Goal: Communication & Community: Answer question/provide support

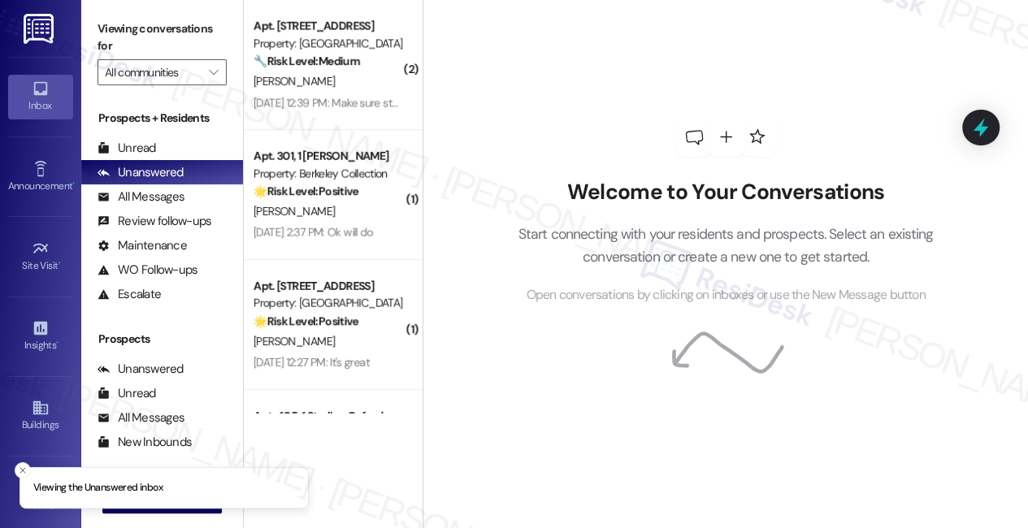
click at [154, 509] on li "Viewing the Unanswered inbox" at bounding box center [164, 488] width 289 height 42
click at [155, 511] on button " New Message" at bounding box center [162, 501] width 120 height 26
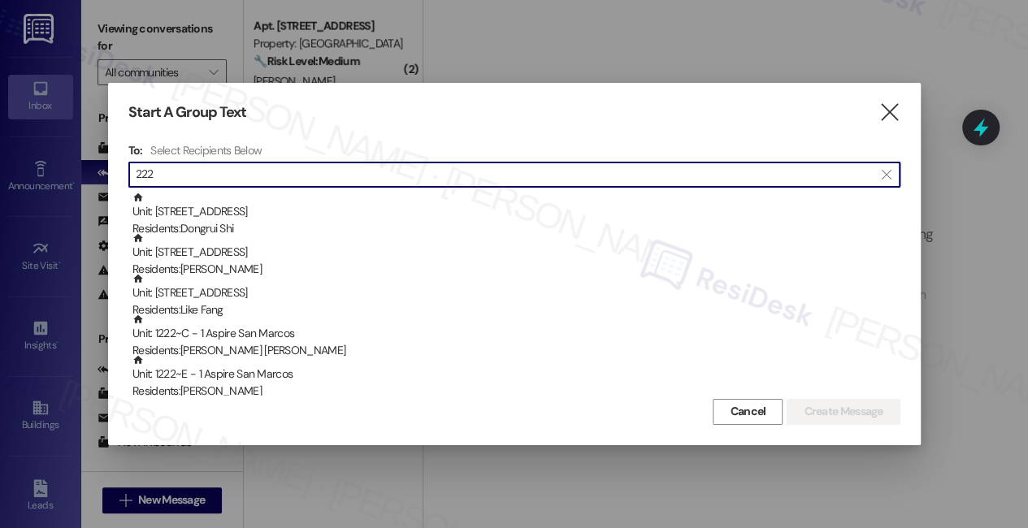
type input "222"
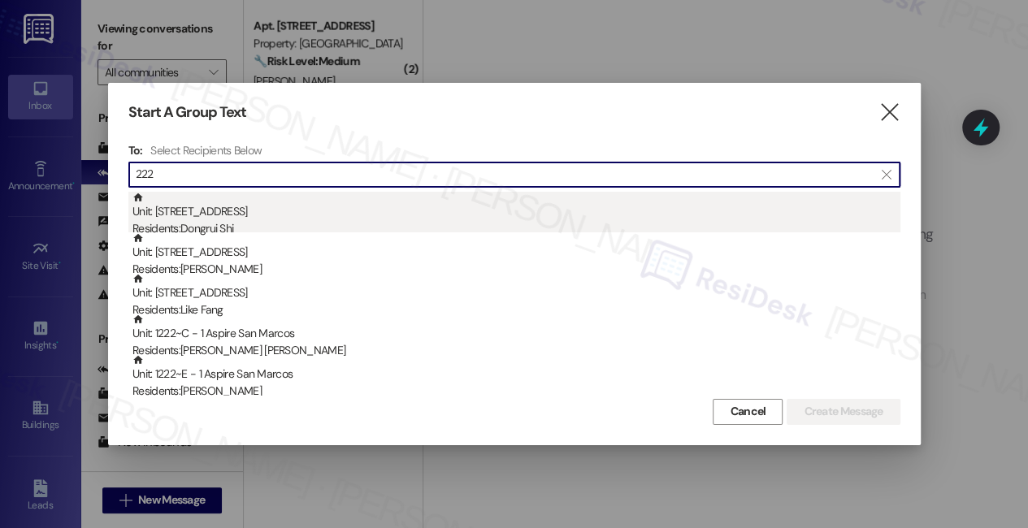
click at [371, 224] on div "Residents: [PERSON_NAME]" at bounding box center [516, 228] width 768 height 17
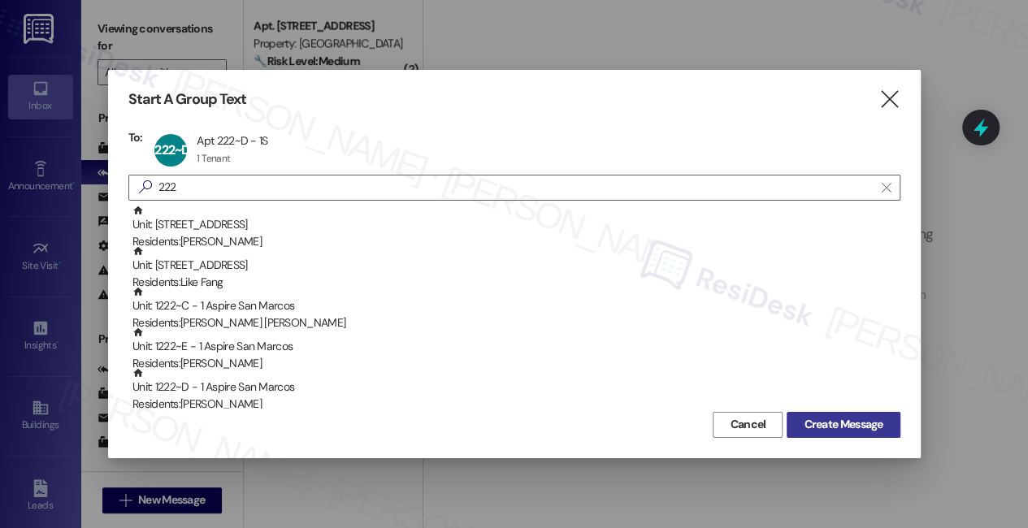
click at [852, 430] on span "Create Message" at bounding box center [843, 424] width 79 height 17
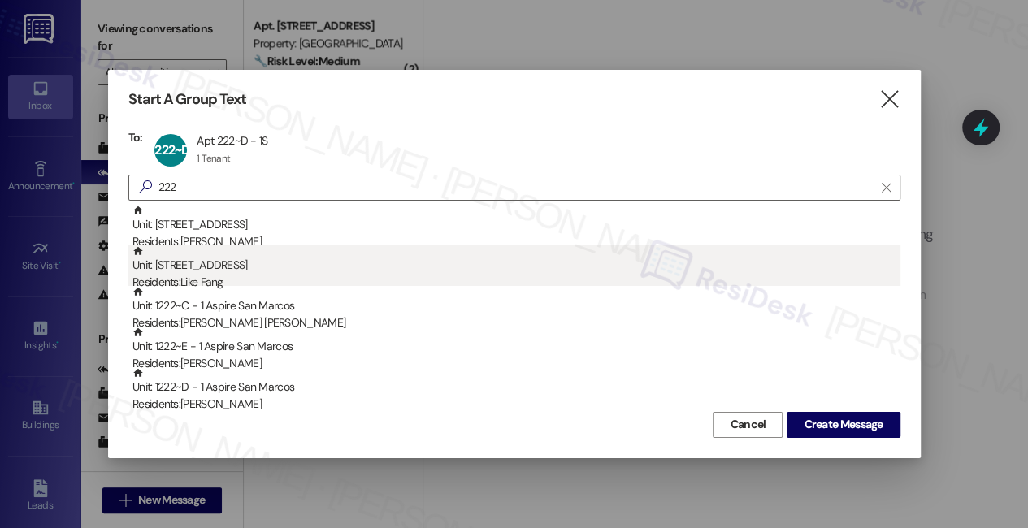
click at [252, 276] on div "Residents: Like Fang" at bounding box center [516, 282] width 768 height 17
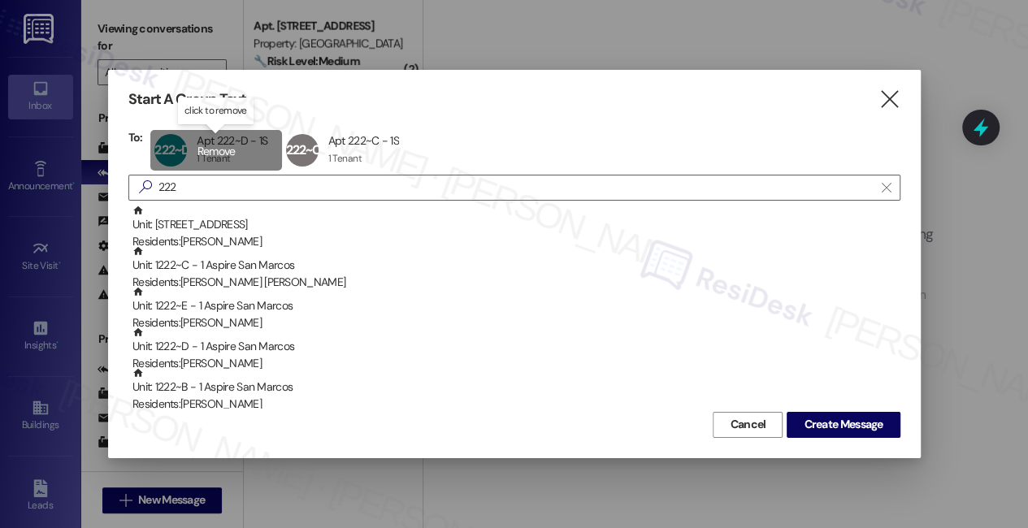
click at [216, 144] on div "222~D Apt 222~D - 1S Apt 222~D - 1S 1 Tenant 1 Tenant click to remove" at bounding box center [215, 150] width 131 height 41
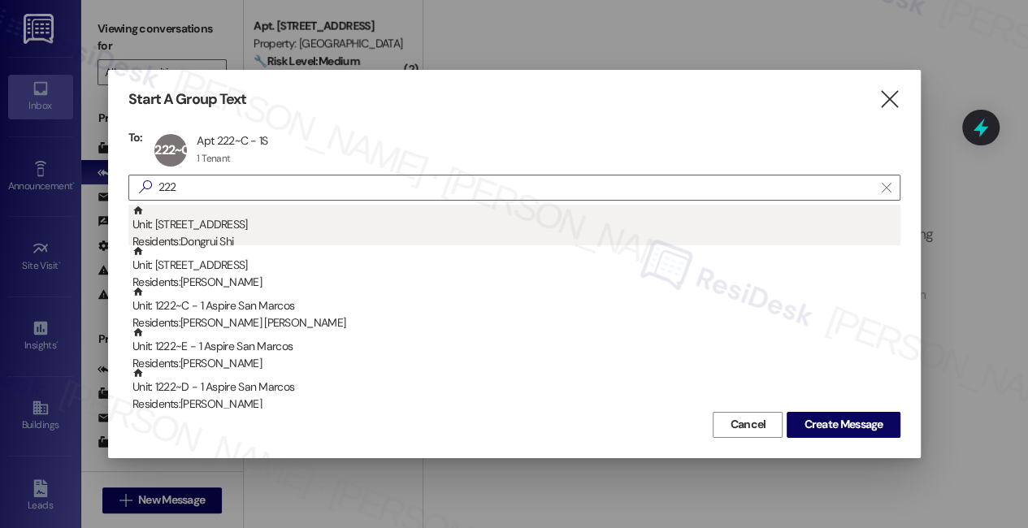
click at [259, 225] on div "Unit: [STREET_ADDRESS] Residents: [PERSON_NAME]" at bounding box center [516, 228] width 768 height 46
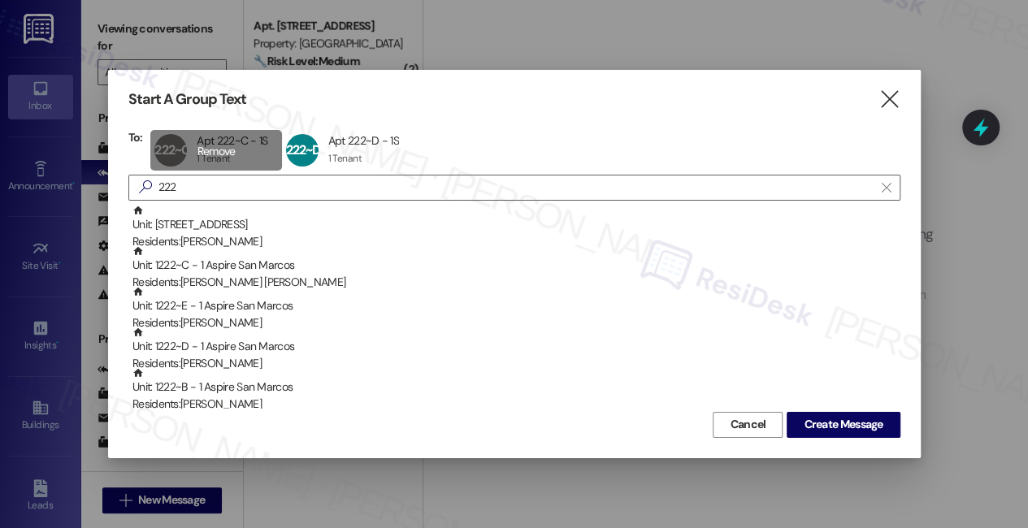
click at [229, 149] on div "222~C Apt 222~C - 1S Apt 222~C - 1S 1 Tenant 1 Tenant click to remove" at bounding box center [215, 150] width 131 height 41
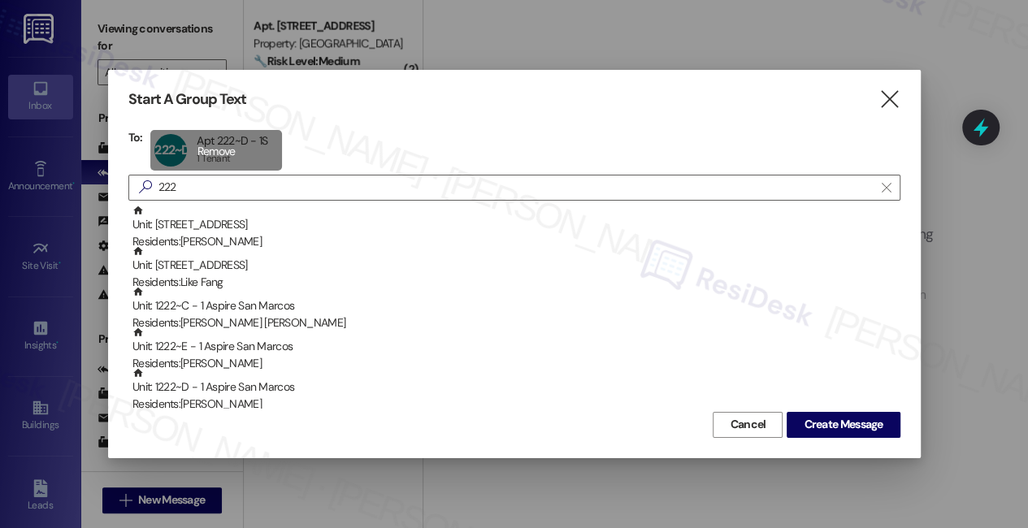
click at [229, 149] on div "222~D Apt 222~D - 1S Apt 222~D - 1S 1 Tenant 1 Tenant click to remove" at bounding box center [215, 150] width 131 height 41
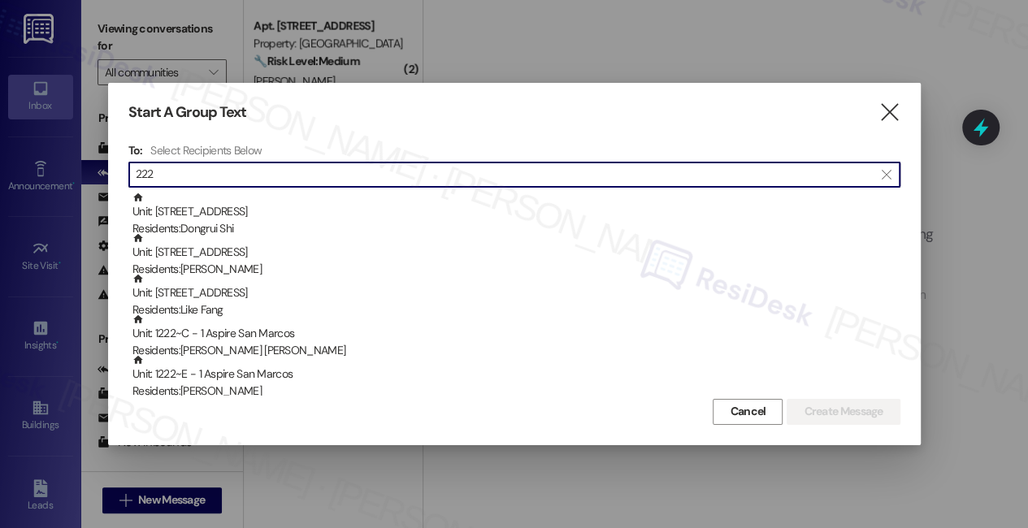
click at [293, 164] on input "222" at bounding box center [505, 174] width 738 height 23
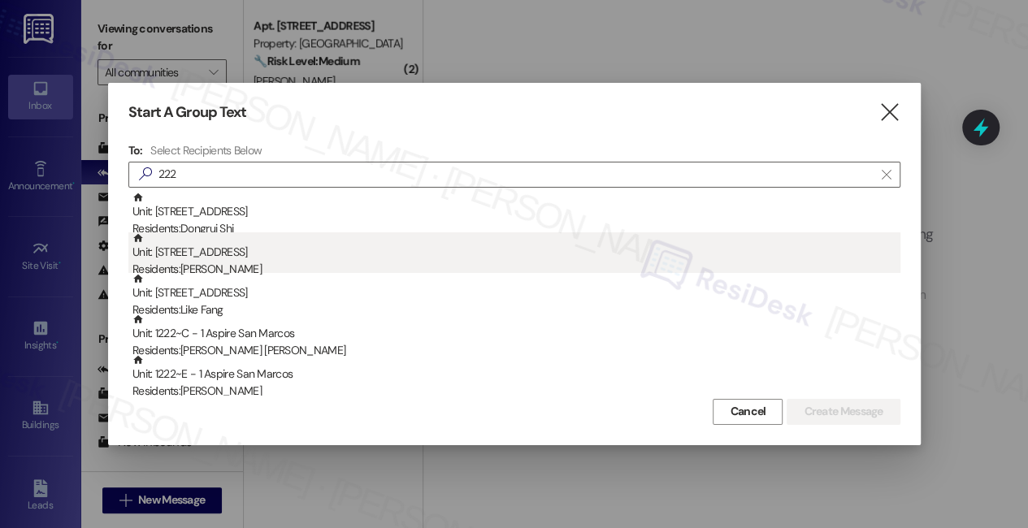
click at [222, 258] on div "Unit: [STREET_ADDRESS] Residents: [PERSON_NAME]" at bounding box center [516, 255] width 768 height 46
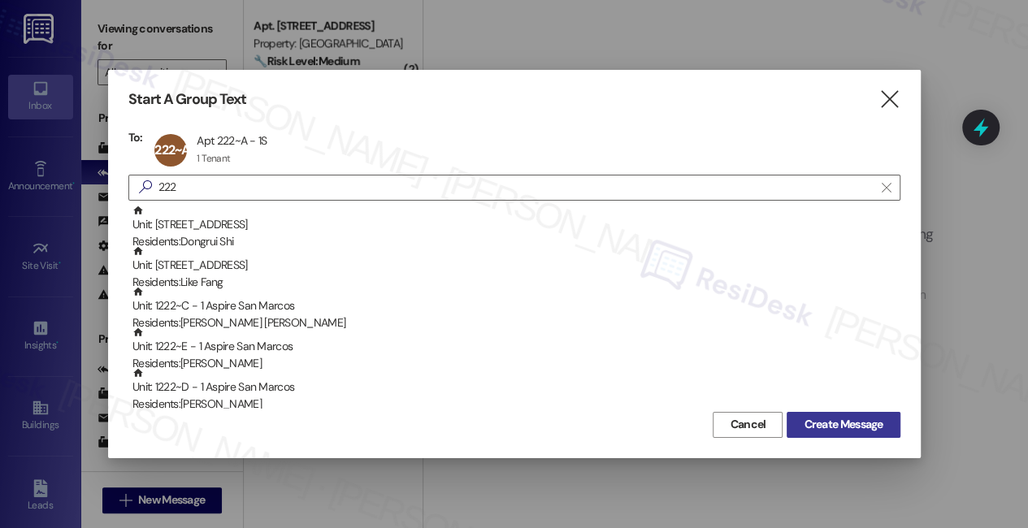
click at [850, 425] on span "Create Message" at bounding box center [843, 424] width 79 height 17
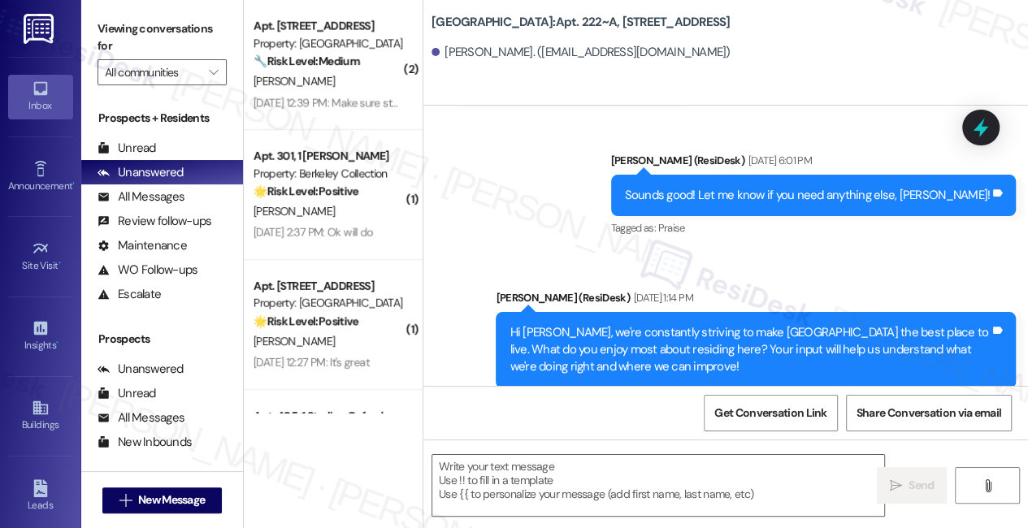
type textarea "Fetching suggested responses. Please feel free to read through the conversation…"
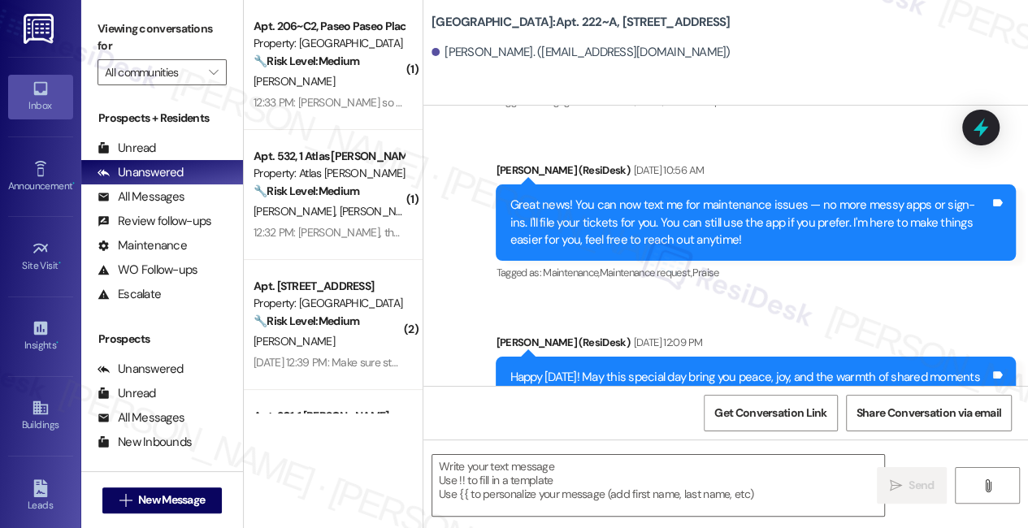
scroll to position [2290, 0]
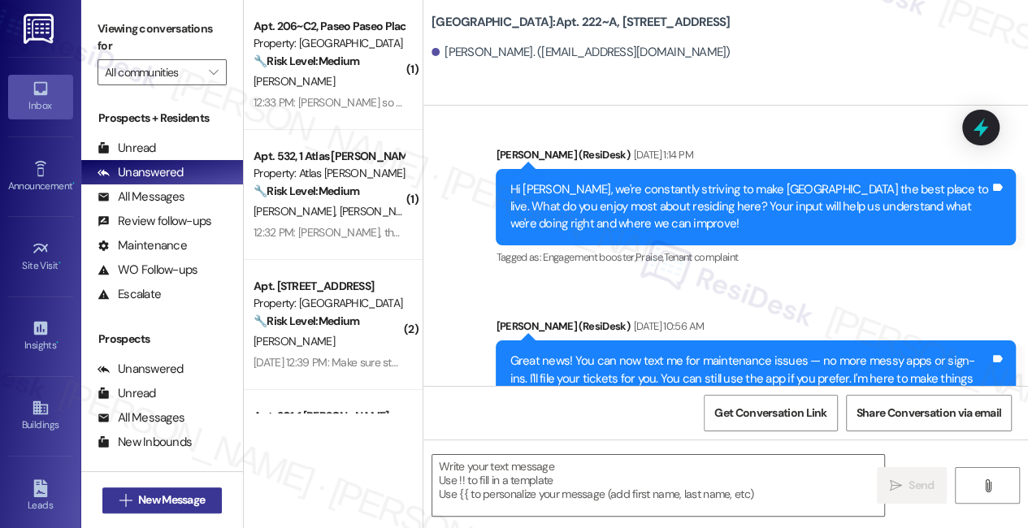
click at [154, 505] on span "New Message" at bounding box center [171, 500] width 67 height 17
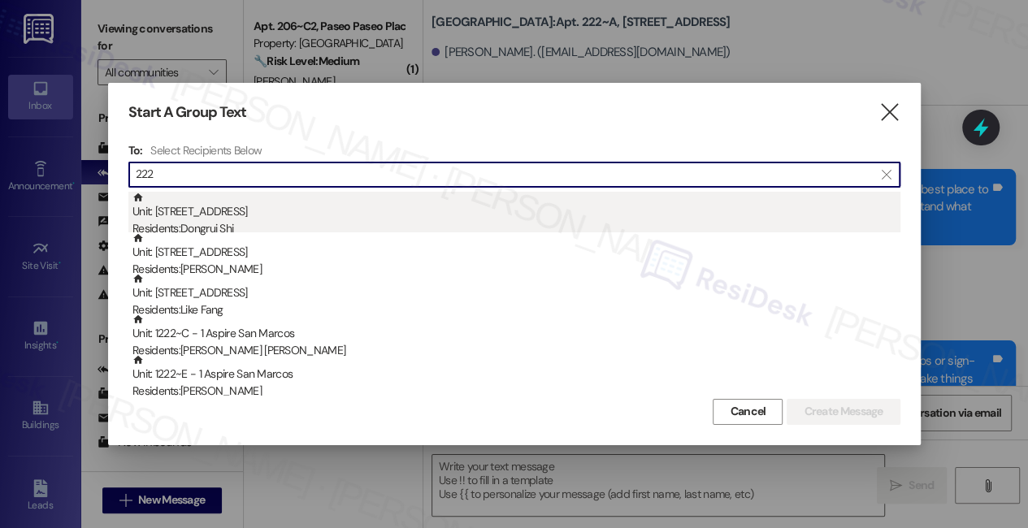
type input "222"
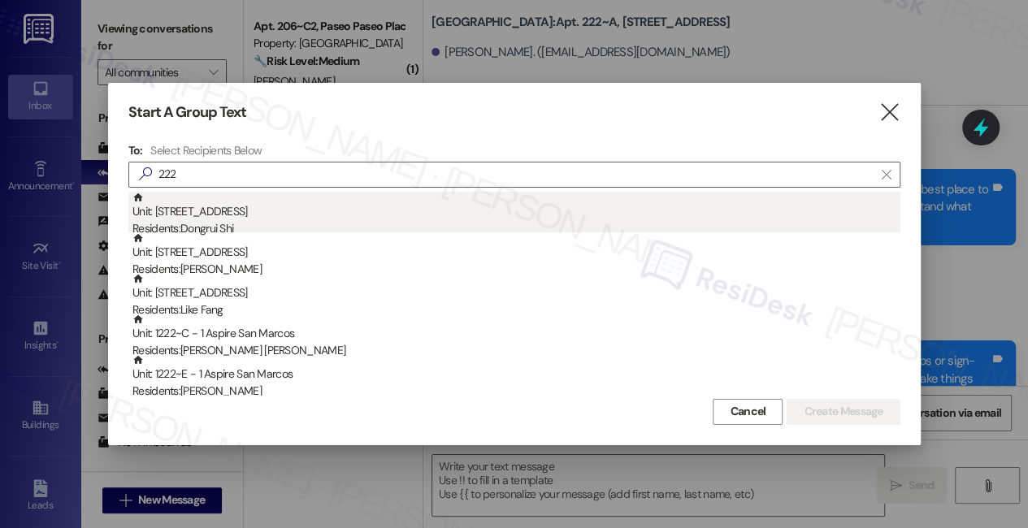
click at [284, 207] on div "Unit: [STREET_ADDRESS] Residents: [PERSON_NAME]" at bounding box center [516, 215] width 768 height 46
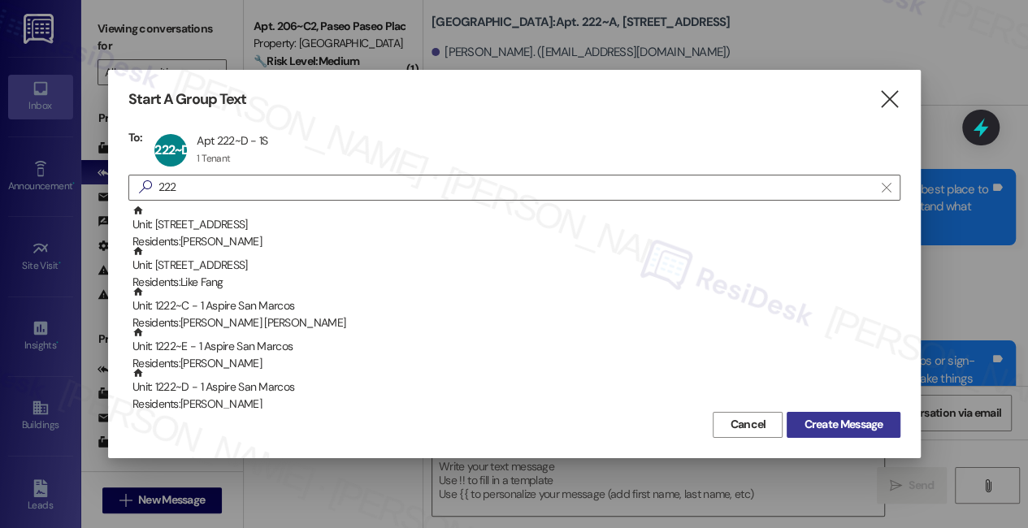
click at [840, 428] on span "Create Message" at bounding box center [843, 424] width 79 height 17
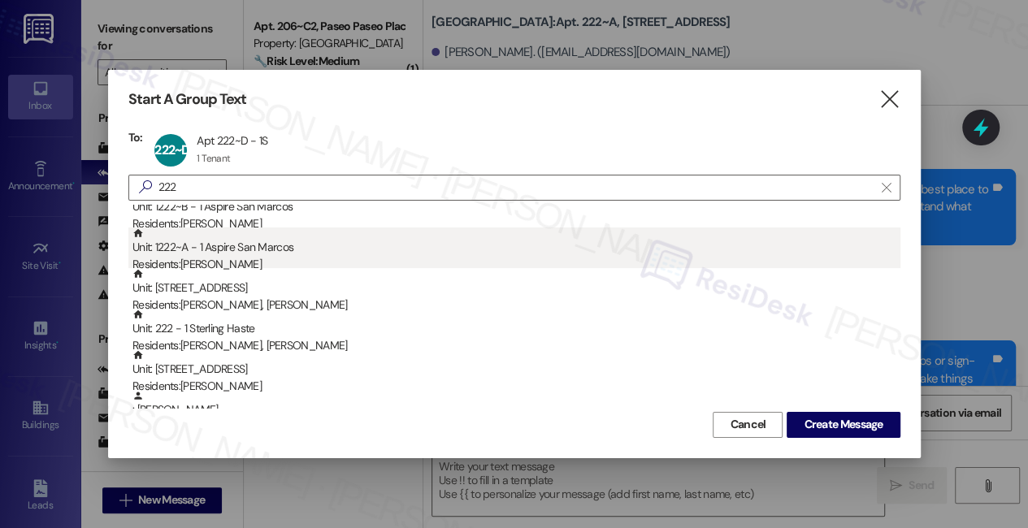
scroll to position [221, 0]
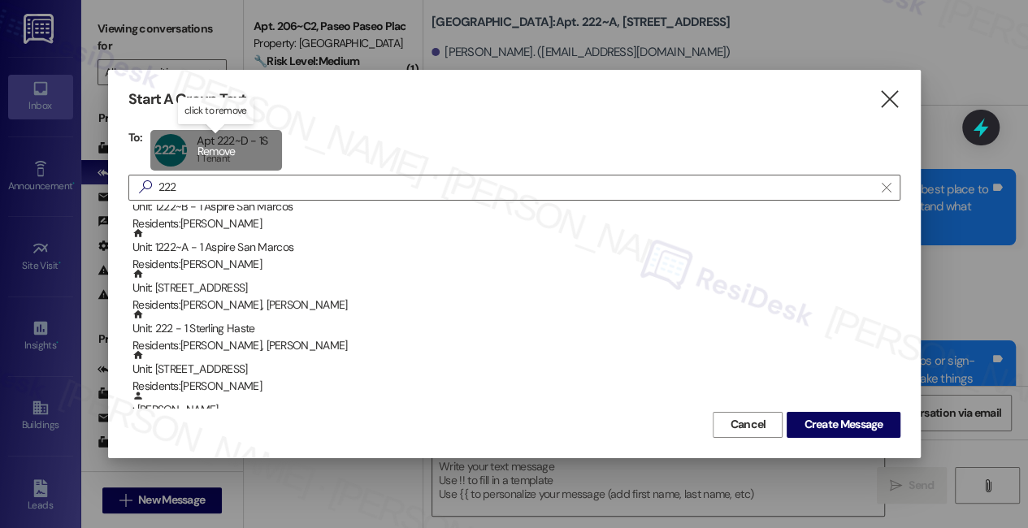
click at [208, 152] on div "222~D Apt 222~D - 1S Apt 222~D - 1S 1 Tenant 1 Tenant click to remove" at bounding box center [215, 150] width 131 height 41
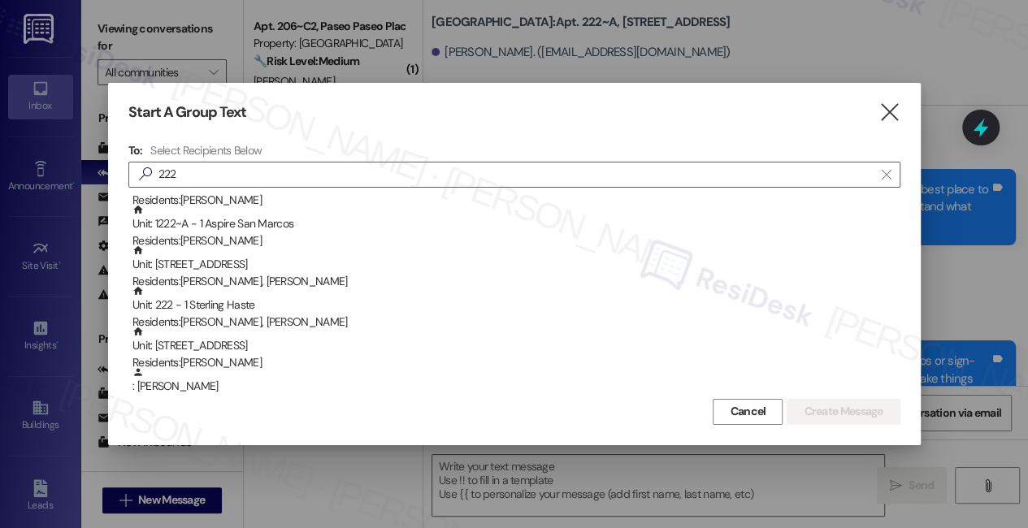
scroll to position [295, 0]
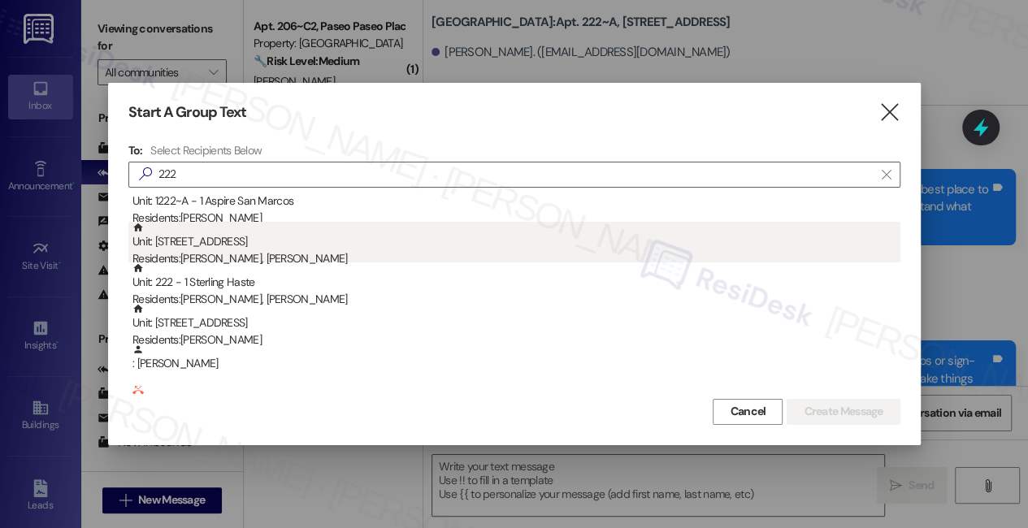
click at [255, 251] on div "Residents: [PERSON_NAME], [PERSON_NAME]" at bounding box center [516, 258] width 768 height 17
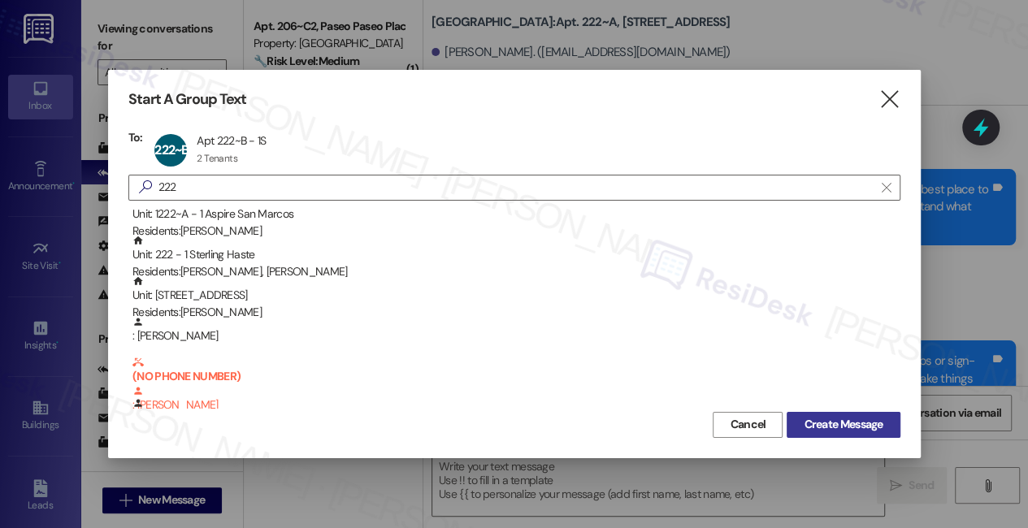
click at [804, 416] on span "Create Message" at bounding box center [843, 424] width 79 height 17
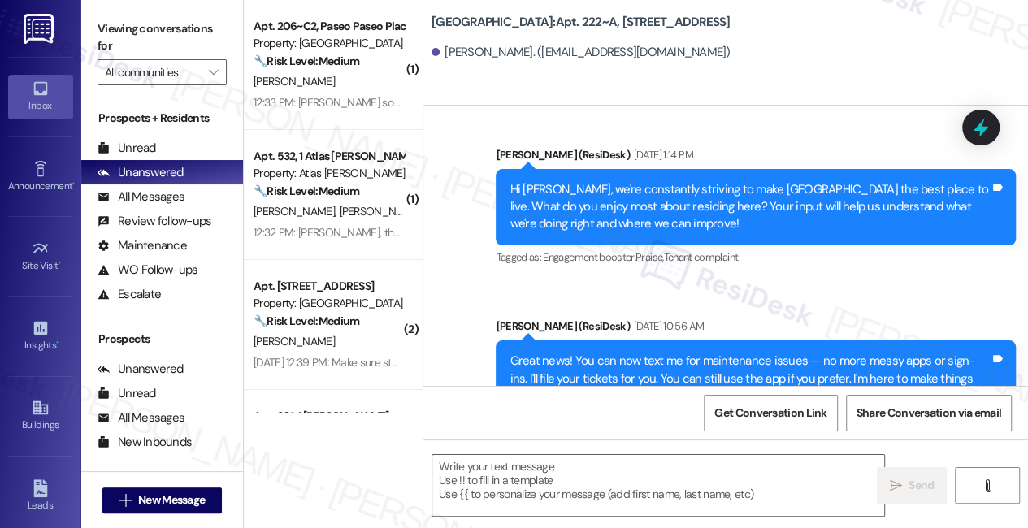
type textarea "Fetching suggested responses. Please feel free to read through the conversation…"
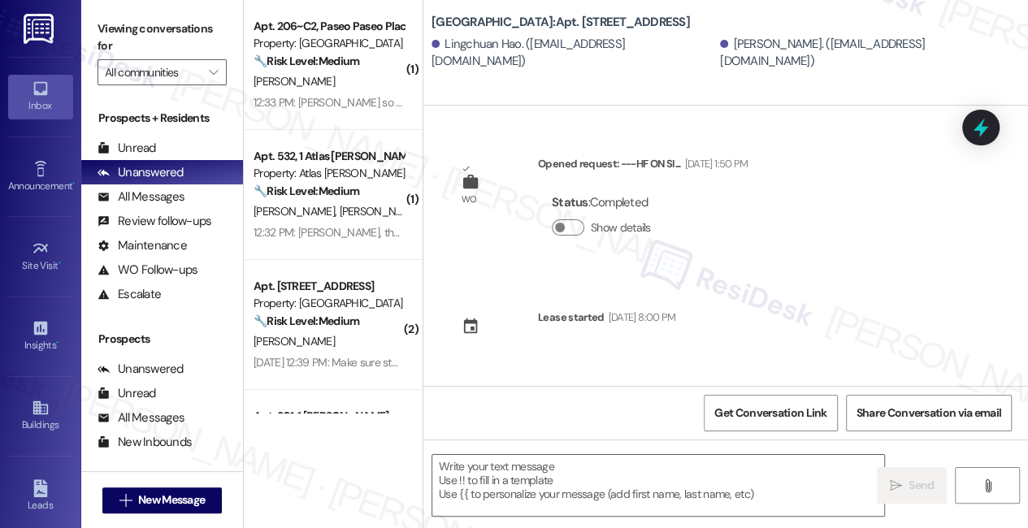
type textarea "Fetching suggested responses. Please feel free to read through the conversation…"
click at [181, 496] on span "New Message" at bounding box center [171, 500] width 67 height 17
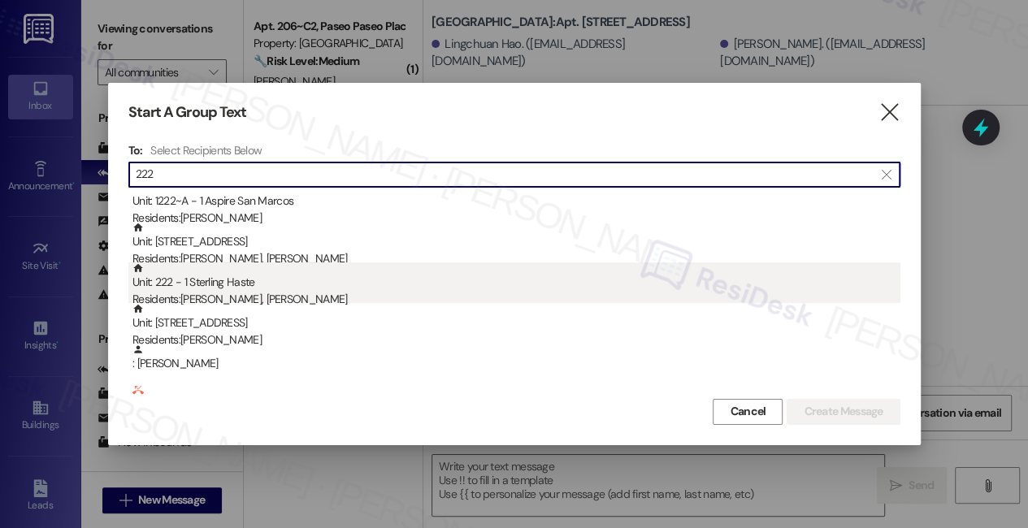
type input "222"
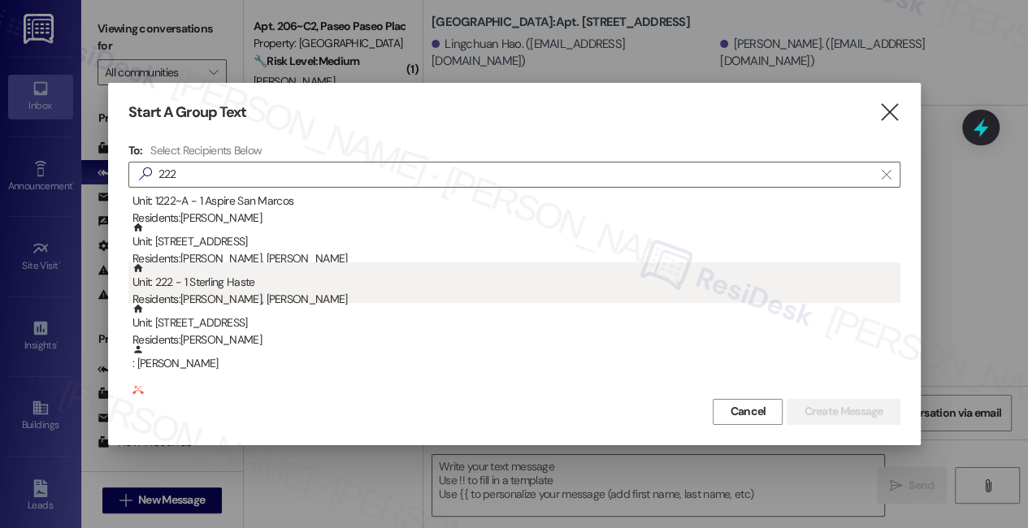
click at [228, 285] on div "Unit: 222 - 1 Sterling Haste Residents: [PERSON_NAME], [PERSON_NAME]" at bounding box center [516, 286] width 768 height 46
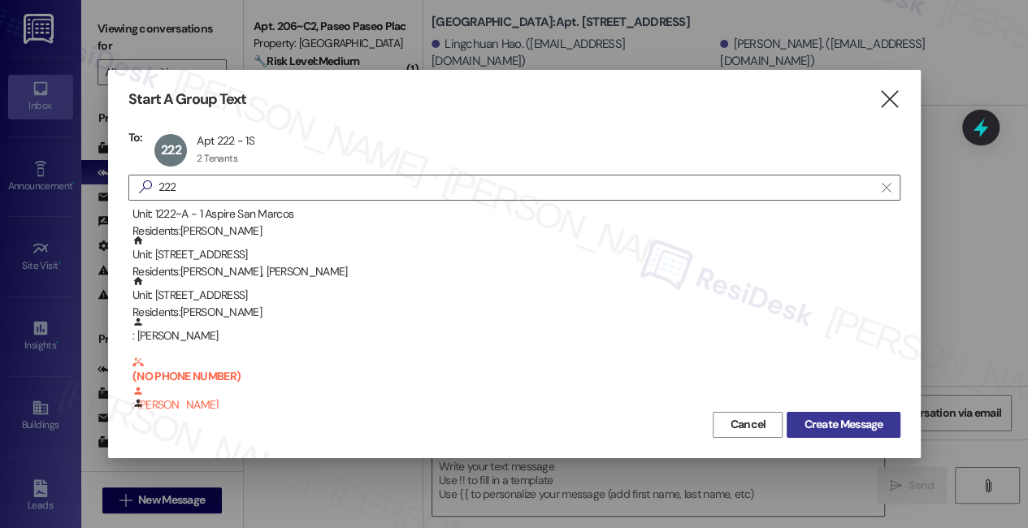
click at [844, 419] on span "Create Message" at bounding box center [843, 424] width 79 height 17
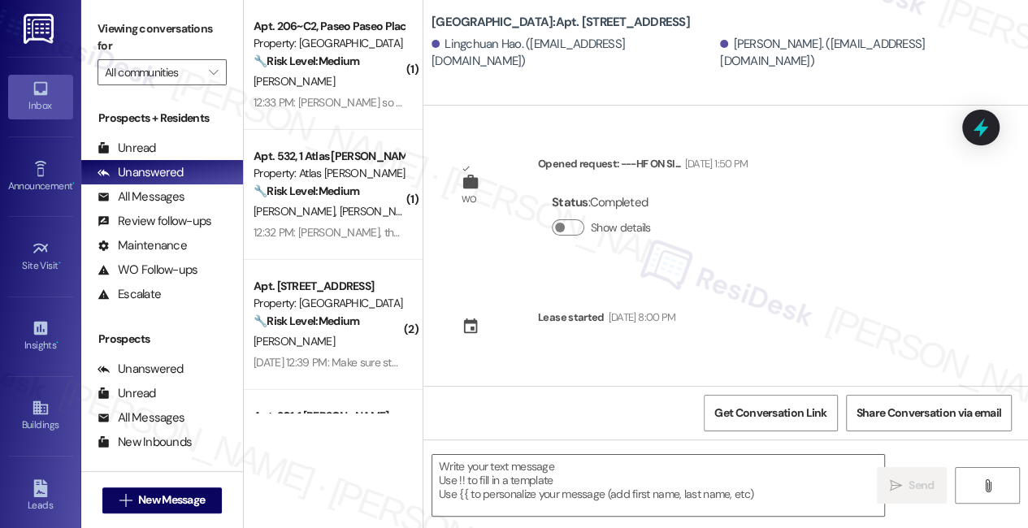
type textarea "Fetching suggested responses. Please feel free to read through the conversation…"
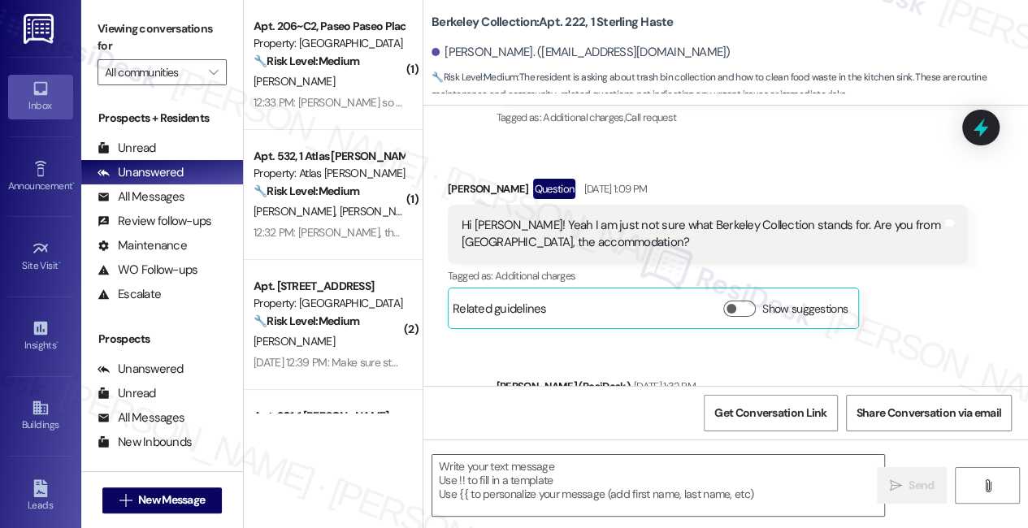
type textarea "Fetching suggested responses. Please feel free to read through the conversation…"
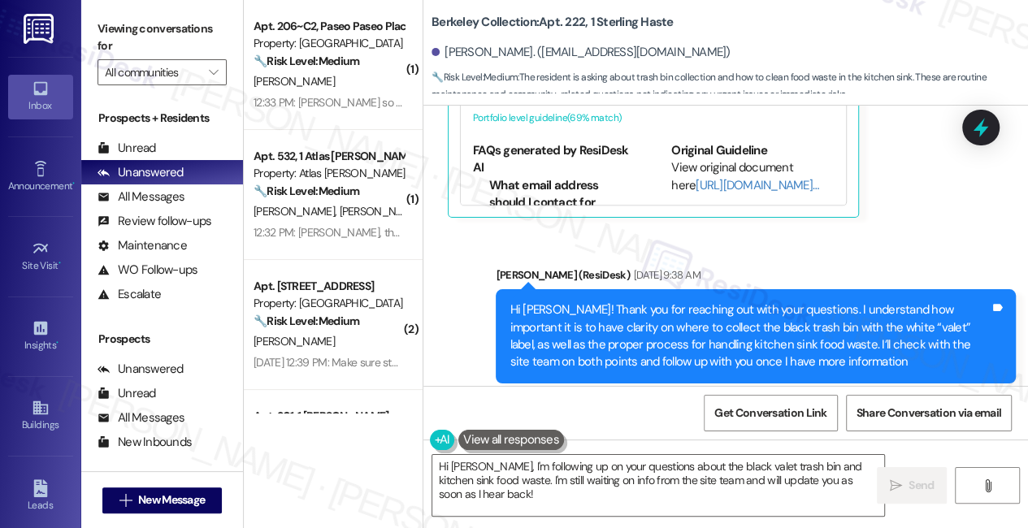
scroll to position [1826, 0]
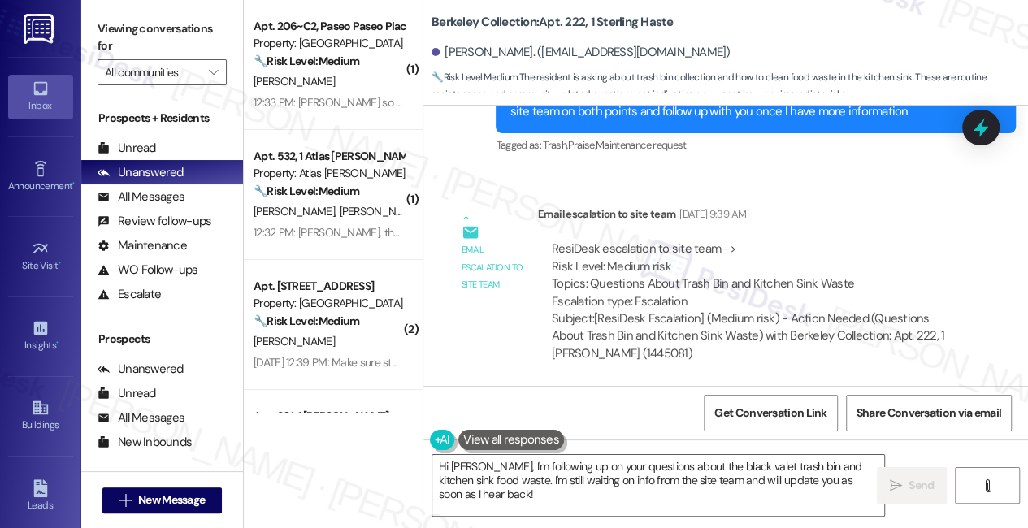
click at [684, 280] on div "ResiDesk escalation to site team -> Risk Level: Medium risk Topics: Questions A…" at bounding box center [753, 276] width 402 height 70
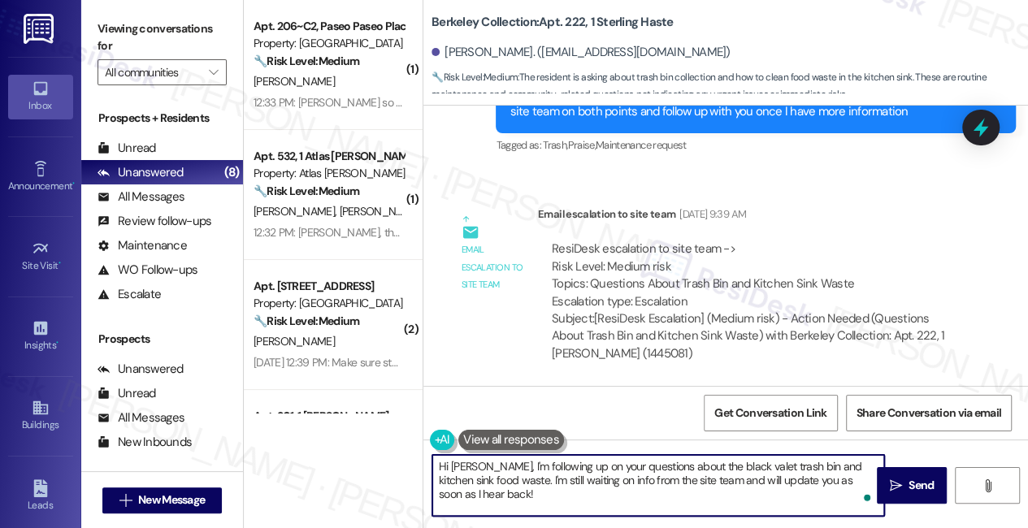
drag, startPoint x: 507, startPoint y: 504, endPoint x: 451, endPoint y: 465, distance: 68.3
click at [451, 465] on textarea "Hi [PERSON_NAME], I'm following up on your questions about the black valet tras…" at bounding box center [658, 485] width 452 height 61
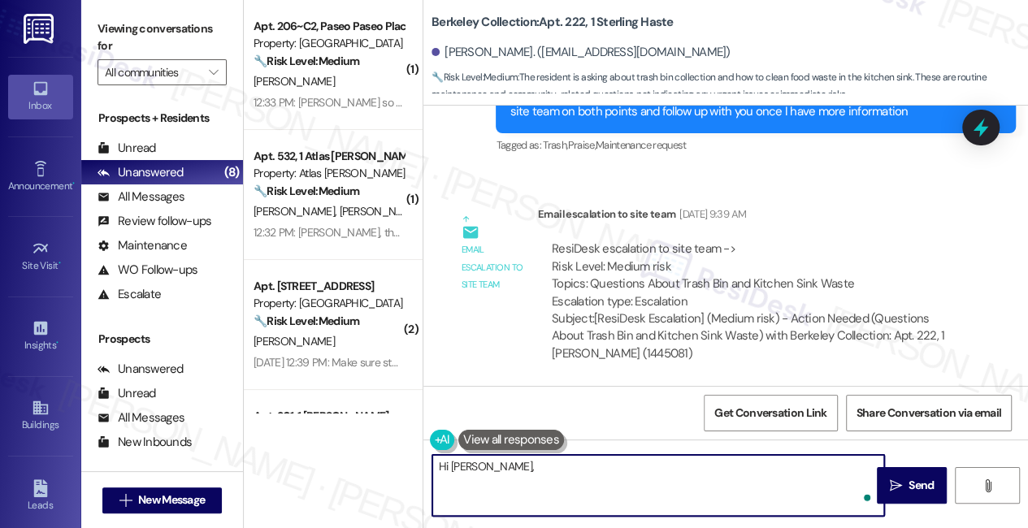
paste textarea "put in a maintenance request for the black bin that they are missing and mainte…"
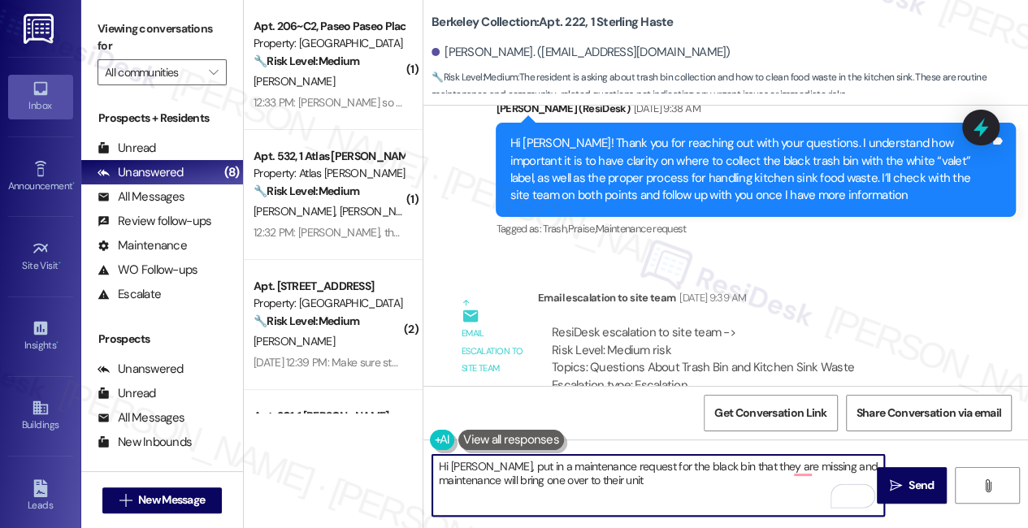
scroll to position [1678, 0]
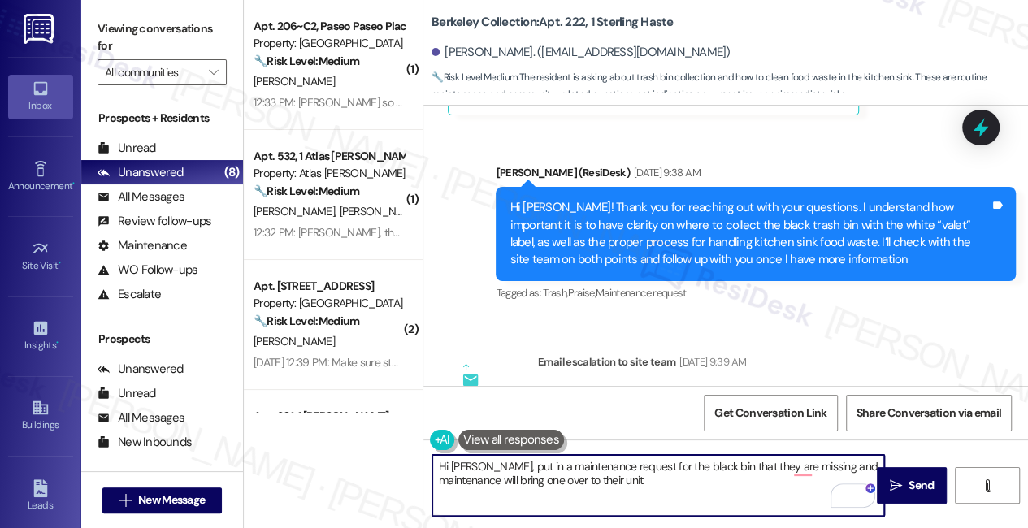
click at [474, 465] on textarea "Hi [PERSON_NAME], put in a maintenance request for the black bin that they are …" at bounding box center [658, 485] width 452 height 61
type textarea "Hi [PERSON_NAME], I hope you had a great weekend! Kindly put in a maintenance r…"
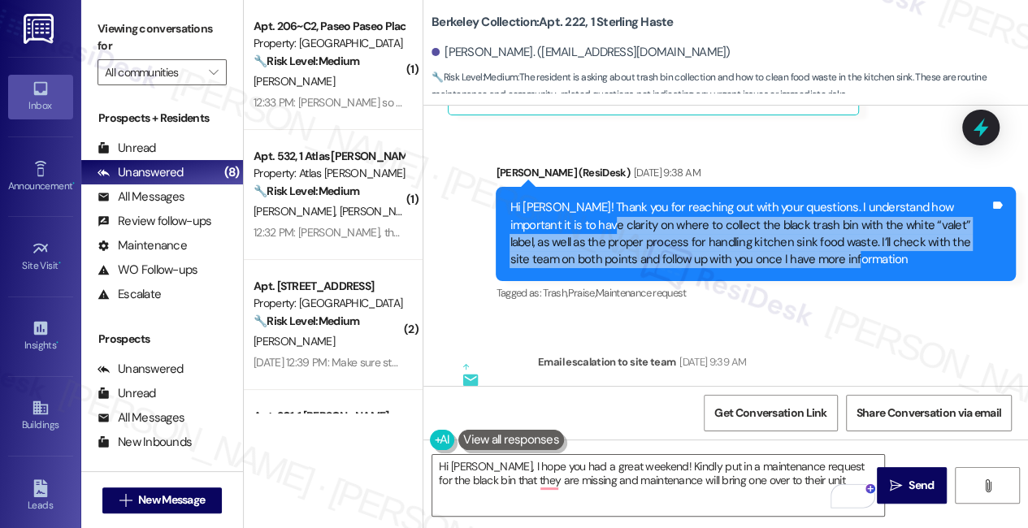
drag, startPoint x: 562, startPoint y: 230, endPoint x: 806, endPoint y: 250, distance: 244.7
click at [806, 250] on div "Hi [PERSON_NAME]! Thank you for reaching out with your questions. I understand …" at bounding box center [750, 234] width 480 height 70
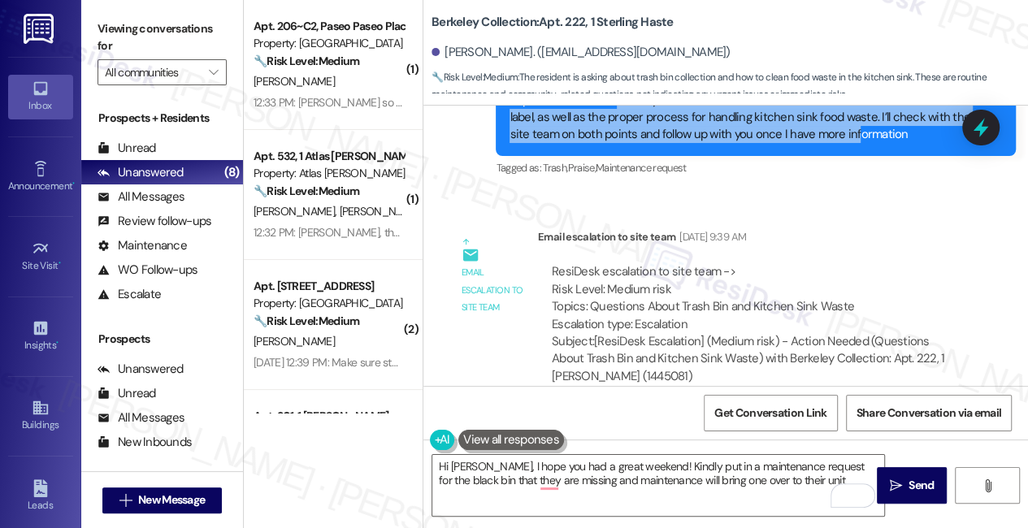
scroll to position [1826, 0]
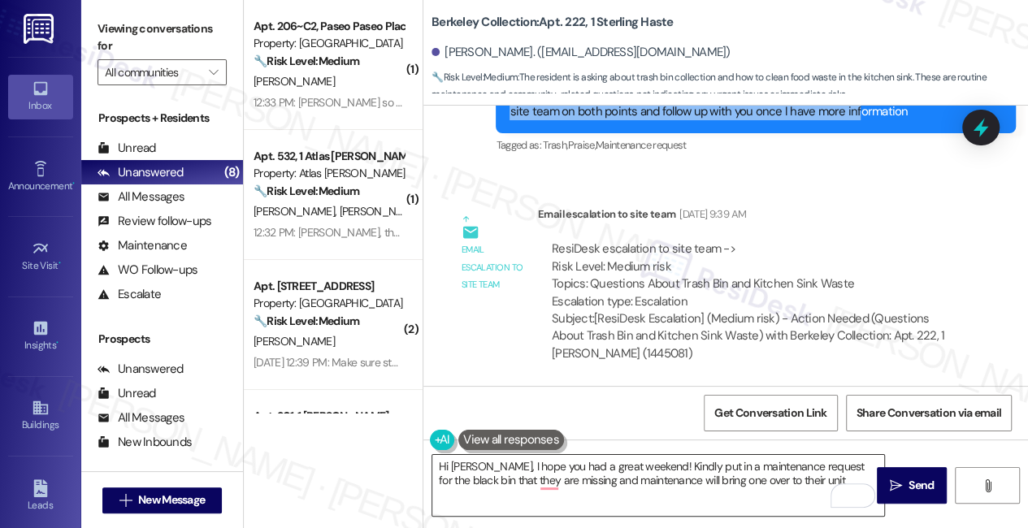
click at [550, 480] on textarea "Hi [PERSON_NAME], I hope you had a great weekend! Kindly put in a maintenance r…" at bounding box center [658, 485] width 452 height 61
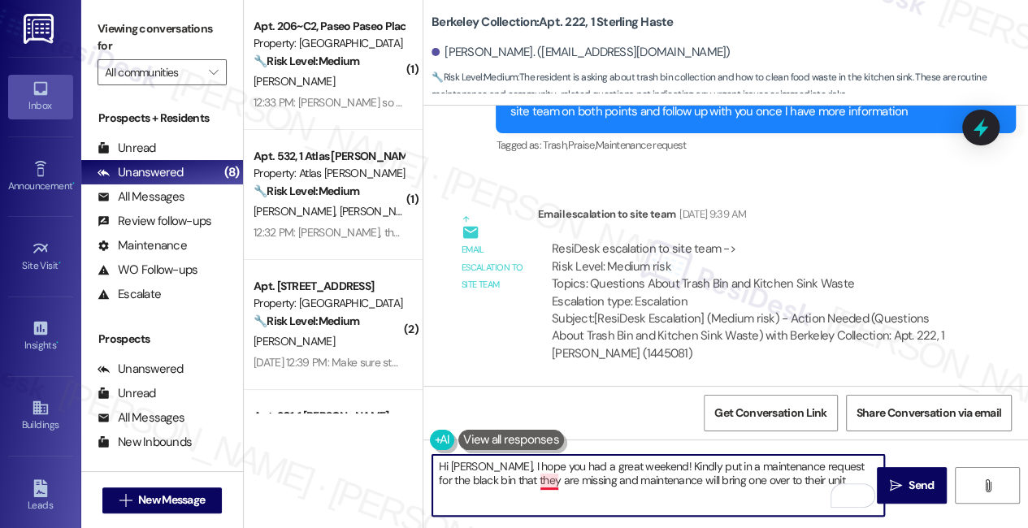
click at [550, 480] on textarea "Hi [PERSON_NAME], I hope you had a great weekend! Kindly put in a maintenance r…" at bounding box center [658, 485] width 452 height 61
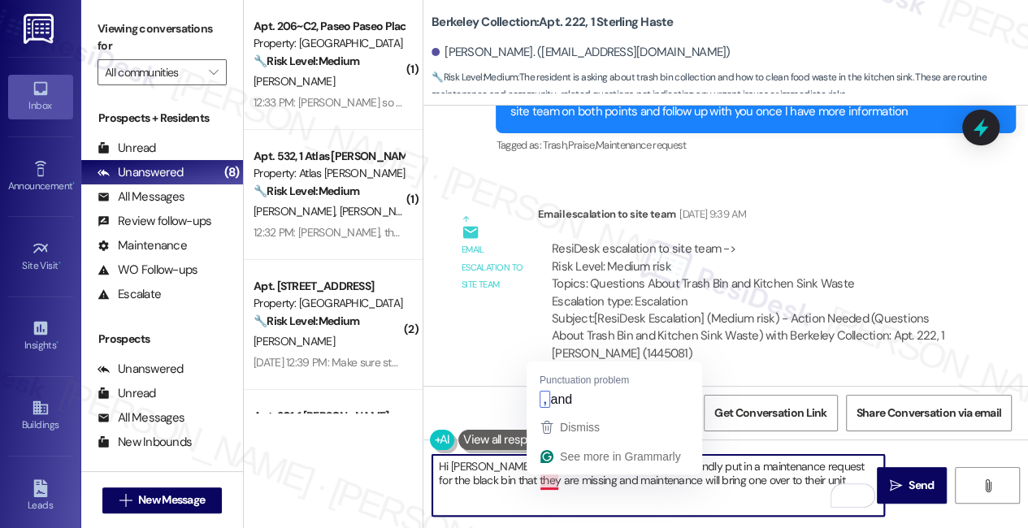
click at [550, 480] on textarea "Hi [PERSON_NAME], I hope you had a great weekend! Kindly put in a maintenance r…" at bounding box center [658, 485] width 452 height 61
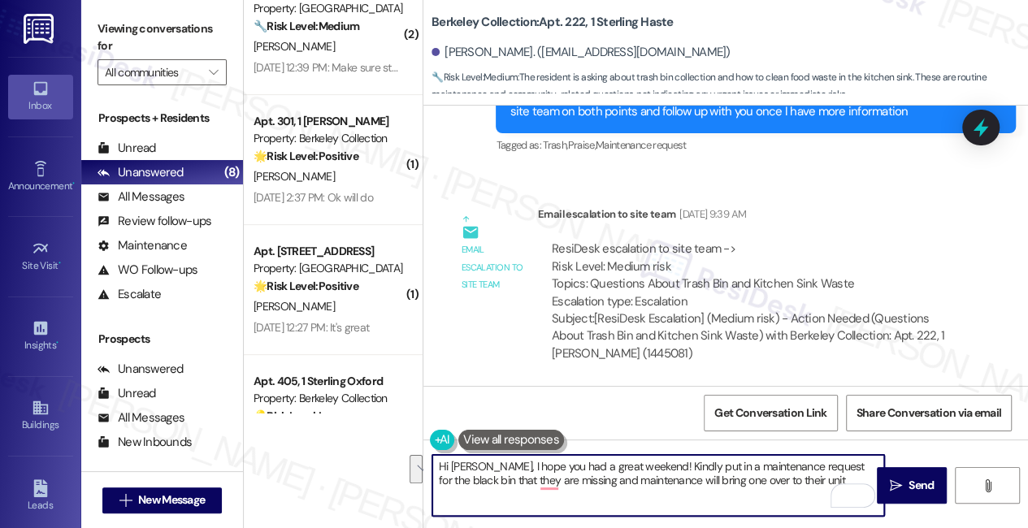
scroll to position [665, 0]
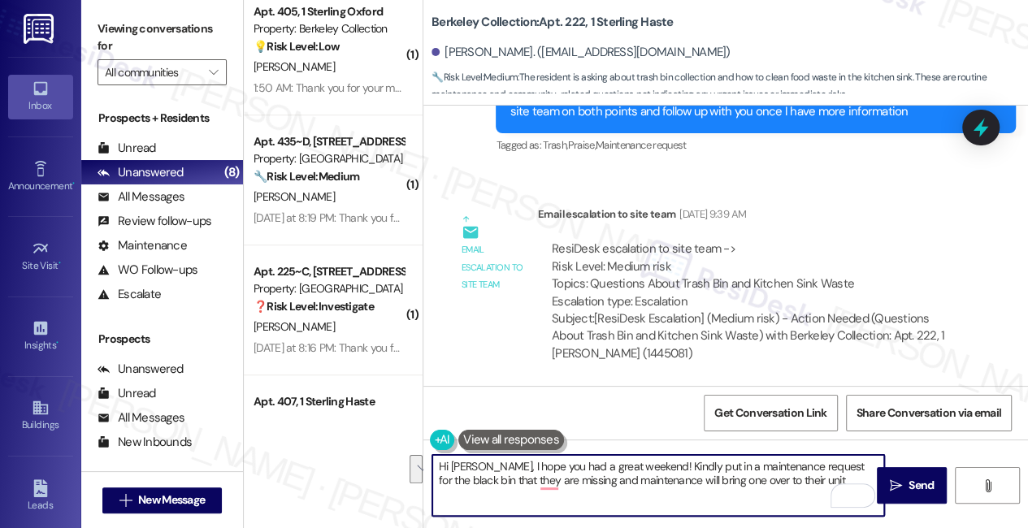
click at [676, 333] on div "Subject: [ResiDesk Escalation] (Medium risk) - Action Needed (Questions About T…" at bounding box center [753, 336] width 402 height 52
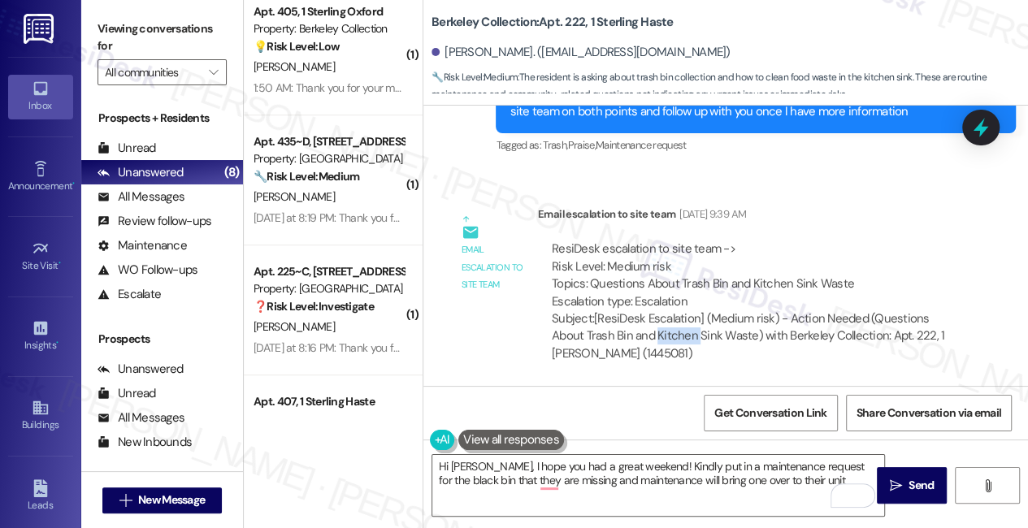
click at [676, 333] on div "Subject: [ResiDesk Escalation] (Medium risk) - Action Needed (Questions About T…" at bounding box center [753, 336] width 402 height 52
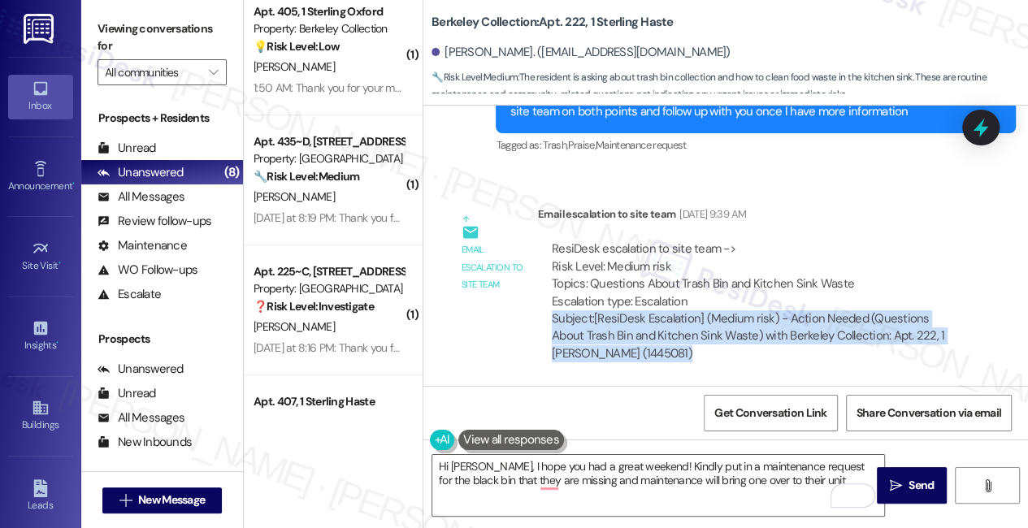
drag, startPoint x: 676, startPoint y: 333, endPoint x: 632, endPoint y: 321, distance: 45.6
click at [676, 333] on div "Subject: [ResiDesk Escalation] (Medium risk) - Action Needed (Questions About T…" at bounding box center [753, 336] width 402 height 52
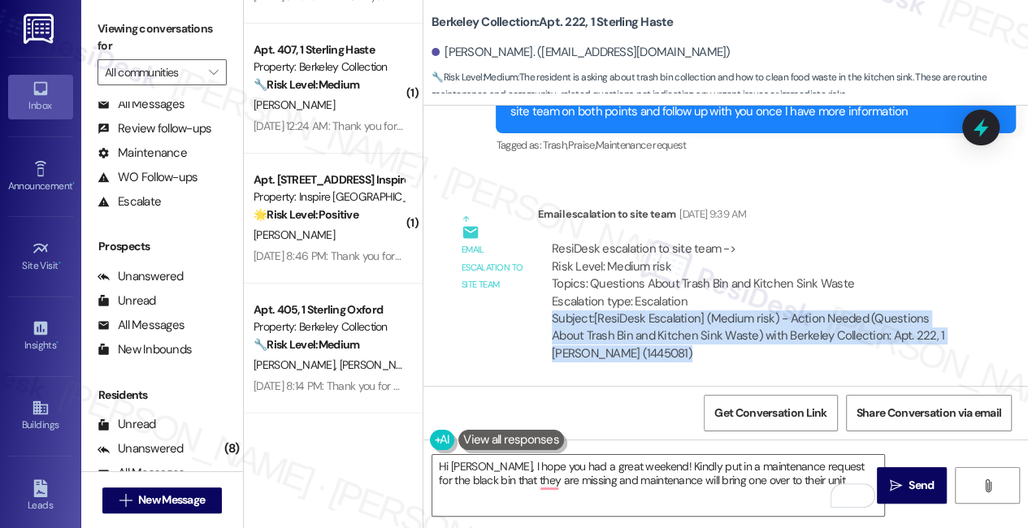
scroll to position [202, 0]
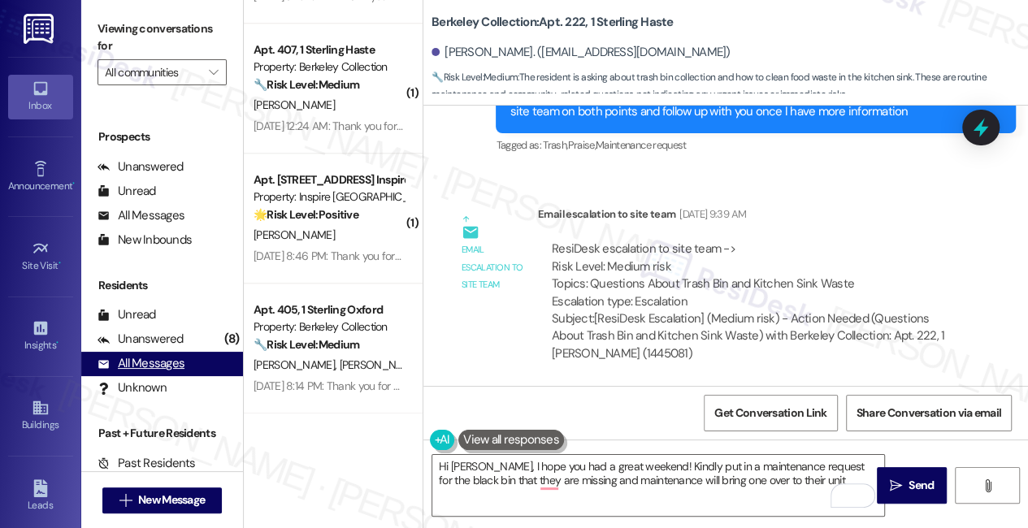
click at [166, 367] on div "All Messages" at bounding box center [141, 363] width 87 height 17
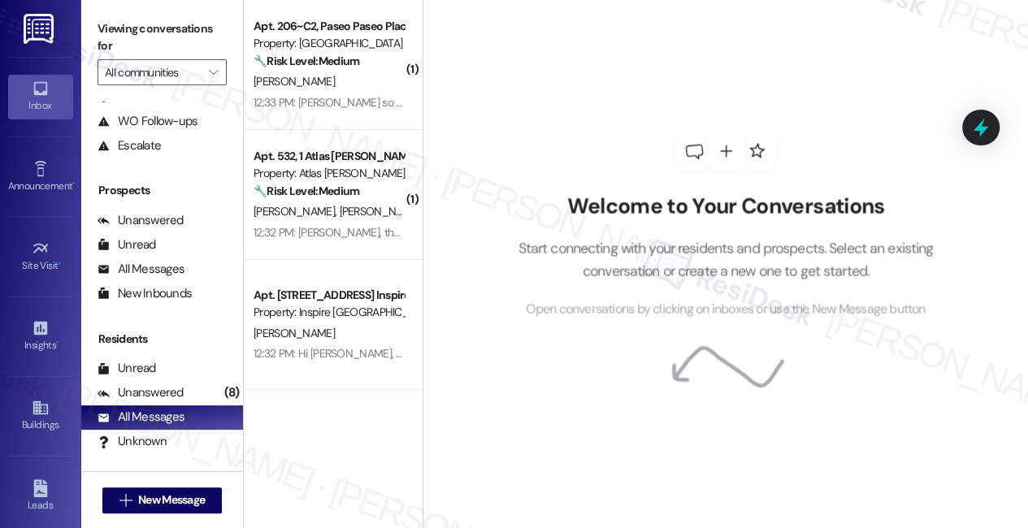
scroll to position [0, 0]
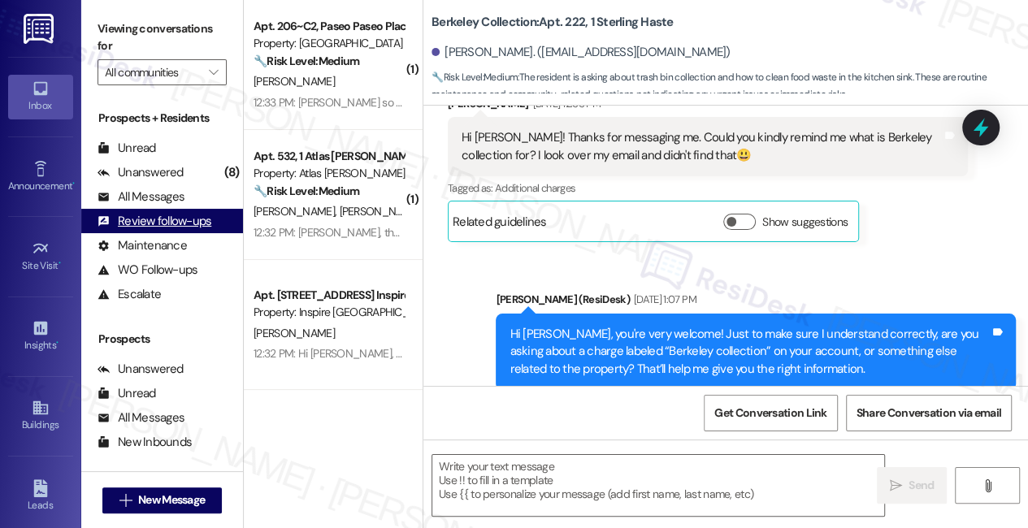
type textarea "Fetching suggested responses. Please feel free to read through the conversation…"
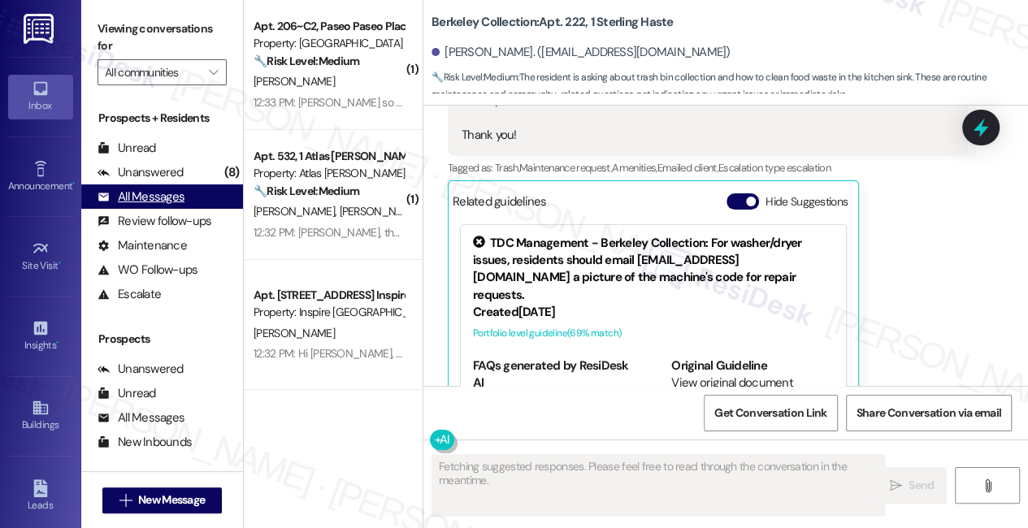
scroll to position [1418, 0]
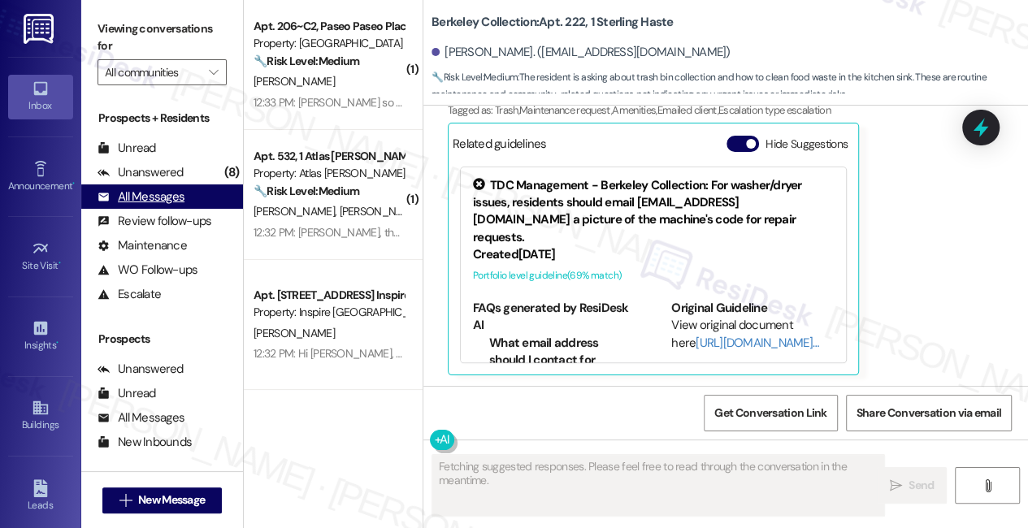
click at [158, 198] on div "All Messages" at bounding box center [141, 197] width 87 height 17
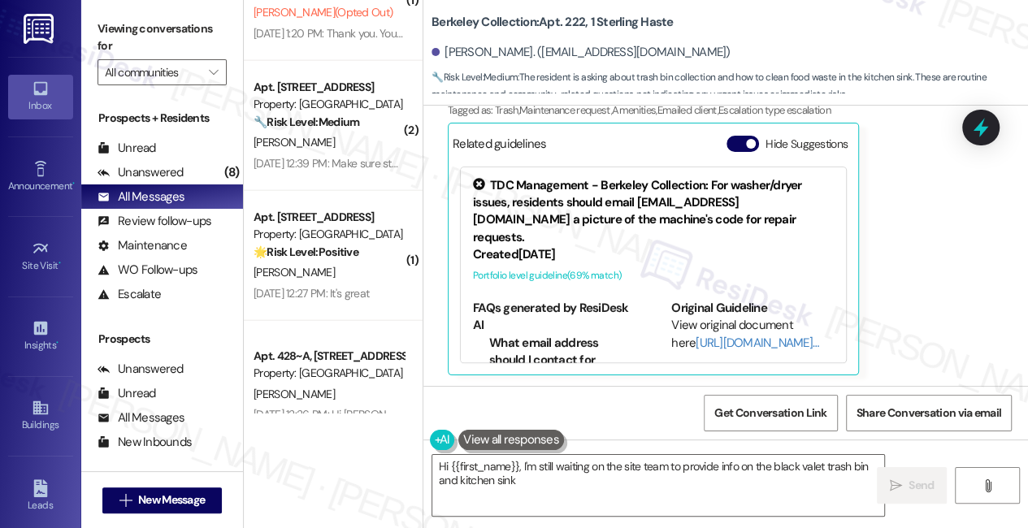
scroll to position [6089, 0]
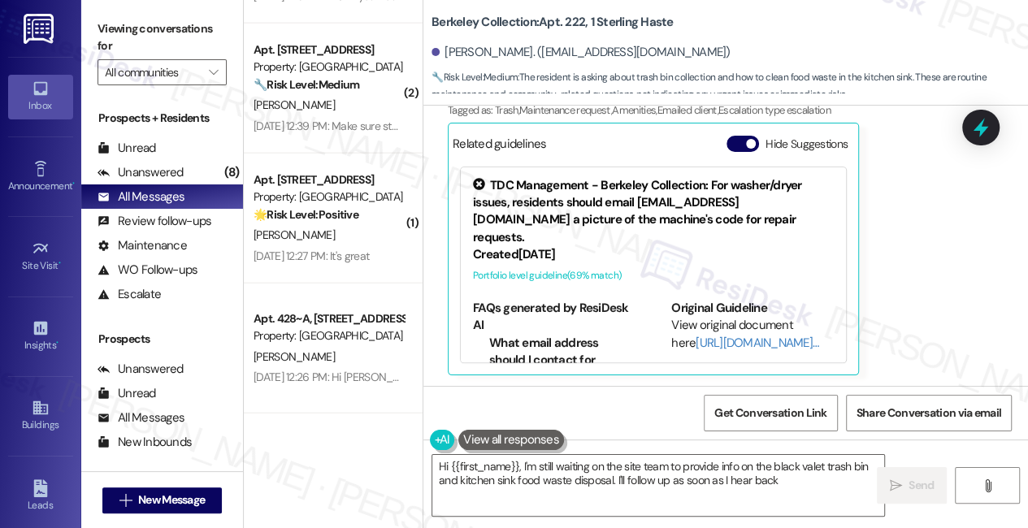
type textarea "Hi {{first_name}}, I'm still waiting on the site team to provide info on the bl…"
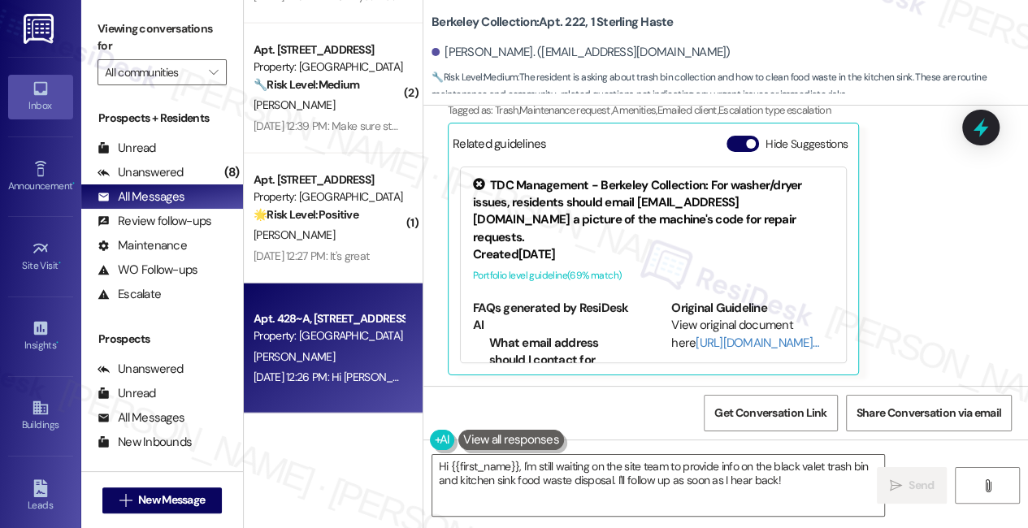
click at [329, 384] on div "[DATE] 12:26 PM: Hi [PERSON_NAME]! We're so glad you chose [GEOGRAPHIC_DATA]! W…" at bounding box center [947, 377] width 1387 height 15
type textarea "Fetching suggested responses. Please feel free to read through the conversation…"
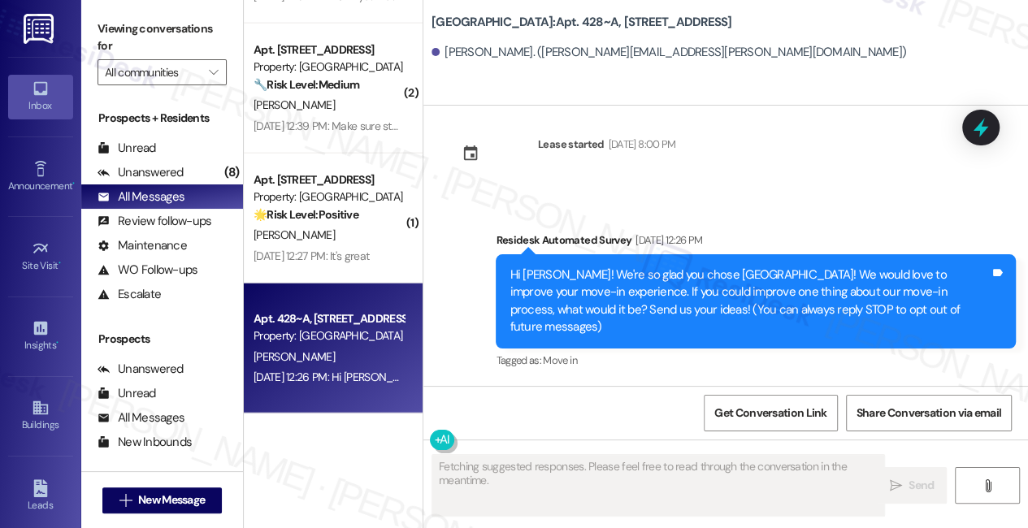
scroll to position [0, 0]
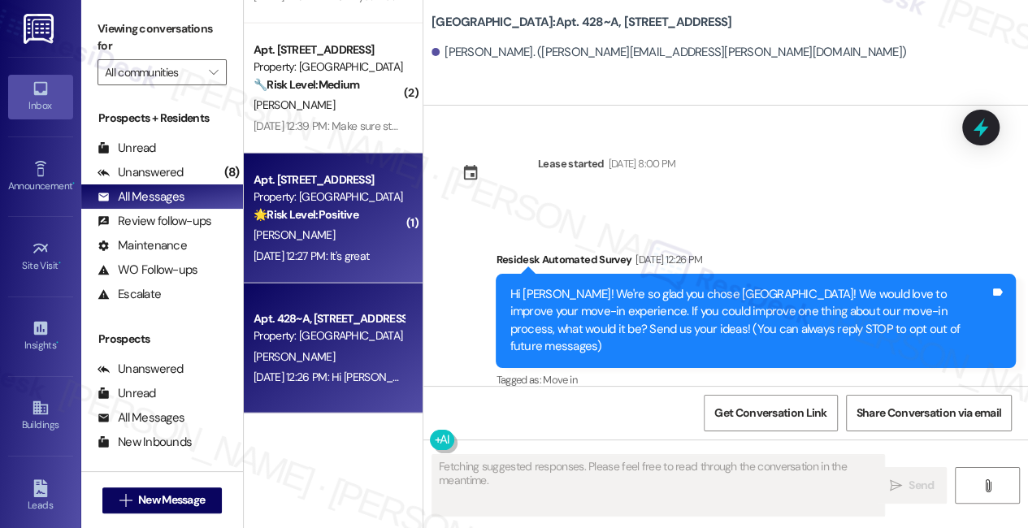
click at [332, 227] on div "[PERSON_NAME]" at bounding box center [329, 235] width 154 height 20
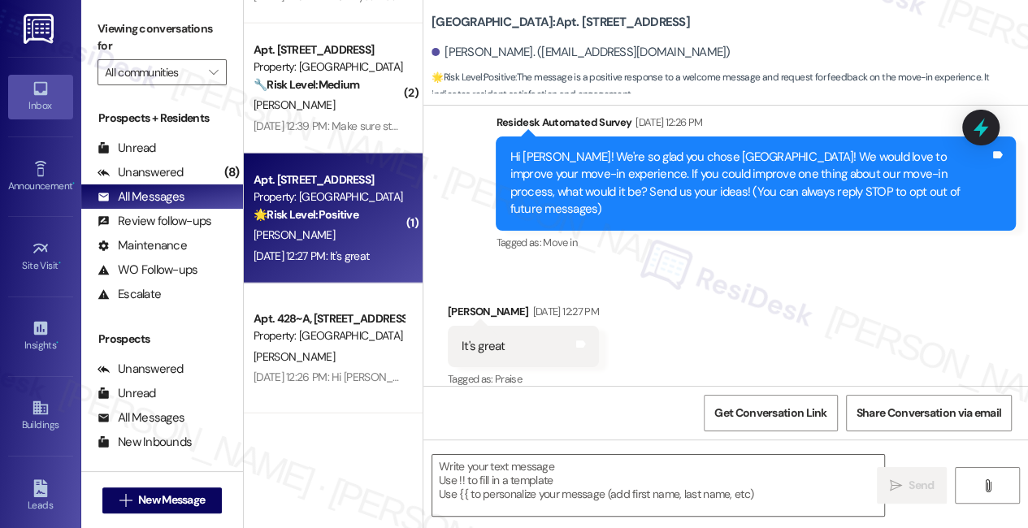
type textarea "Fetching suggested responses. Please feel free to read through the conversation…"
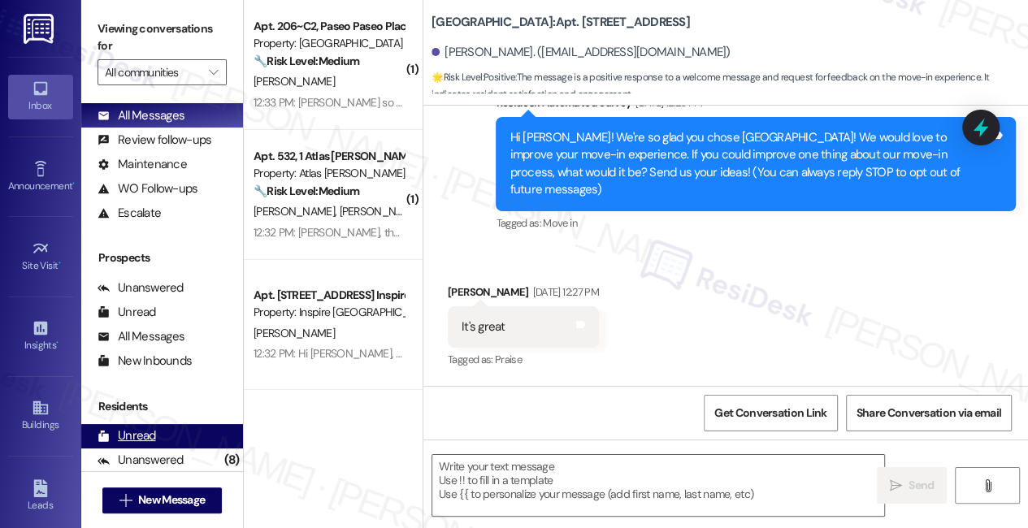
scroll to position [202, 0]
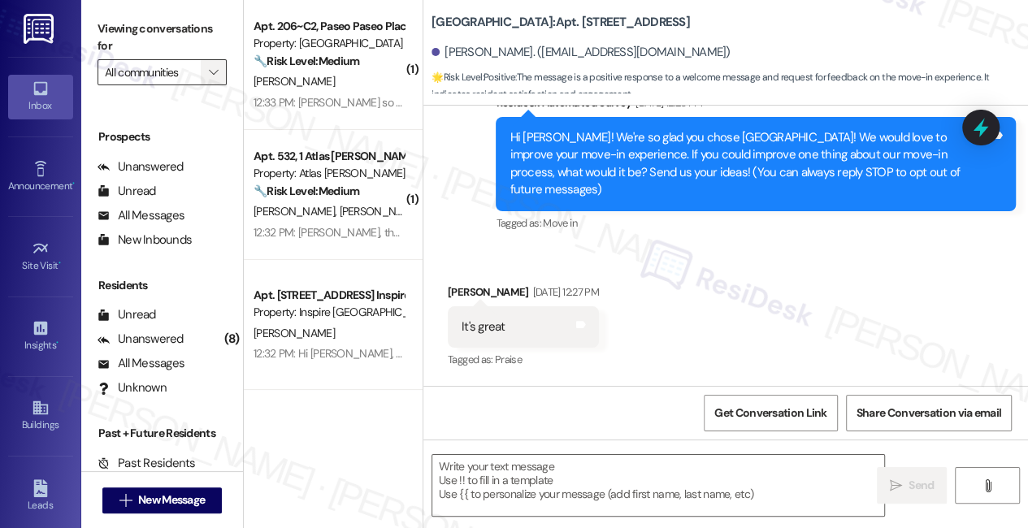
click at [220, 72] on span "" at bounding box center [213, 72] width 15 height 26
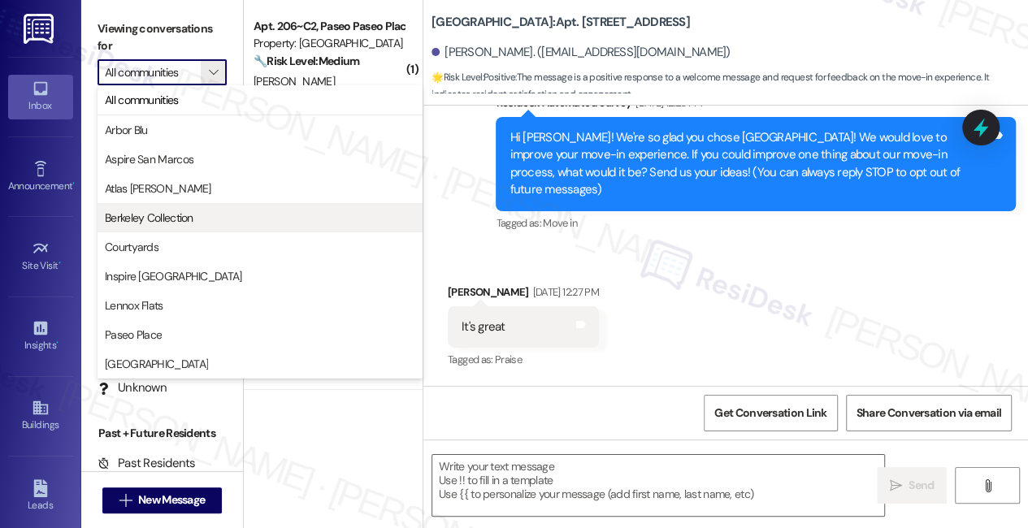
click at [190, 215] on span "Berkeley Collection" at bounding box center [149, 218] width 89 height 16
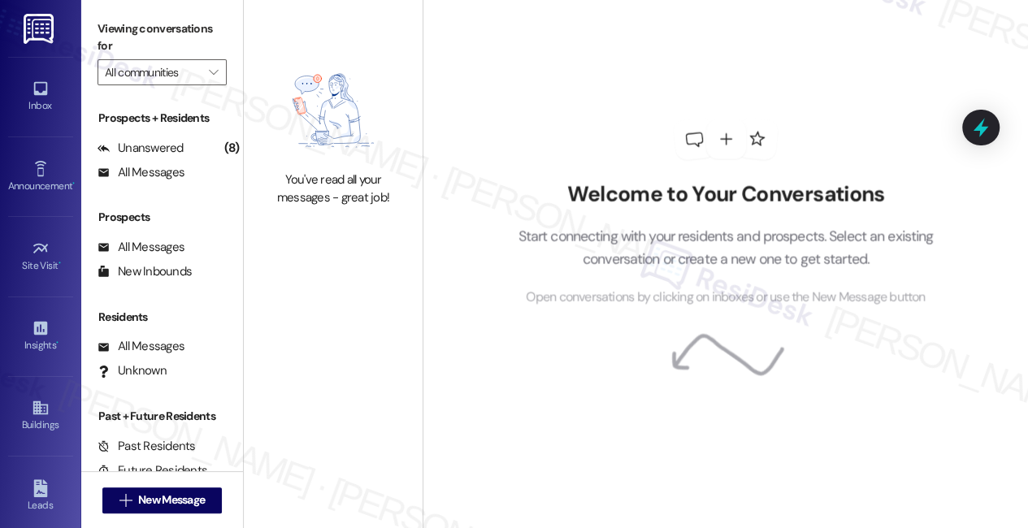
type input "Berkeley Collection"
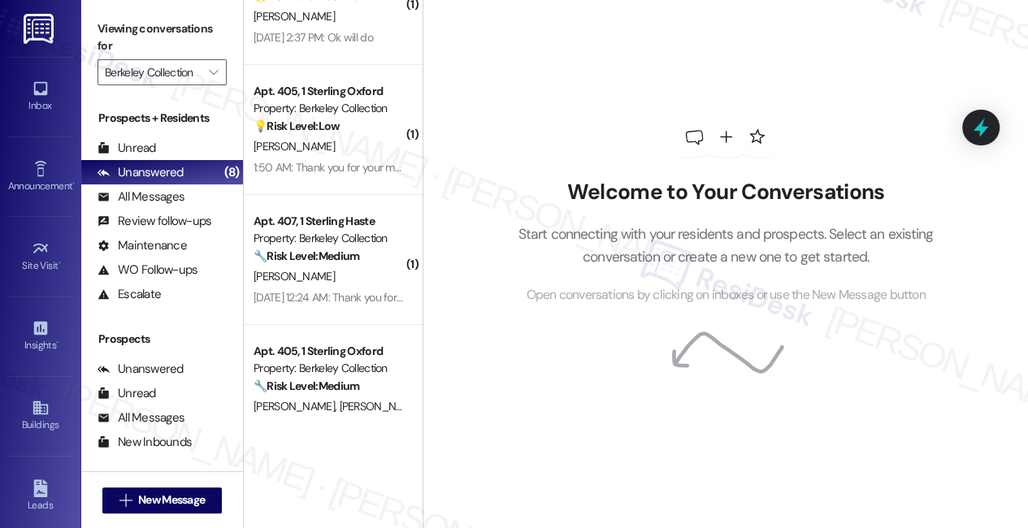
scroll to position [106, 0]
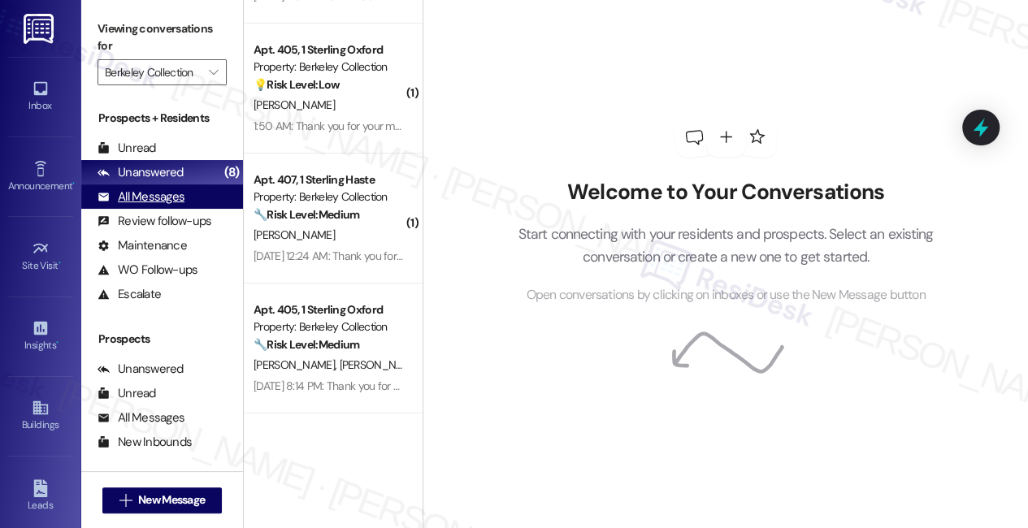
click at [168, 193] on div "All Messages" at bounding box center [141, 197] width 87 height 17
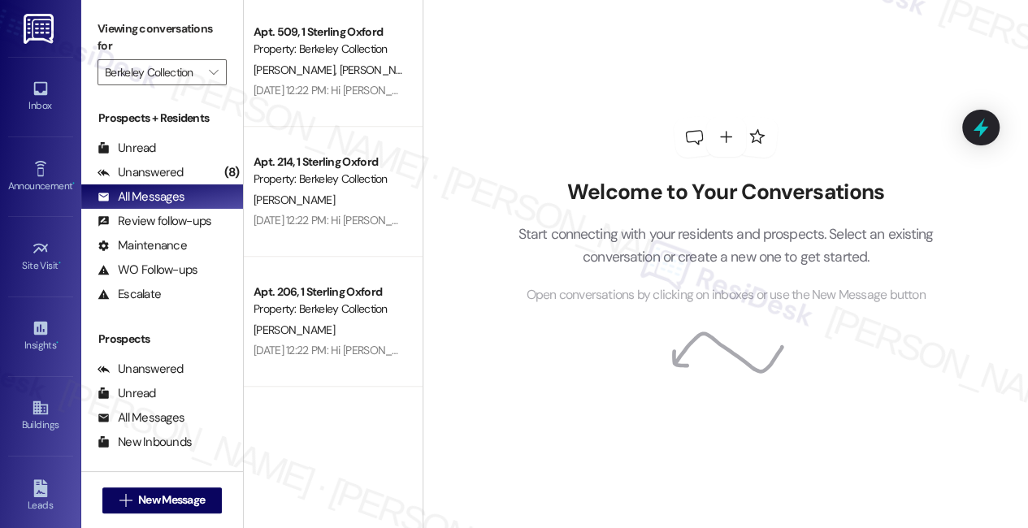
scroll to position [4333, 0]
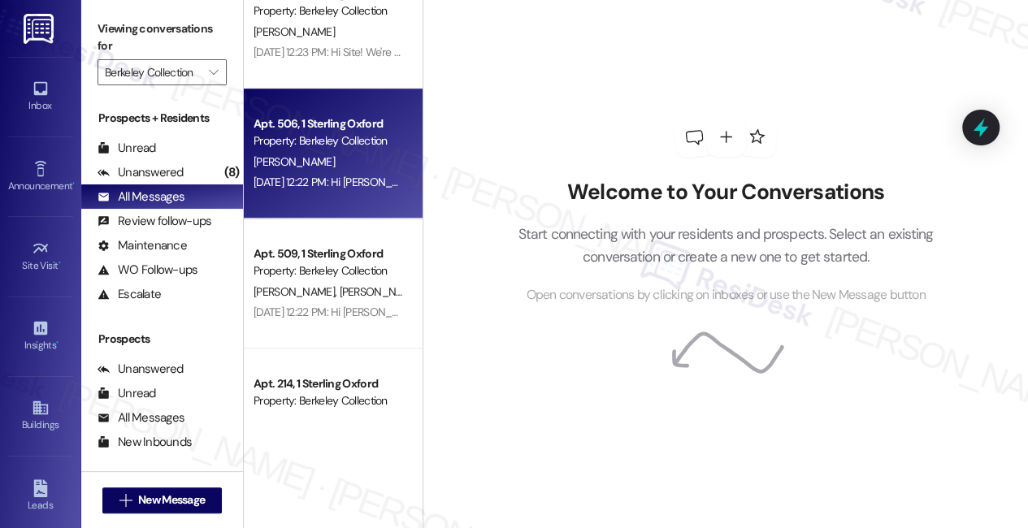
click at [349, 176] on div "[DATE] 12:22 PM: Hi [PERSON_NAME]! We're so glad you chose Berkeley Collection!…" at bounding box center [940, 182] width 1372 height 15
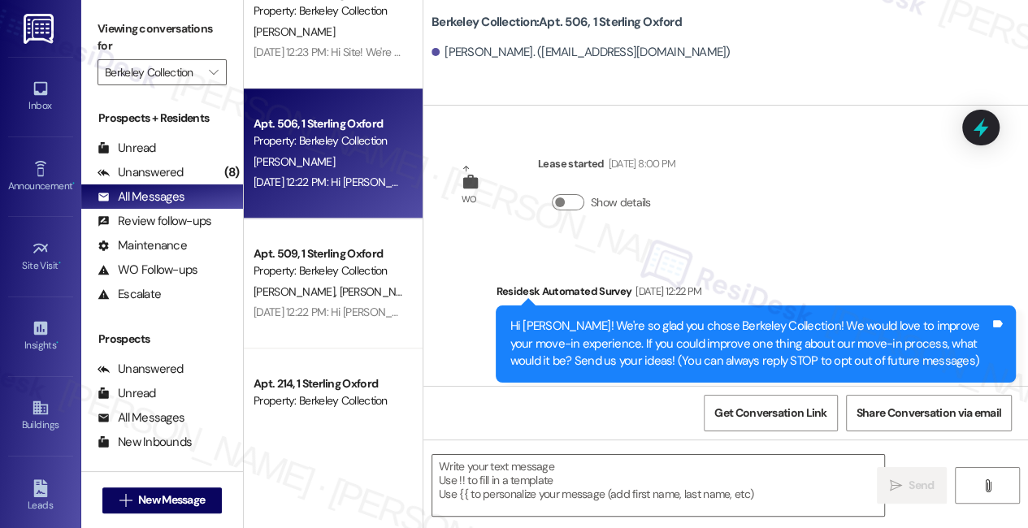
type textarea "Fetching suggested responses. Please feel free to read through the conversation…"
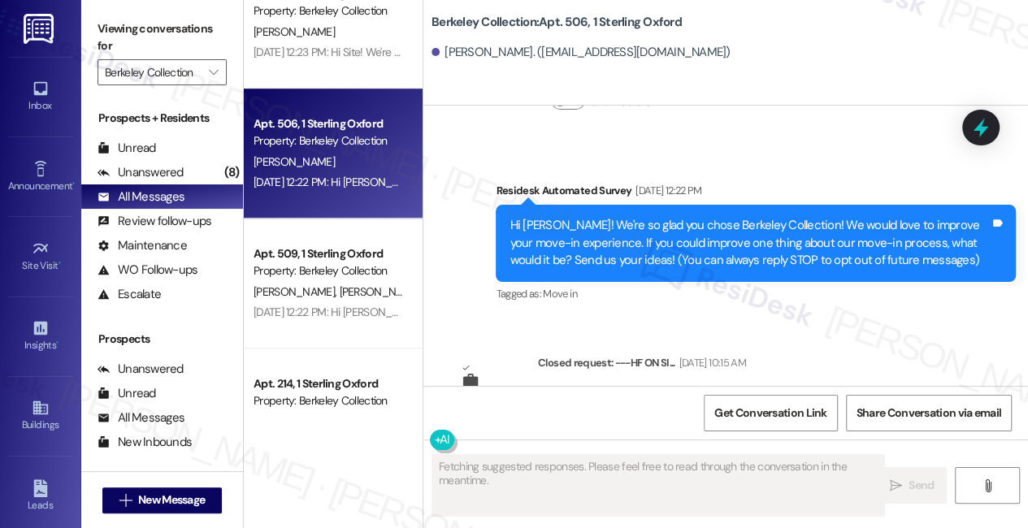
scroll to position [186, 0]
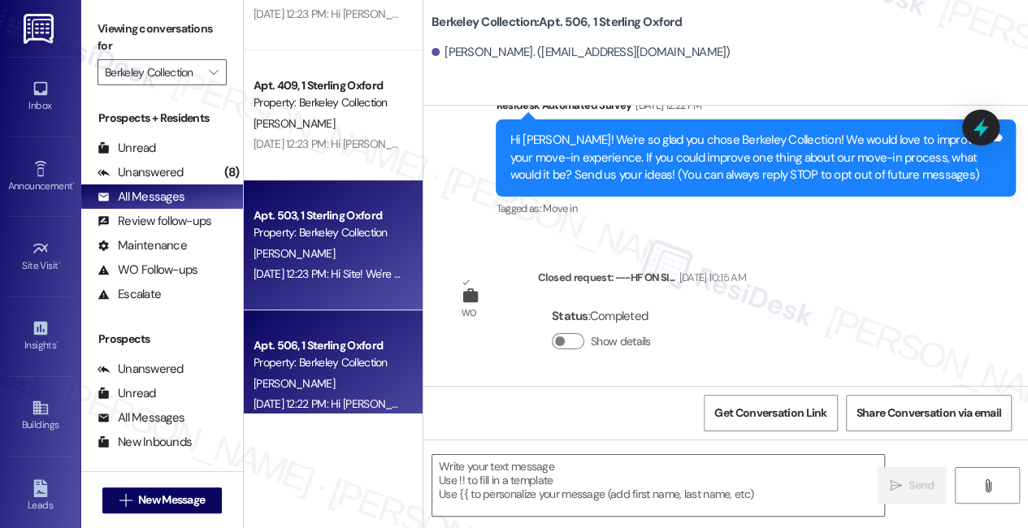
click at [319, 207] on div "Apt. 503, 1 Sterling Oxford" at bounding box center [329, 215] width 150 height 17
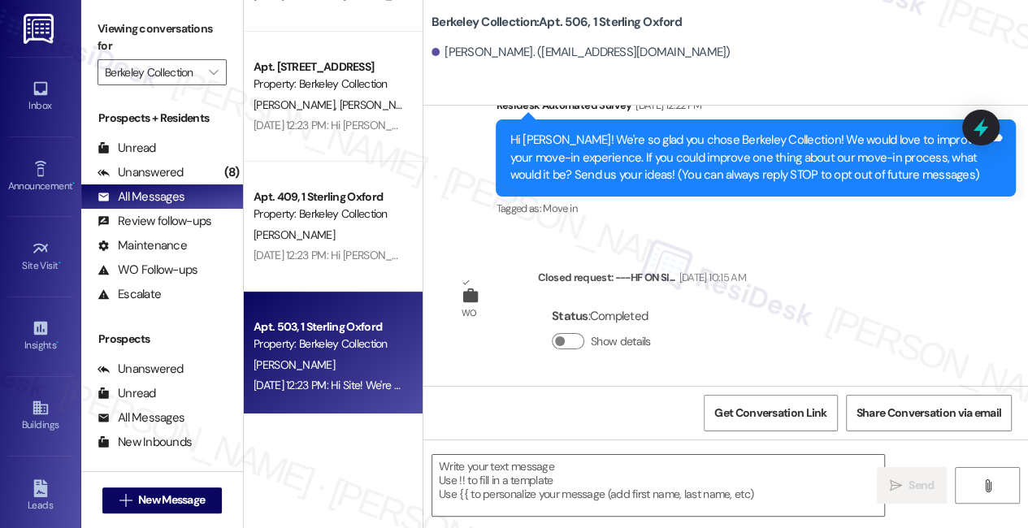
type textarea "Fetching suggested responses. Please feel free to read through the conversation…"
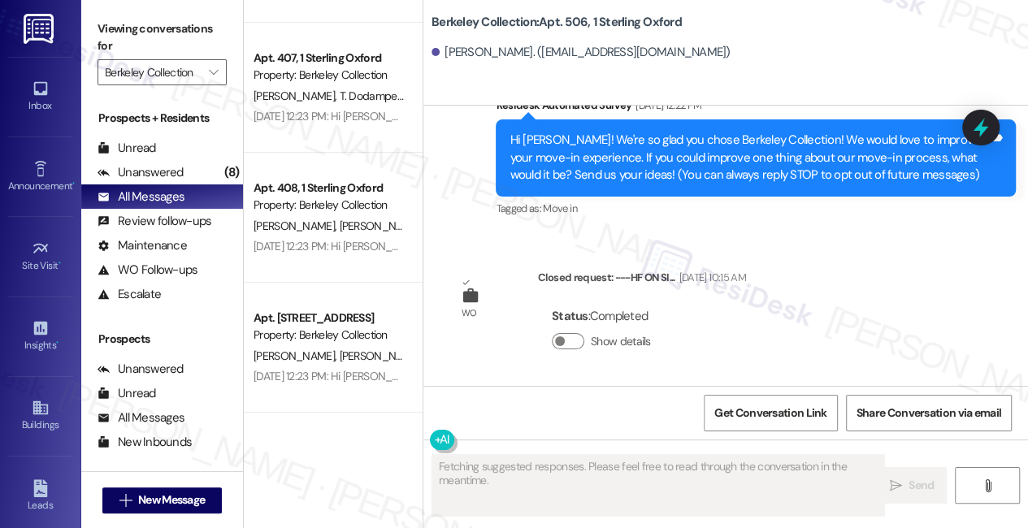
scroll to position [3742, 0]
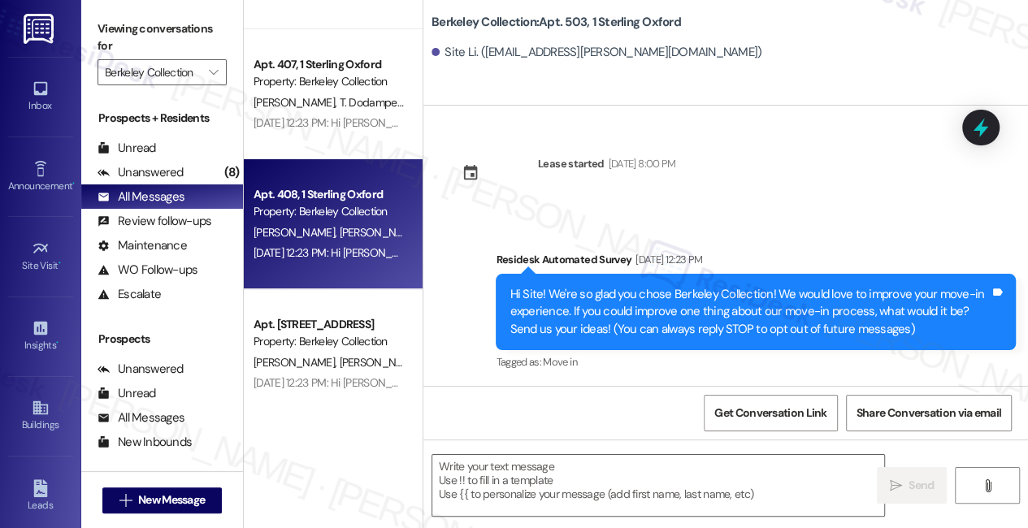
type textarea "Fetching suggested responses. Please feel free to read through the conversation…"
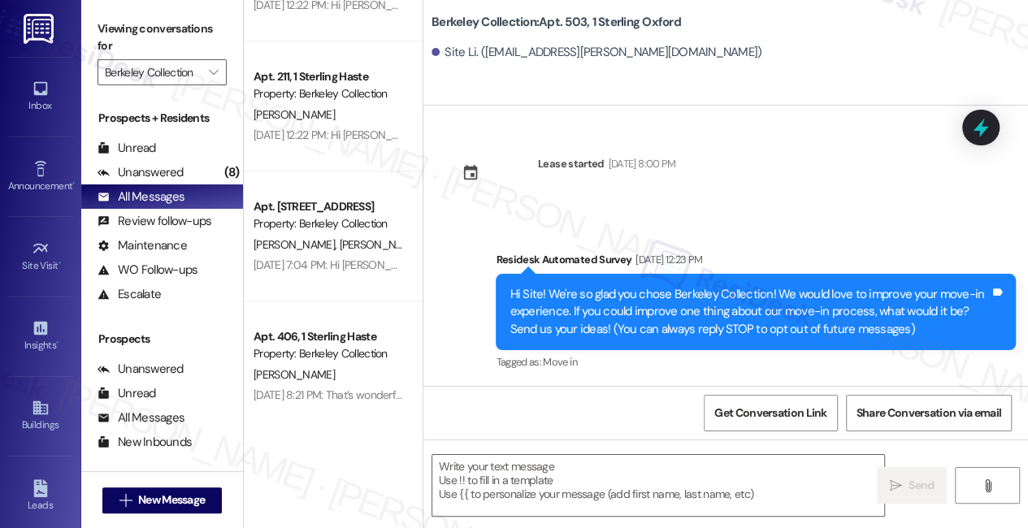
scroll to position [1082, 0]
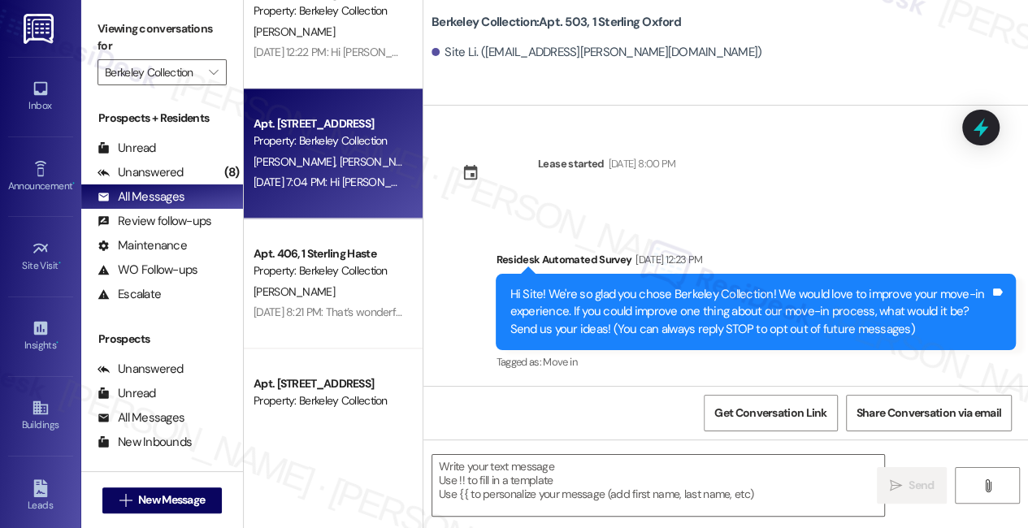
click at [345, 168] on span "[PERSON_NAME]" at bounding box center [380, 161] width 81 height 15
type textarea "Fetching suggested responses. Please feel free to read through the conversation…"
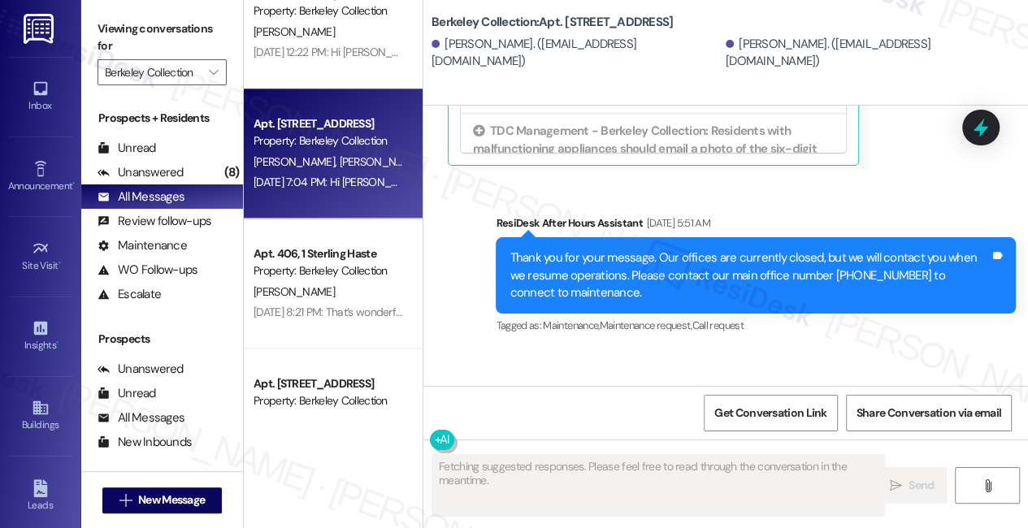
scroll to position [2696, 0]
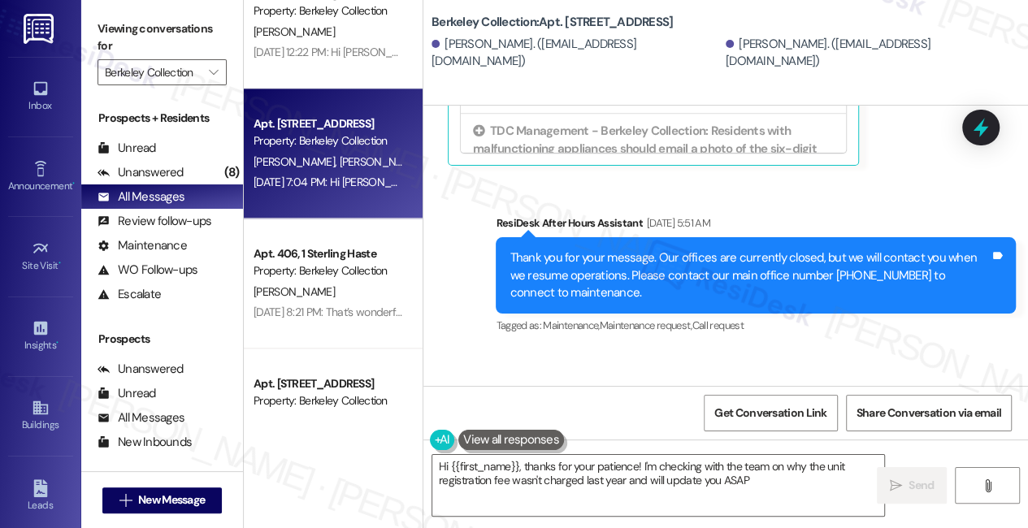
type textarea "Hi {{first_name}}, thanks for your patience! I'm checking with the team on why …"
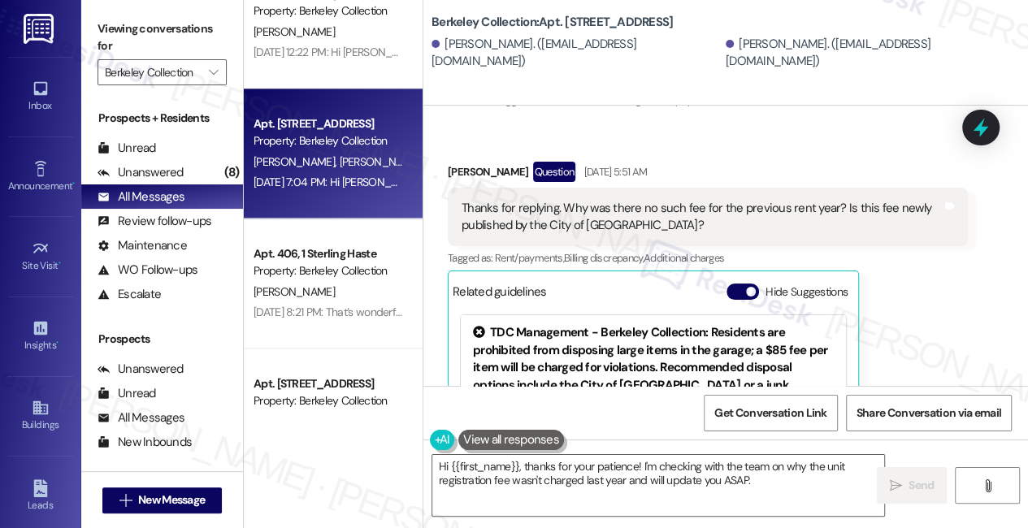
scroll to position [2227, 0]
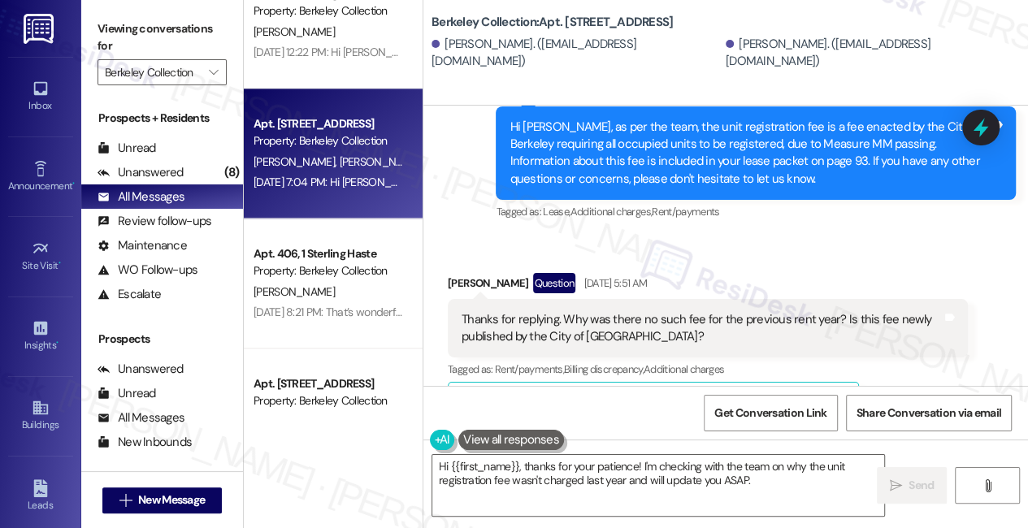
click at [686, 331] on div "Thanks for replying. Why was there no such fee for the previous rent year? Is t…" at bounding box center [702, 328] width 480 height 35
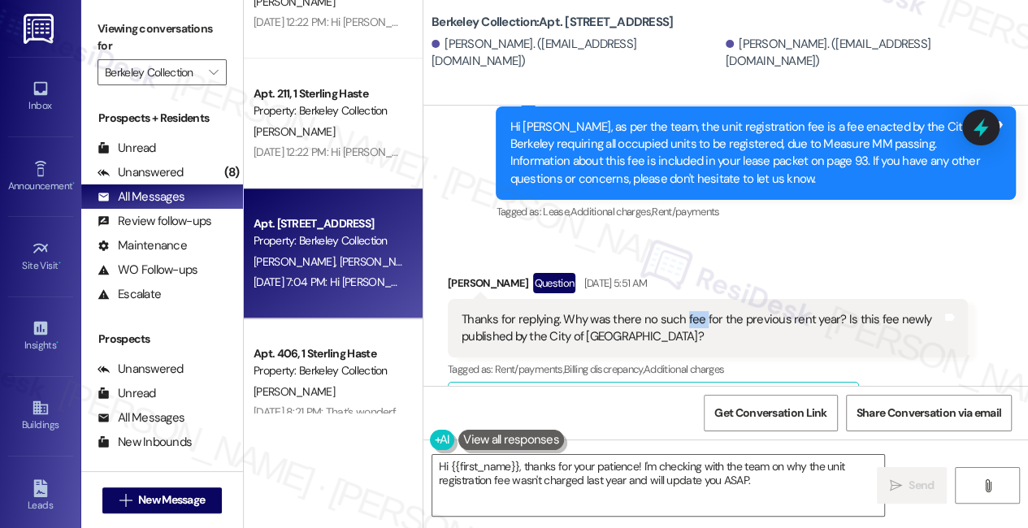
scroll to position [934, 0]
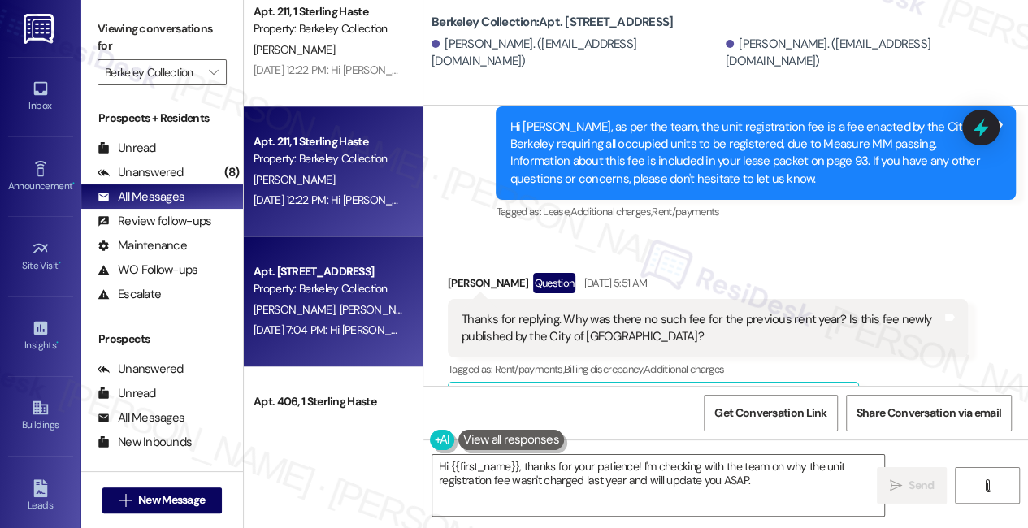
click at [355, 193] on div "[DATE] 12:22 PM: Hi [PERSON_NAME]! We're so glad you chose Berkeley Collection!…" at bounding box center [940, 200] width 1372 height 15
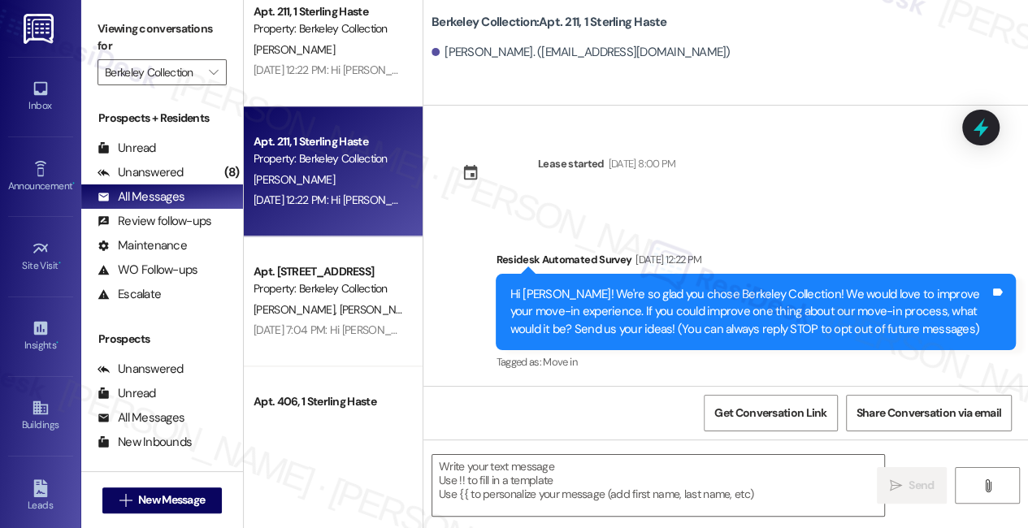
type textarea "Fetching suggested responses. Please feel free to read through the conversation…"
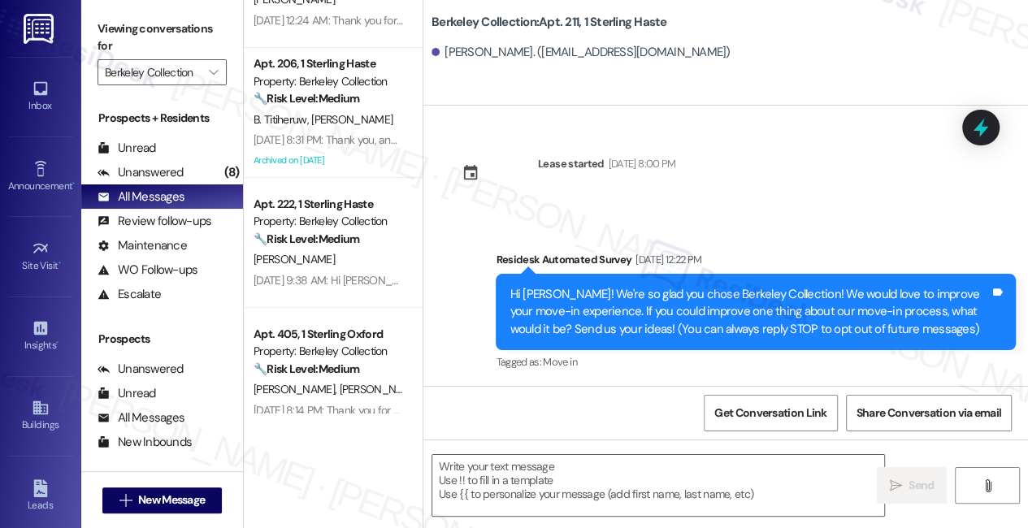
scroll to position [694, 0]
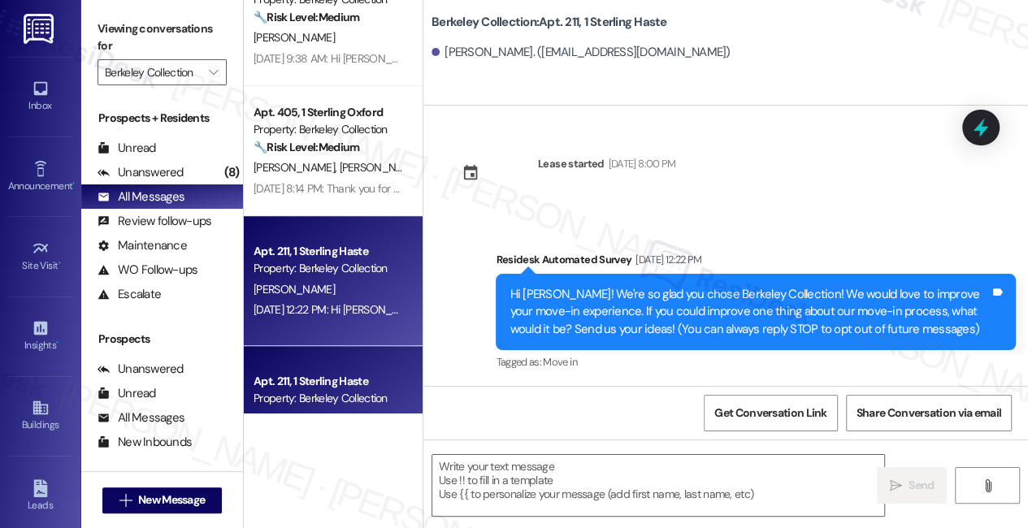
click at [302, 290] on div "[PERSON_NAME]" at bounding box center [329, 290] width 154 height 20
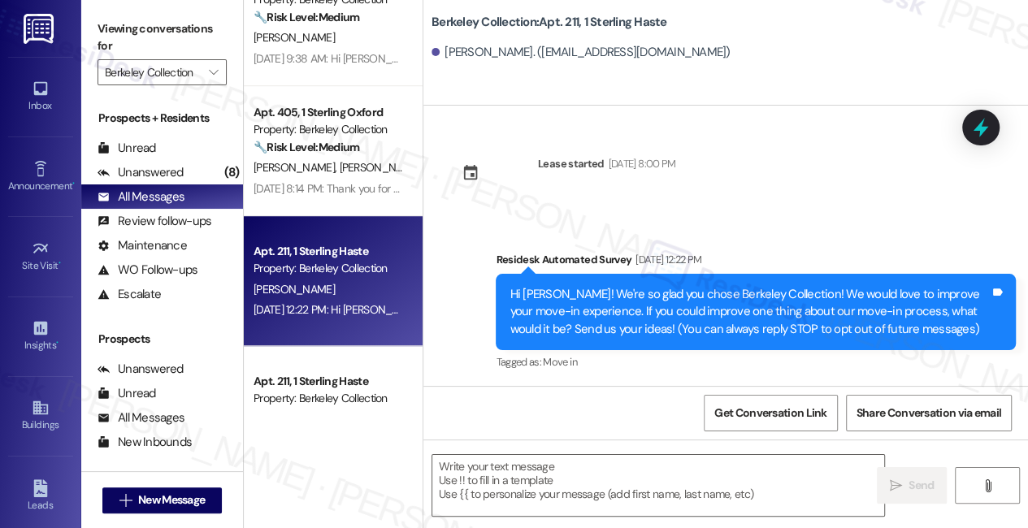
type textarea "Fetching suggested responses. Please feel free to read through the conversation…"
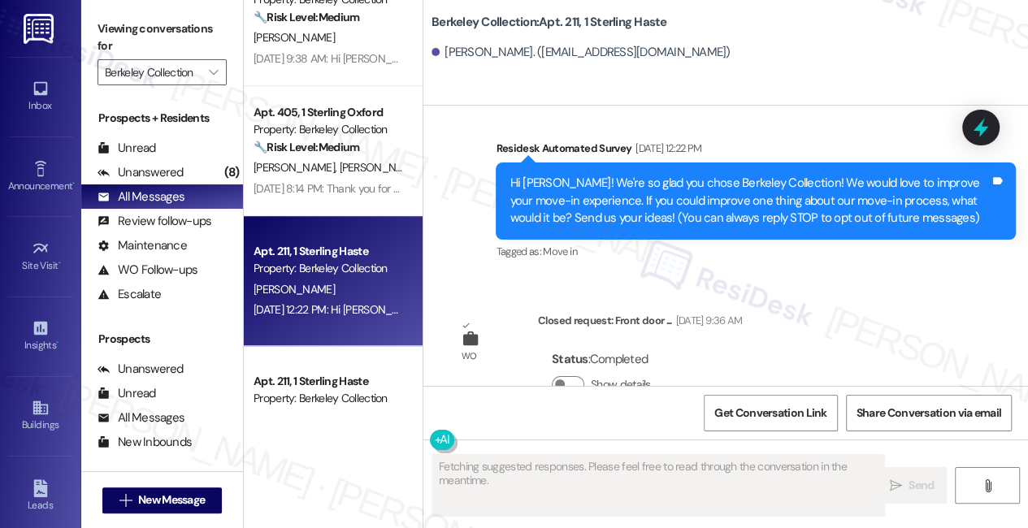
scroll to position [186, 0]
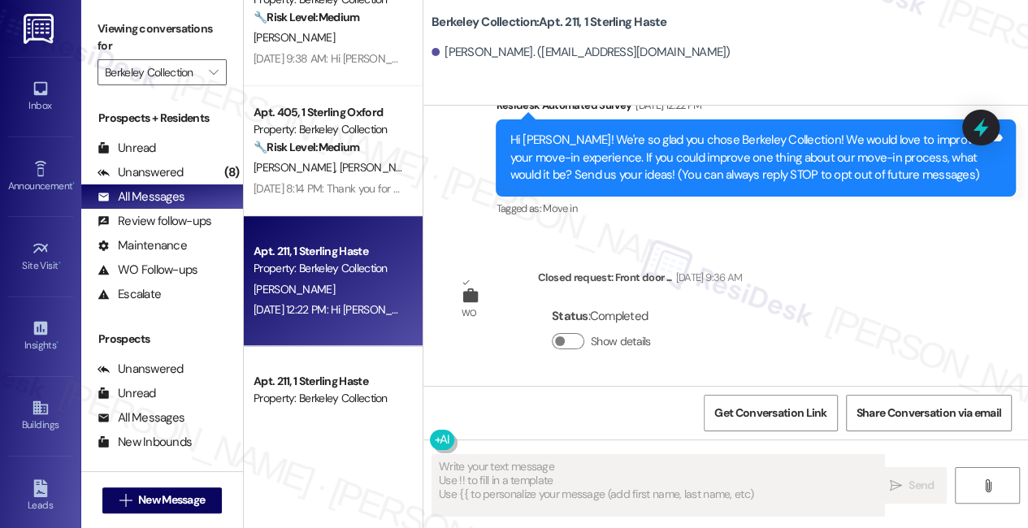
click at [291, 191] on div "[DATE] 8:14 PM: Thank you for your message. Our offices are currently closed, b…" at bounding box center [765, 188] width 1022 height 15
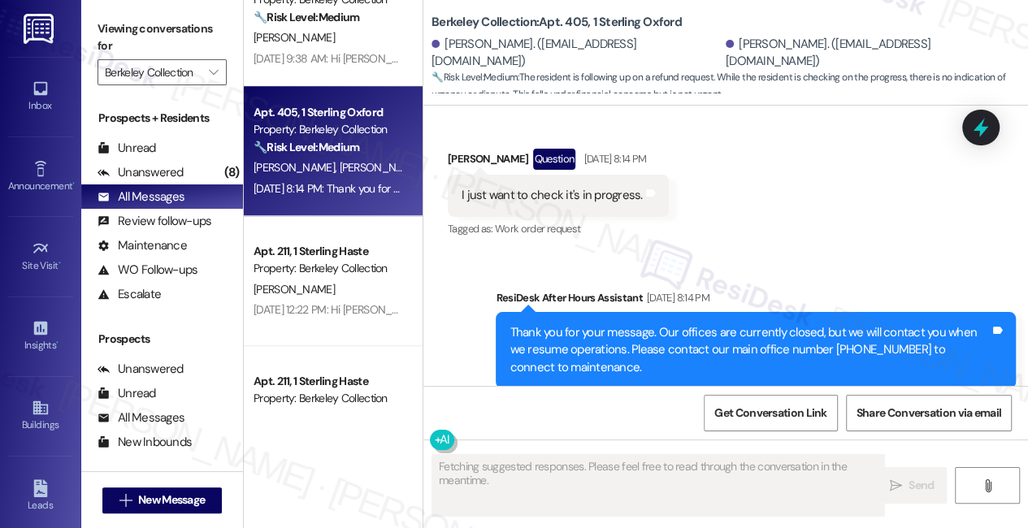
scroll to position [9985, 0]
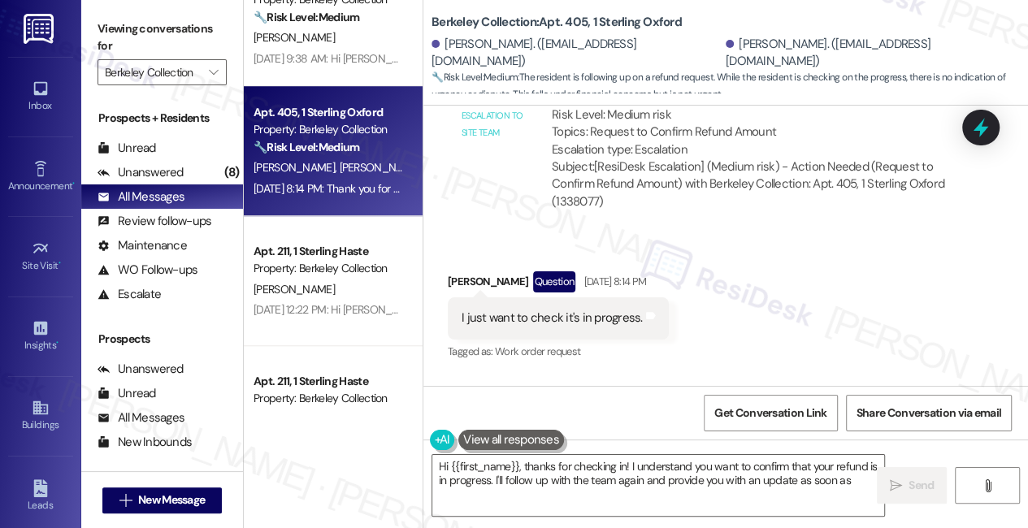
click at [571, 310] on div "I just want to check it's in progress." at bounding box center [552, 318] width 181 height 17
type textarea "Hi {{first_name}}, thanks for checking in! I understand you want to confirm tha…"
click at [571, 310] on div "I just want to check it's in progress." at bounding box center [552, 318] width 181 height 17
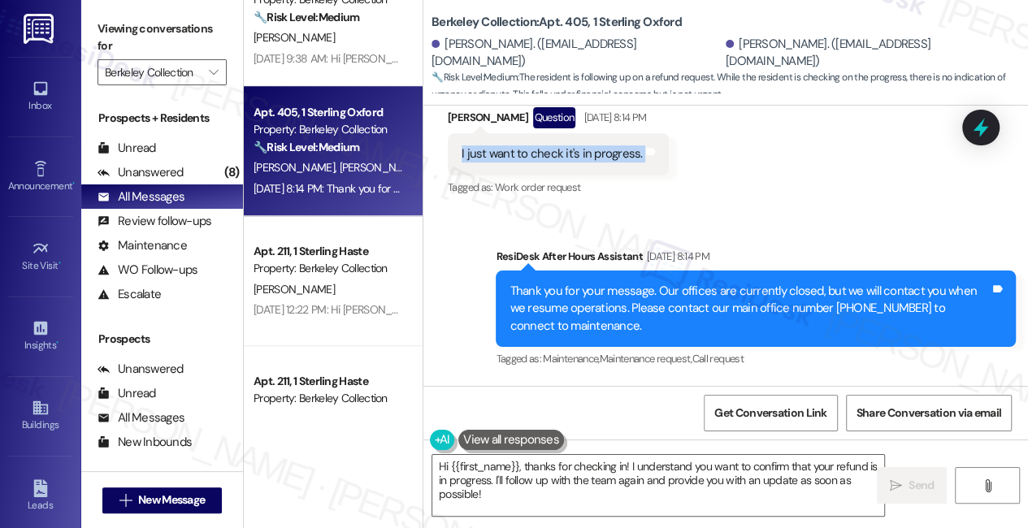
scroll to position [10207, 0]
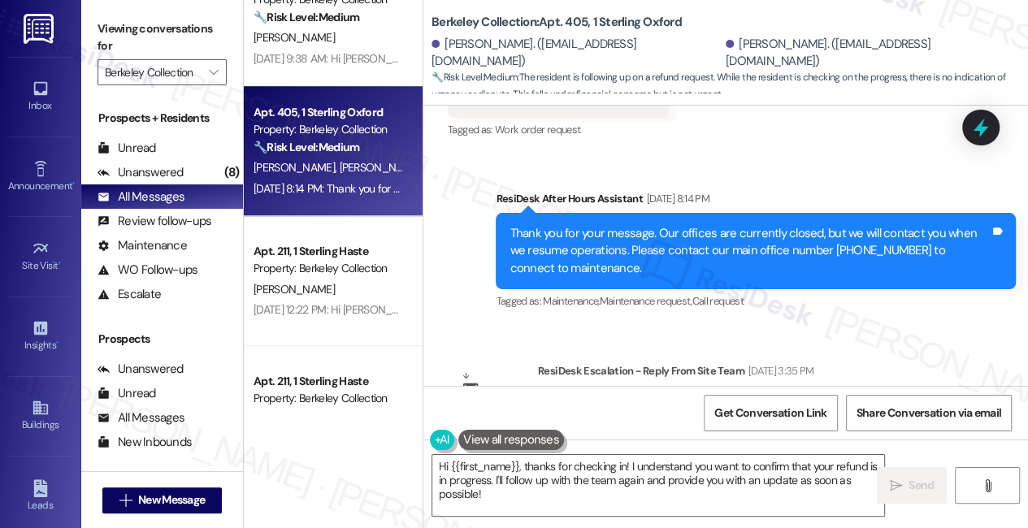
drag, startPoint x: 670, startPoint y: 321, endPoint x: 781, endPoint y: 359, distance: 117.7
click at [781, 397] on div "ResiDesk escalation reply -> Hello [PERSON_NAME], Can you let this resident kno…" at bounding box center [753, 432] width 406 height 70
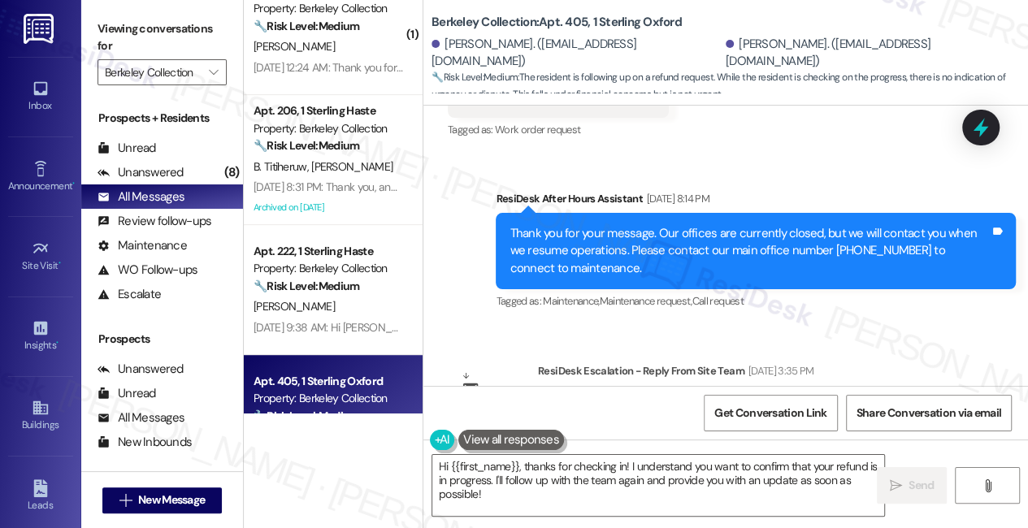
scroll to position [398, 0]
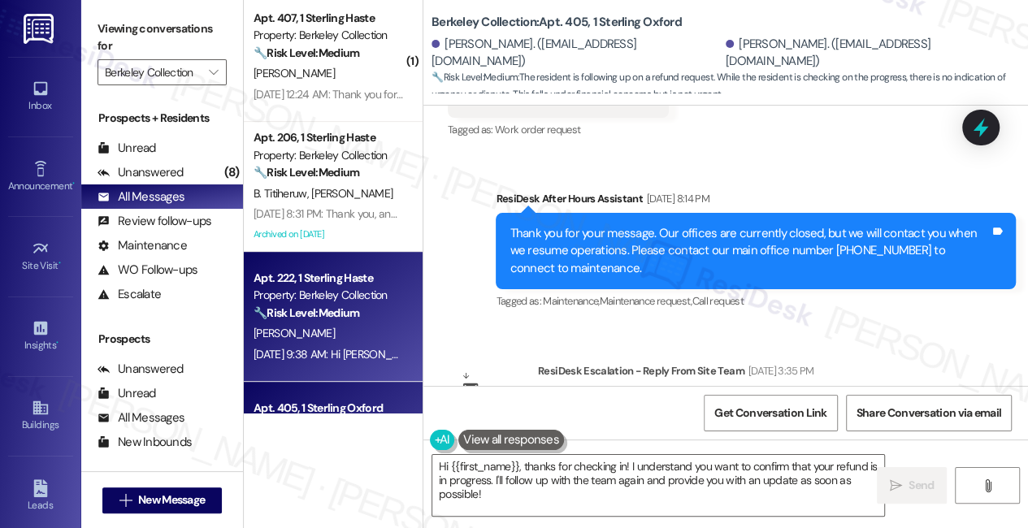
click at [328, 287] on div "Property: Berkeley Collection" at bounding box center [329, 295] width 150 height 17
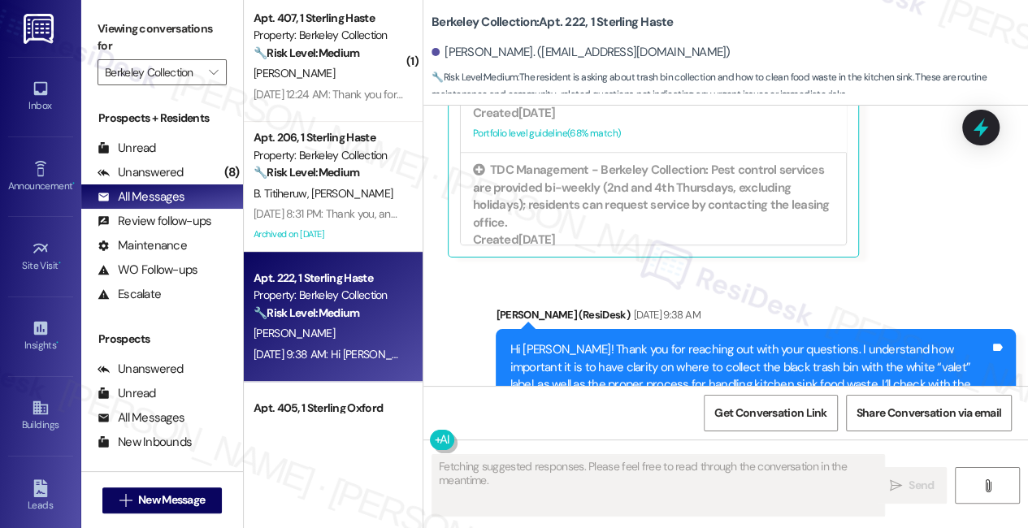
scroll to position [1826, 0]
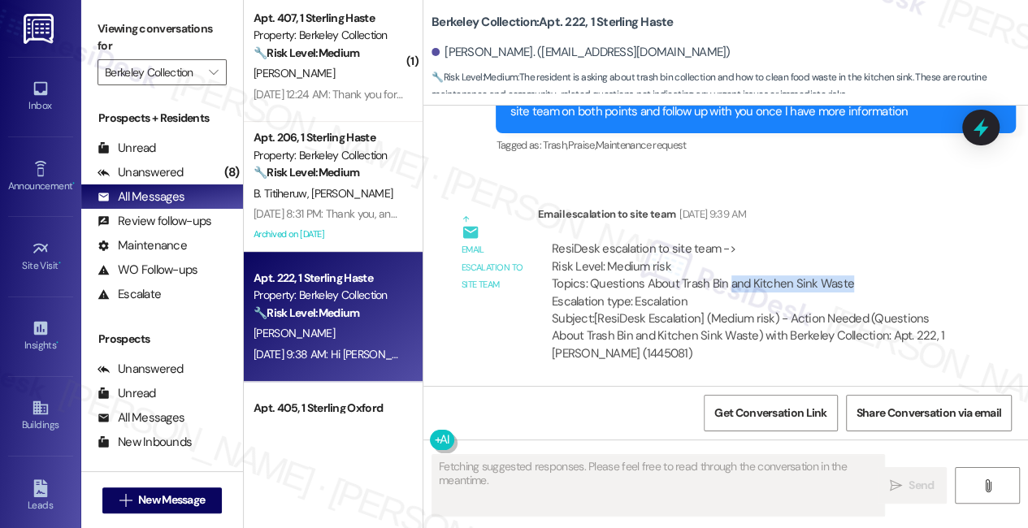
drag, startPoint x: 727, startPoint y: 286, endPoint x: 849, endPoint y: 281, distance: 122.8
click at [849, 281] on div "ResiDesk escalation to site team -> Risk Level: Medium risk Topics: Questions A…" at bounding box center [753, 276] width 402 height 70
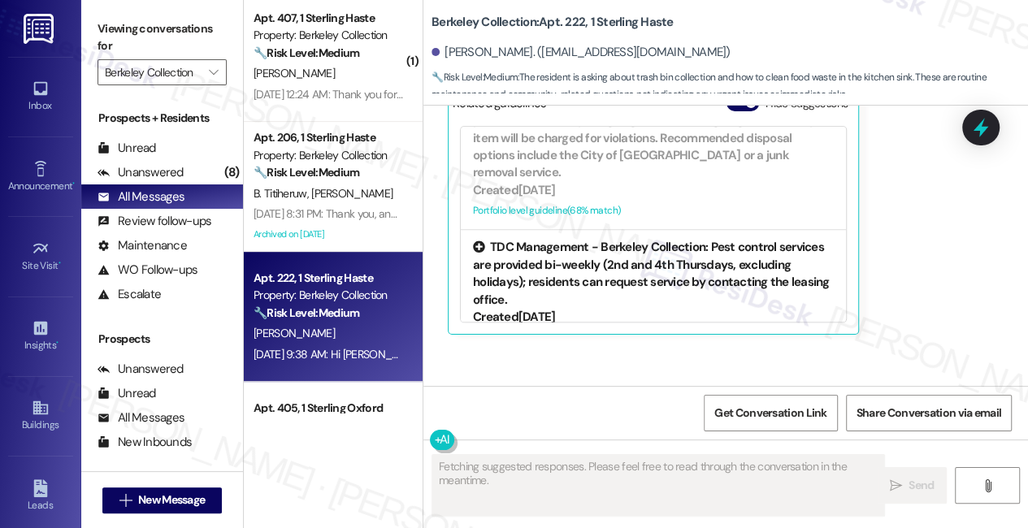
scroll to position [1457, 0]
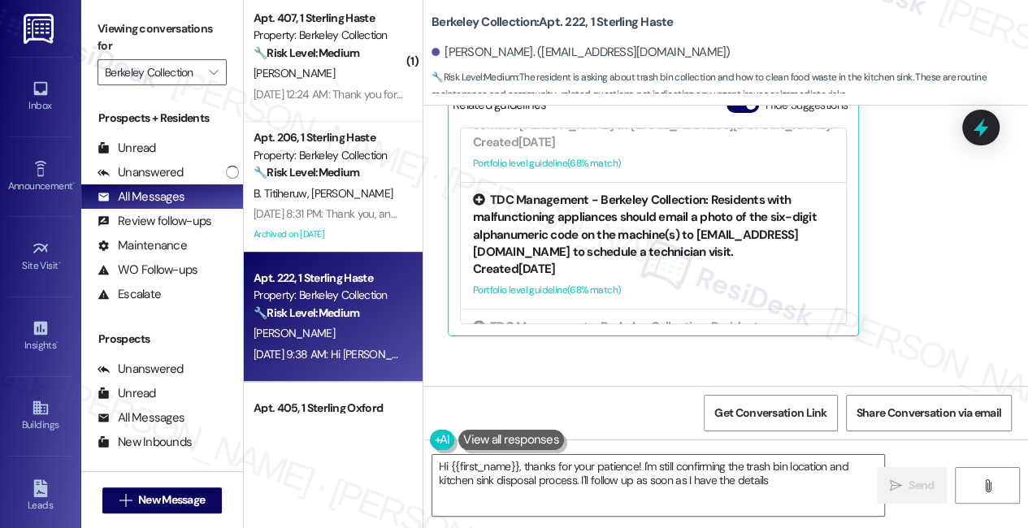
type textarea "Hi {{first_name}}, thanks for your patience! I'm still confirming the trash bin…"
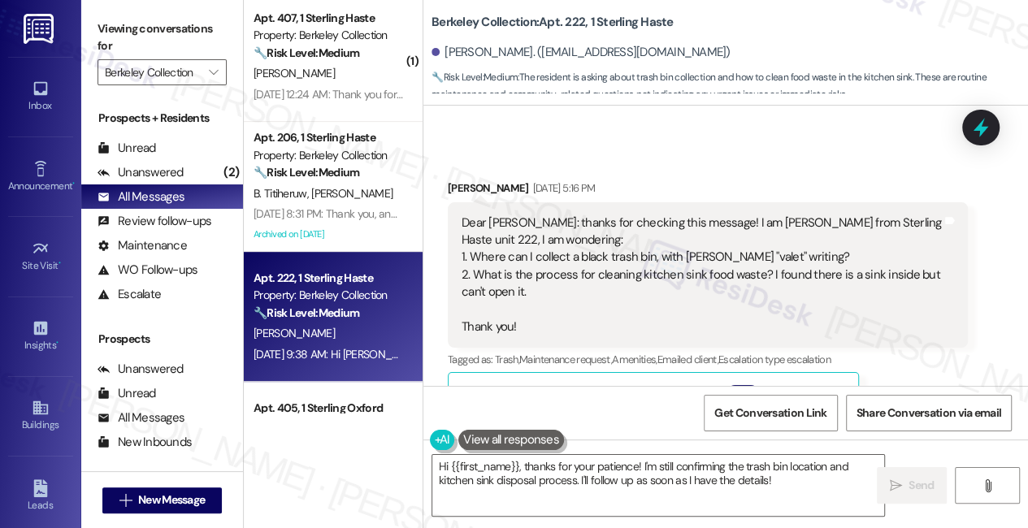
scroll to position [0, 0]
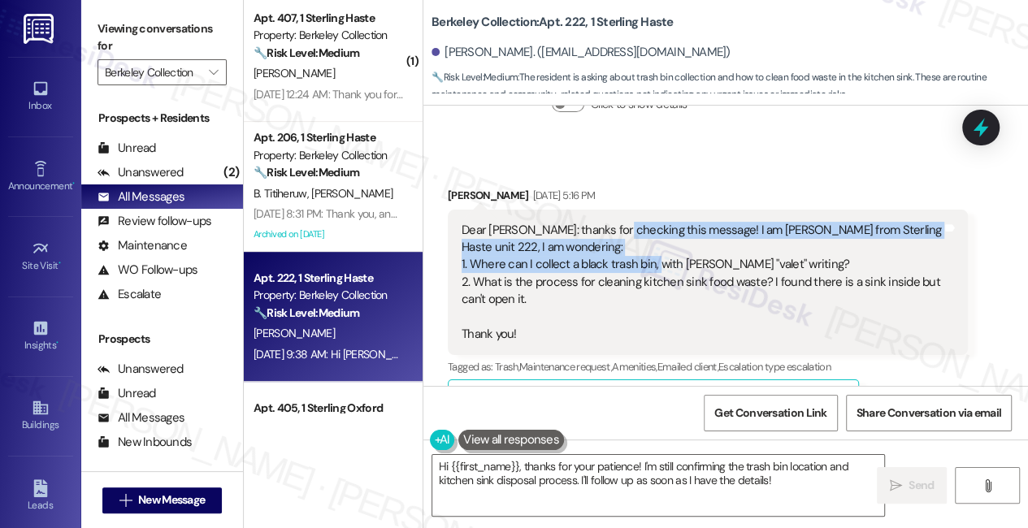
drag, startPoint x: 614, startPoint y: 229, endPoint x: 655, endPoint y: 268, distance: 56.9
click at [655, 268] on div "Dear [PERSON_NAME]: thanks for checking this message! I am [PERSON_NAME] from S…" at bounding box center [702, 283] width 480 height 122
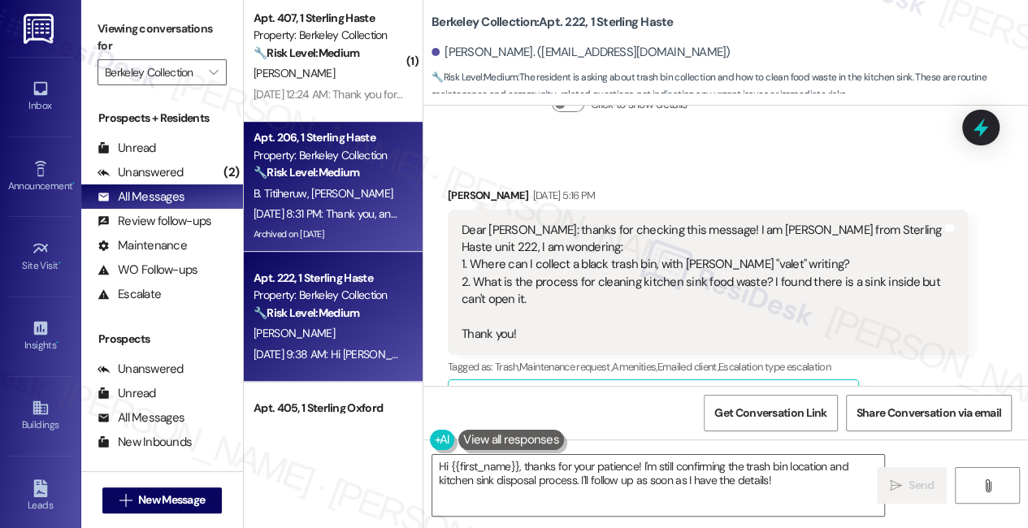
click at [354, 204] on div "[DATE] 8:31 PM: Thank you, and I appreciate your patience and understanding! [D…" at bounding box center [329, 214] width 154 height 20
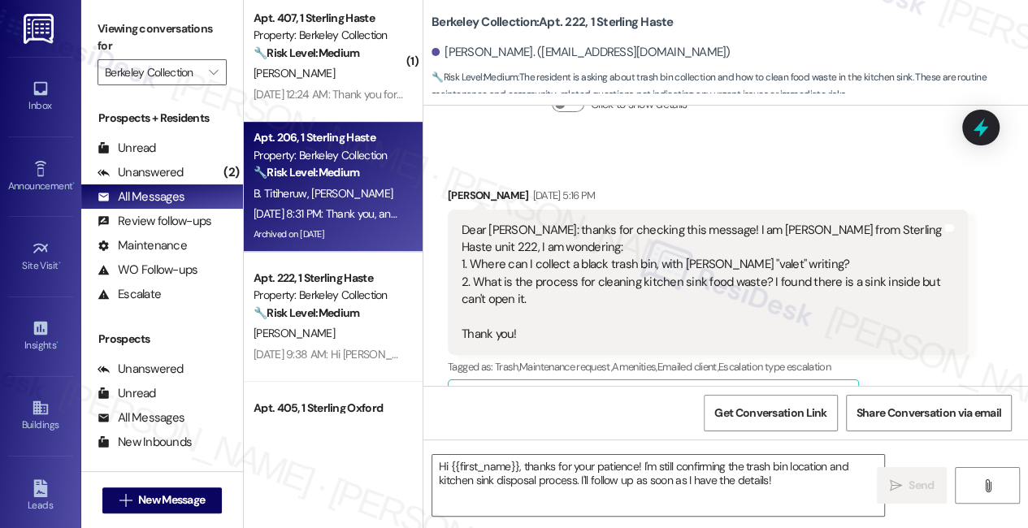
type textarea "Fetching suggested responses. Please feel free to read through the conversation…"
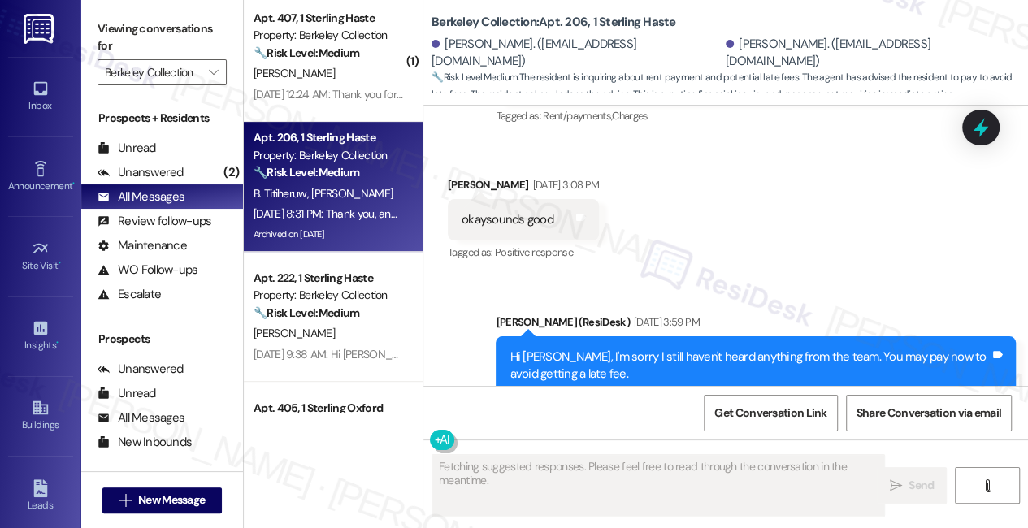
scroll to position [9887, 0]
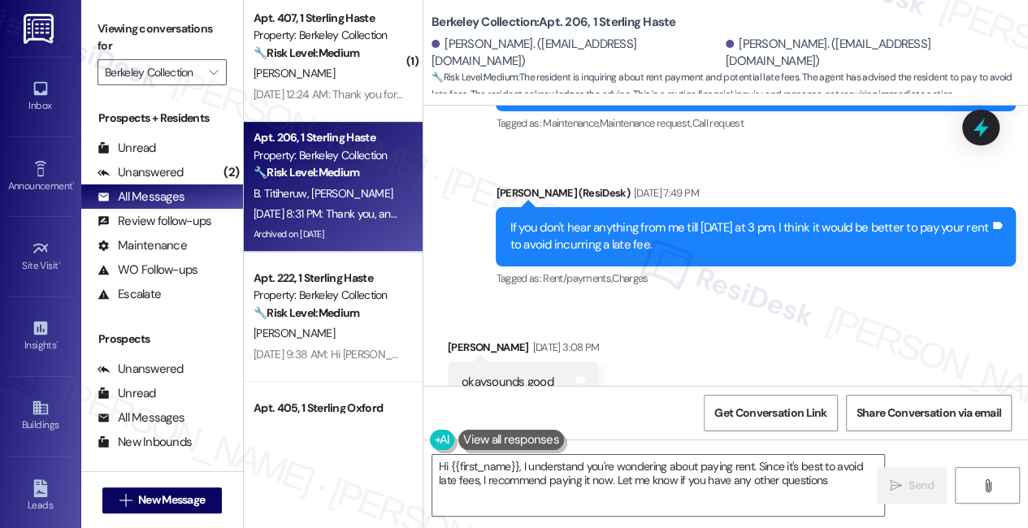
type textarea "Hi {{first_name}}, I understand you're wondering about paying rent. Since it's …"
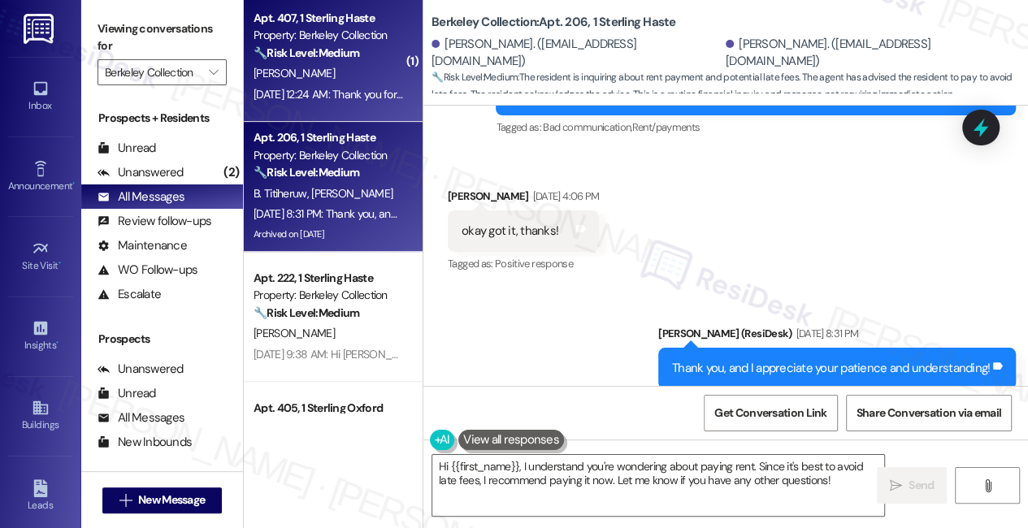
click at [371, 102] on div "[DATE] 12:24 AM: Thank you for your message. Our offices are currently closed, …" at bounding box center [329, 95] width 154 height 20
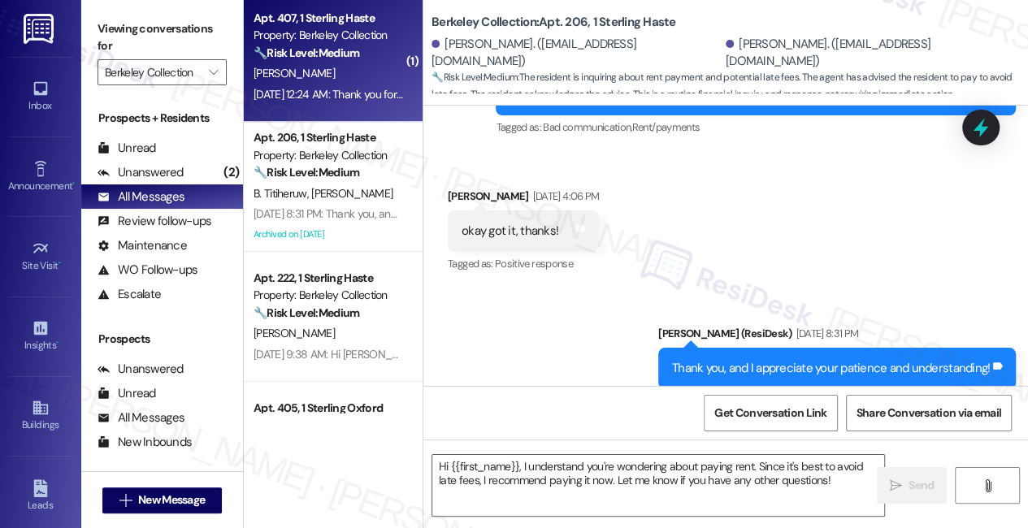
type textarea "Fetching suggested responses. Please feel free to read through the conversation…"
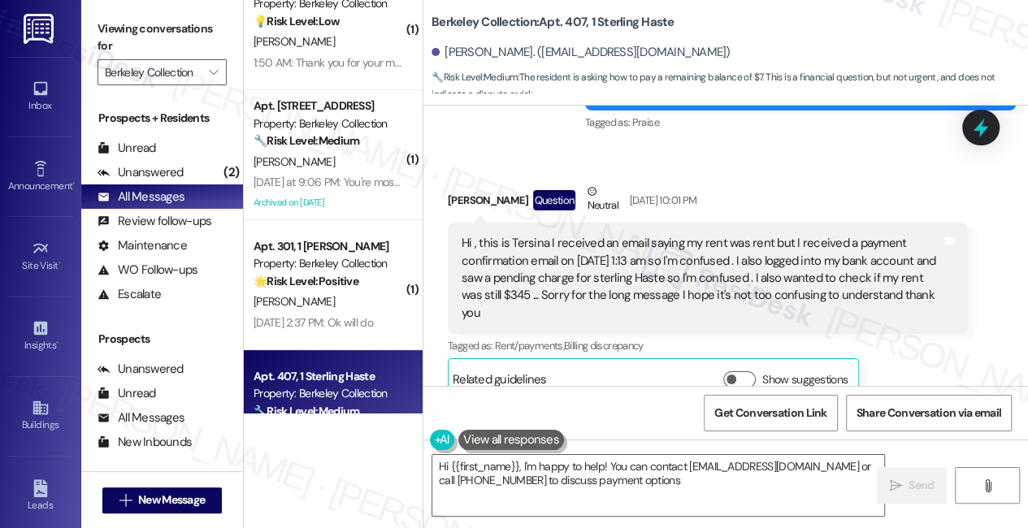
scroll to position [29, 0]
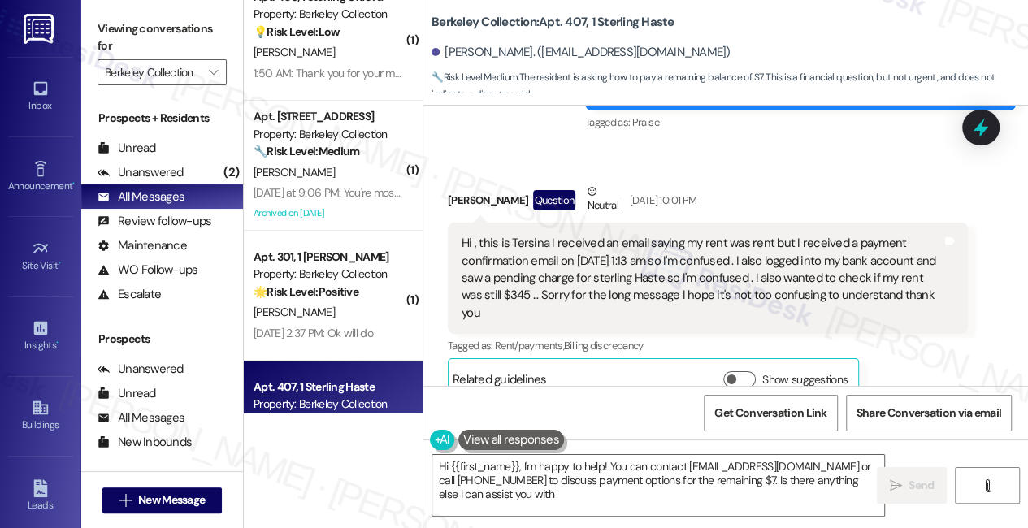
type textarea "Hi {{first_name}}, I'm happy to help! You can contact [EMAIL_ADDRESS][DOMAIN_NA…"
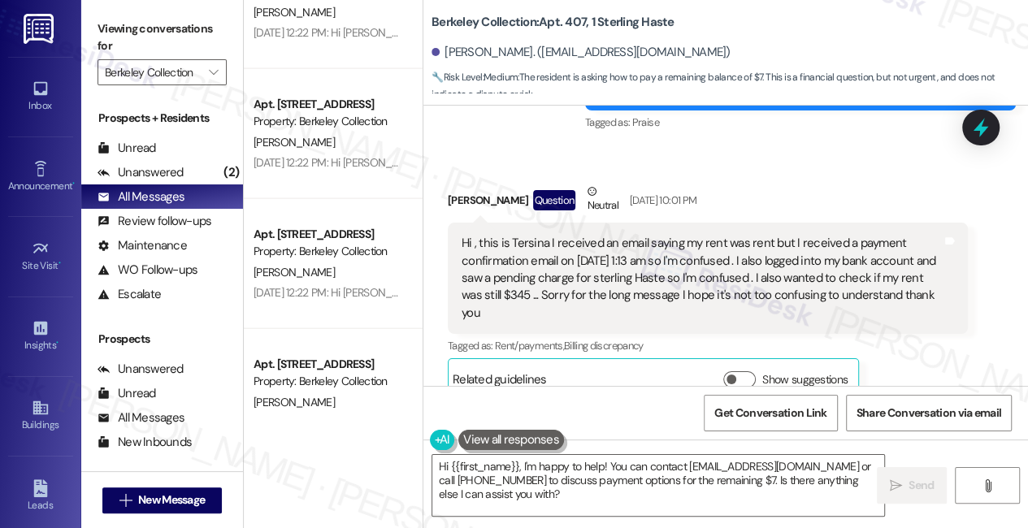
scroll to position [5959, 0]
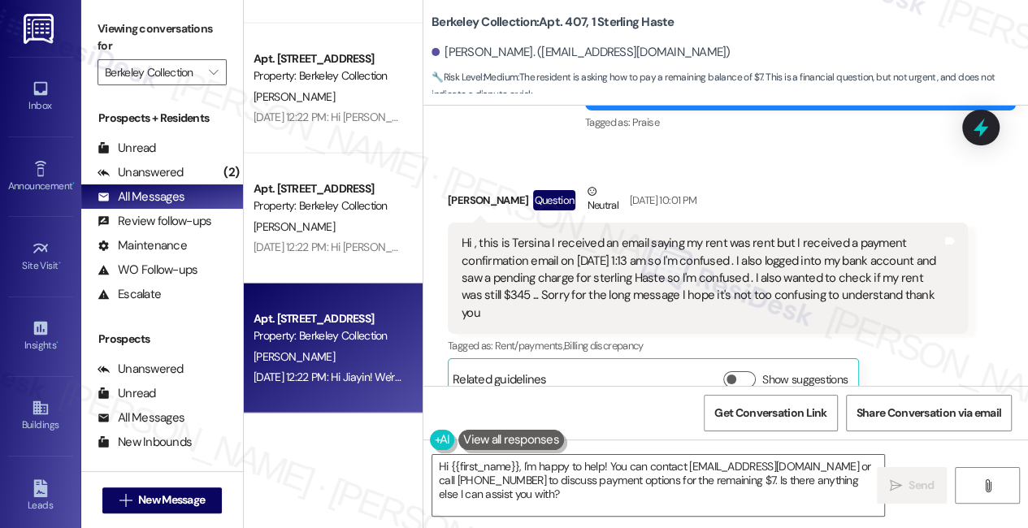
click at [308, 389] on div "Apt. [STREET_ADDRESS] Property: Berkeley Collection [PERSON_NAME] [DATE] 12:22 …" at bounding box center [333, 349] width 179 height 130
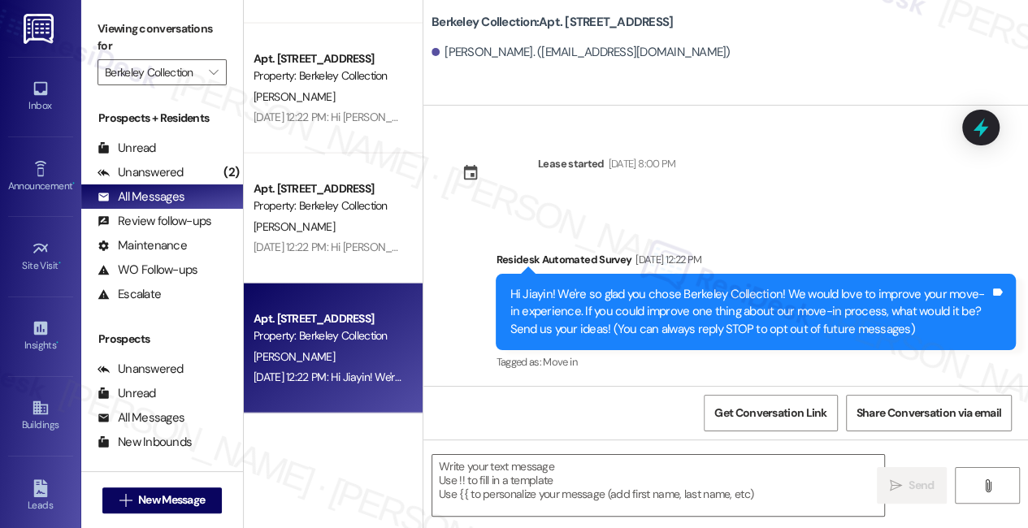
type textarea "Fetching suggested responses. Please feel free to read through the conversation…"
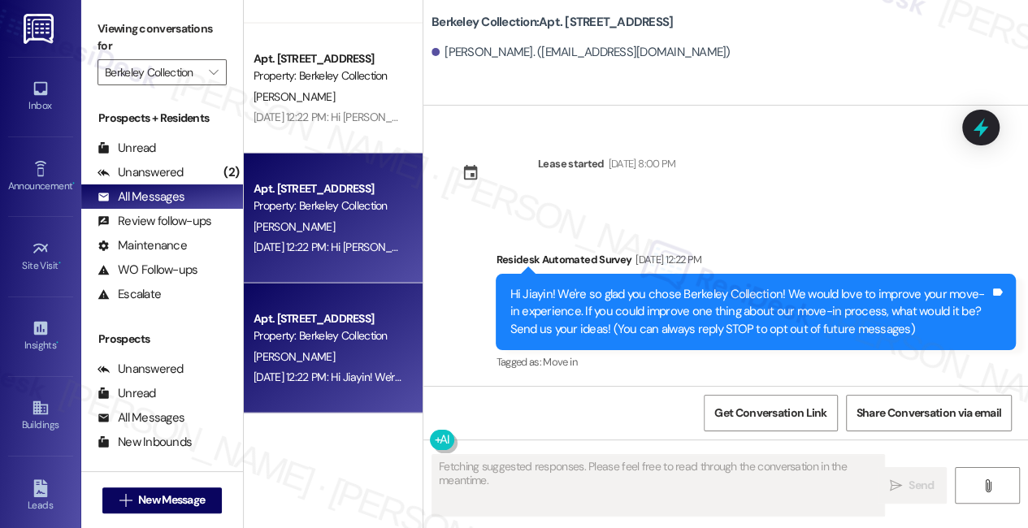
click at [281, 260] on div "Apt. [STREET_ADDRESS] Property: Berkeley Collection [PERSON_NAME] [DATE] 12:22 …" at bounding box center [333, 219] width 179 height 130
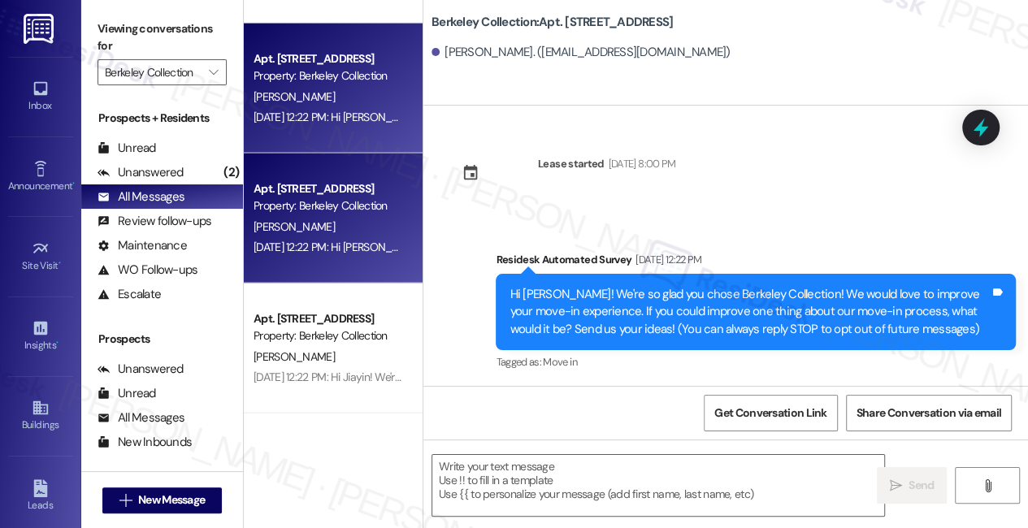
type textarea "Fetching suggested responses. Please feel free to read through the conversation…"
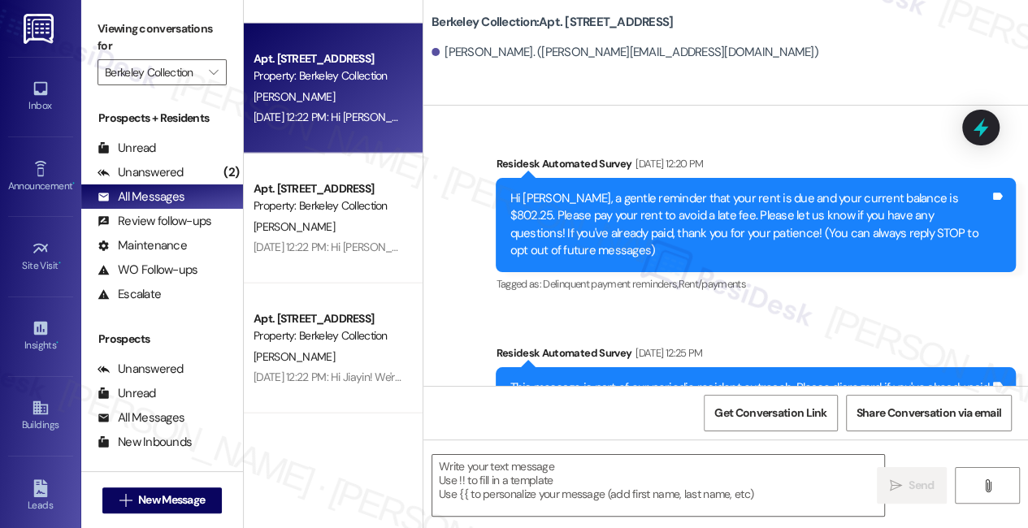
scroll to position [5737, 0]
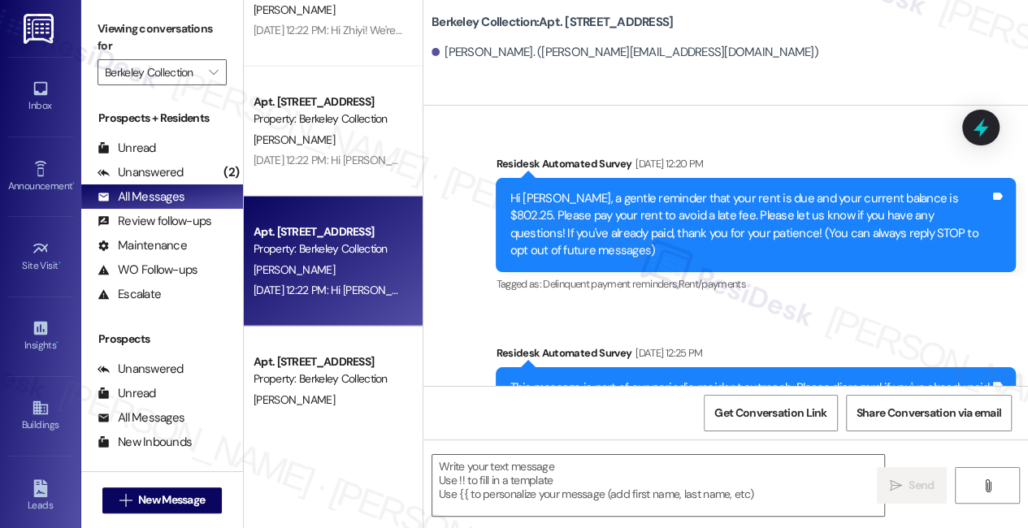
type textarea "Fetching suggested responses. Please feel free to read through the conversation…"
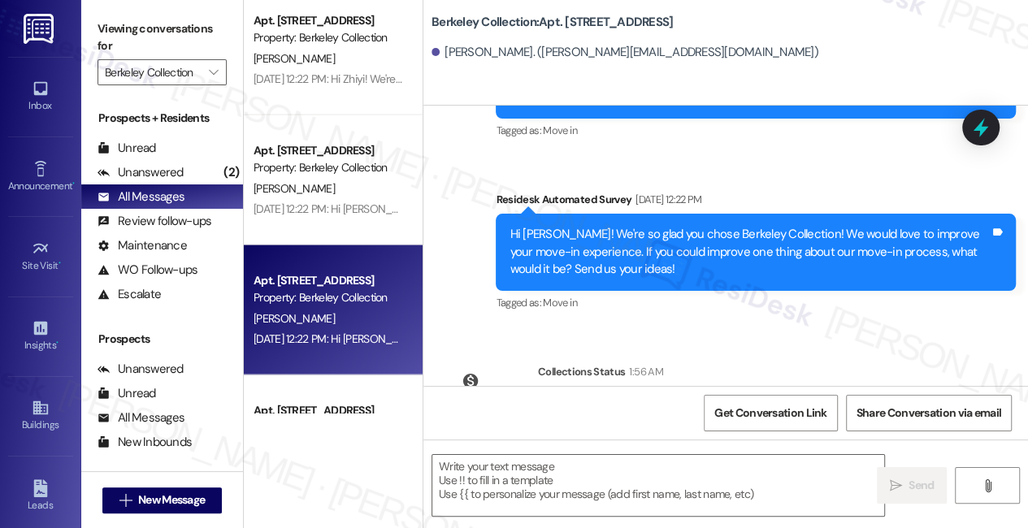
scroll to position [736, 0]
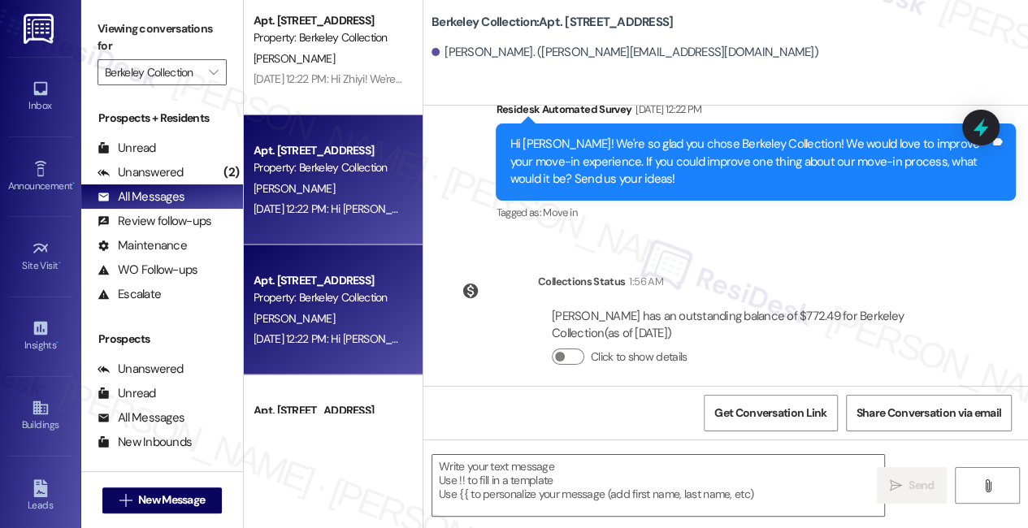
click at [345, 216] on div "[DATE] 12:22 PM: Hi [PERSON_NAME]! We're so glad you chose Berkeley Collection!…" at bounding box center [329, 209] width 154 height 20
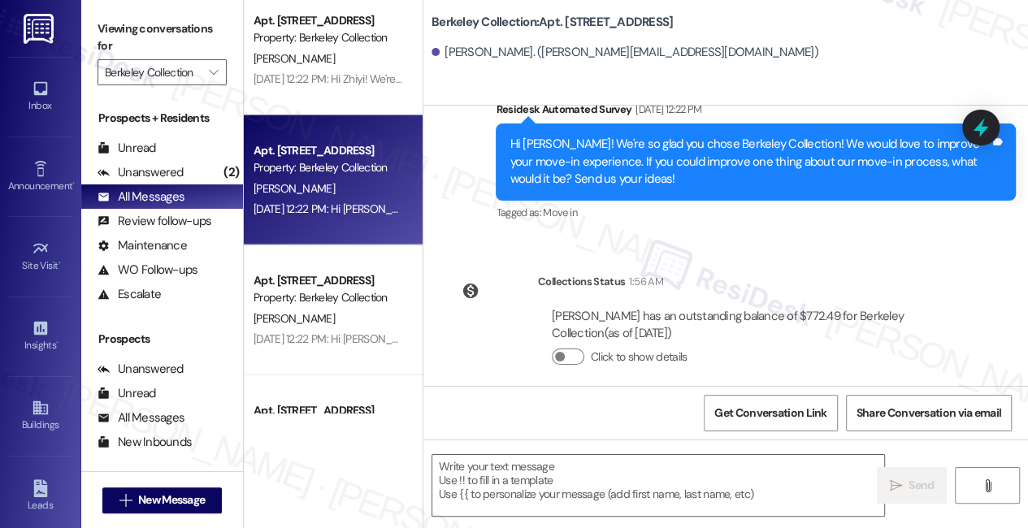
type textarea "Fetching suggested responses. Please feel free to read through the conversation…"
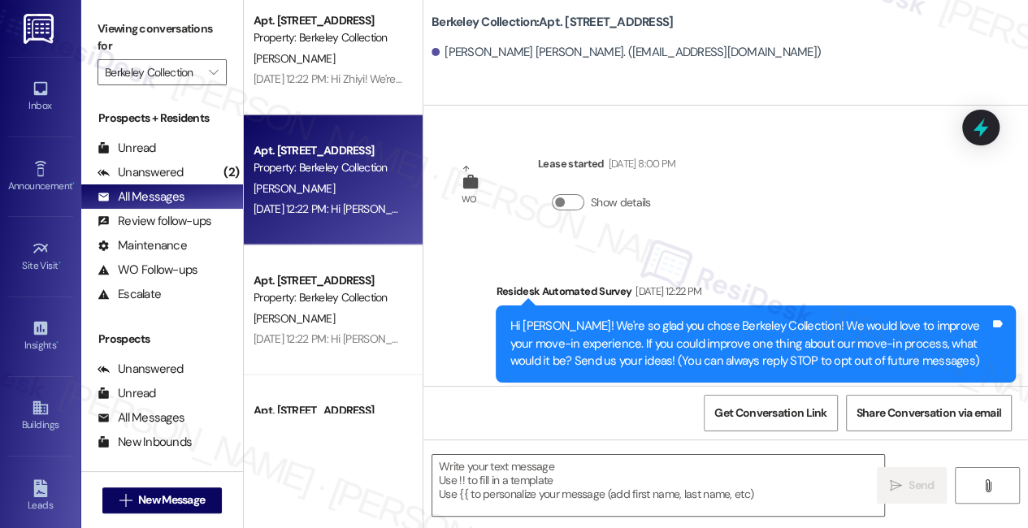
type textarea "Fetching suggested responses. Please feel free to read through the conversation…"
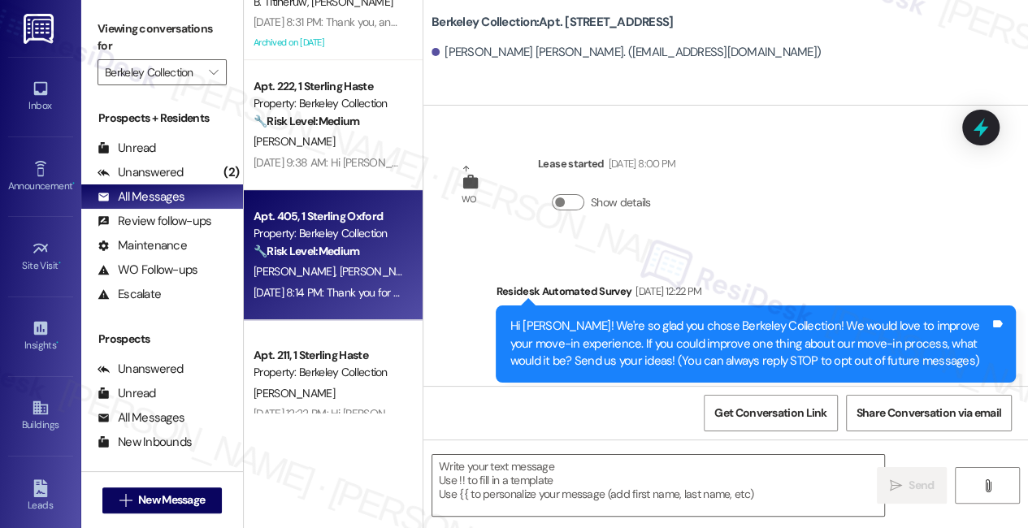
scroll to position [591, 0]
click at [363, 275] on div "[PERSON_NAME] [PERSON_NAME]" at bounding box center [329, 271] width 154 height 20
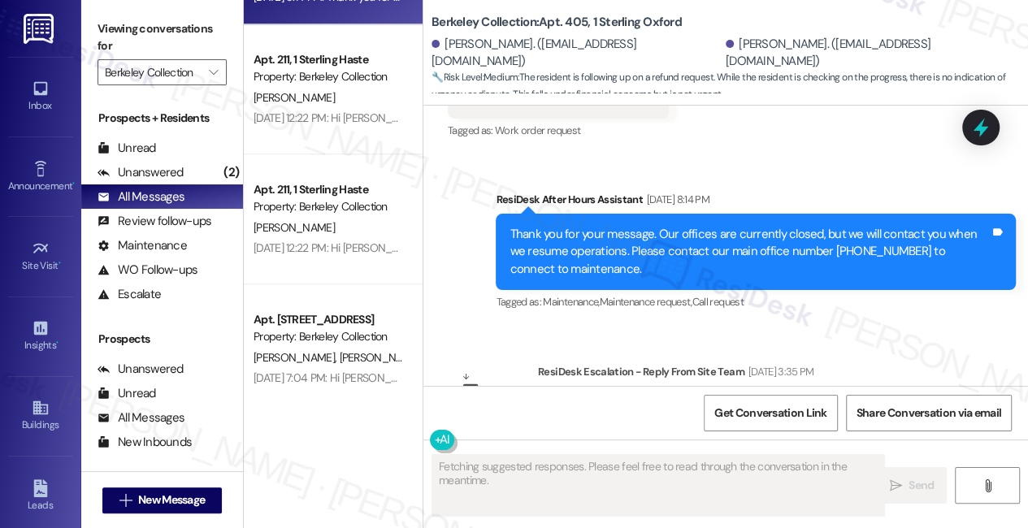
scroll to position [10207, 0]
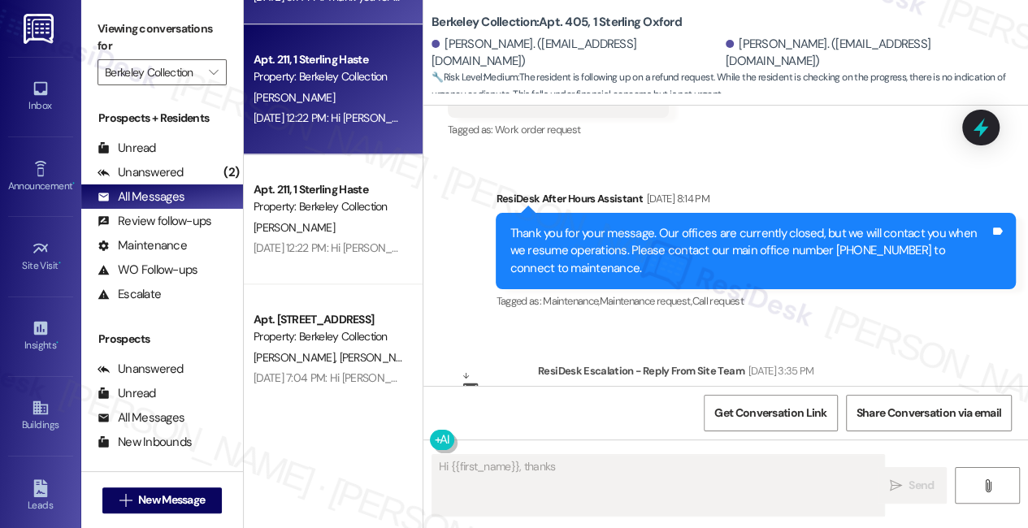
type textarea "Hi {{first_name}}, thanks"
click at [330, 103] on div "[PERSON_NAME]" at bounding box center [329, 98] width 154 height 20
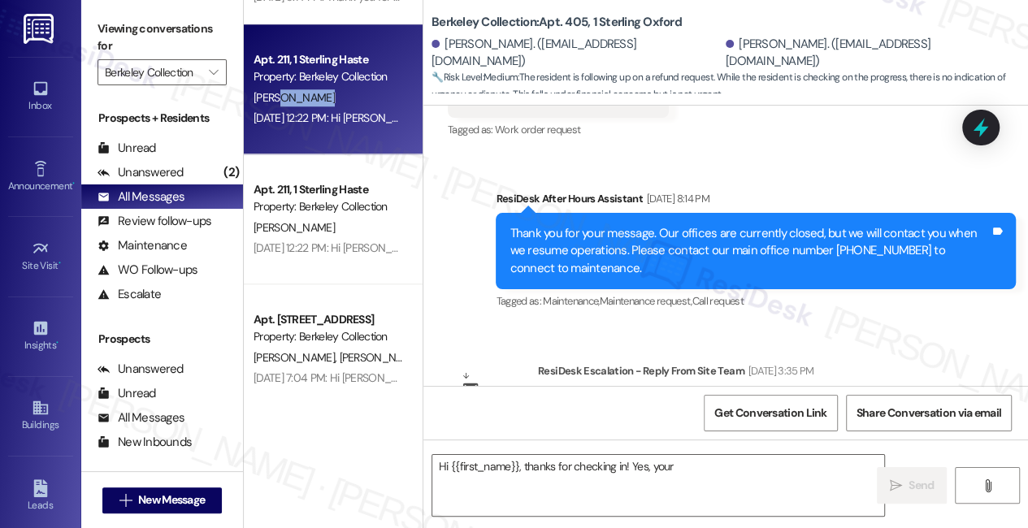
click at [330, 103] on div "[PERSON_NAME]" at bounding box center [329, 98] width 154 height 20
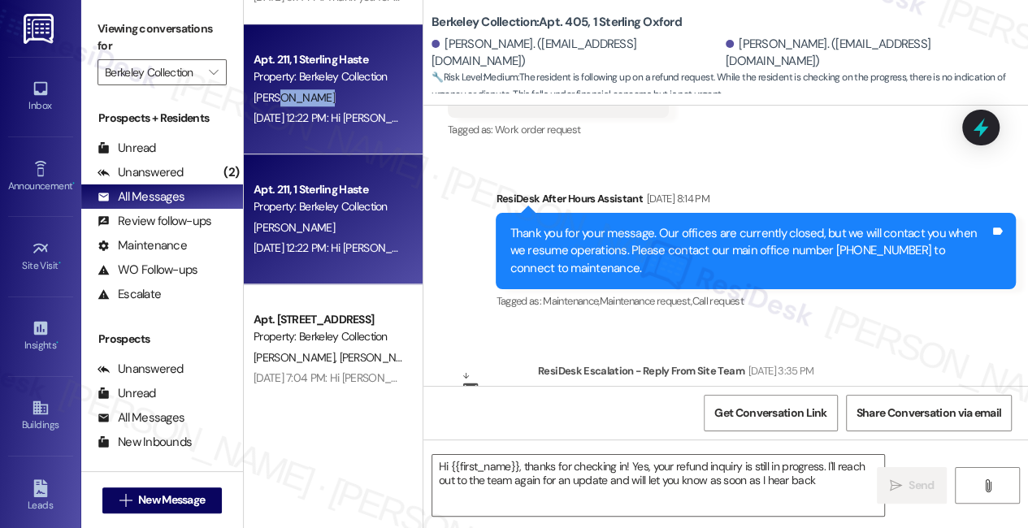
type textarea "Hi {{first_name}}, thanks for checking in! Yes, your refund inquiry is still in…"
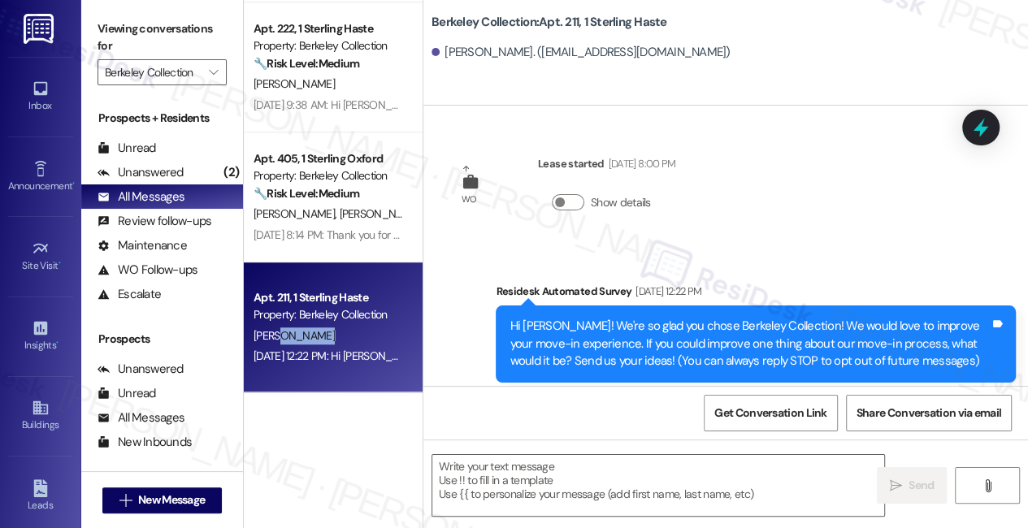
scroll to position [517, 0]
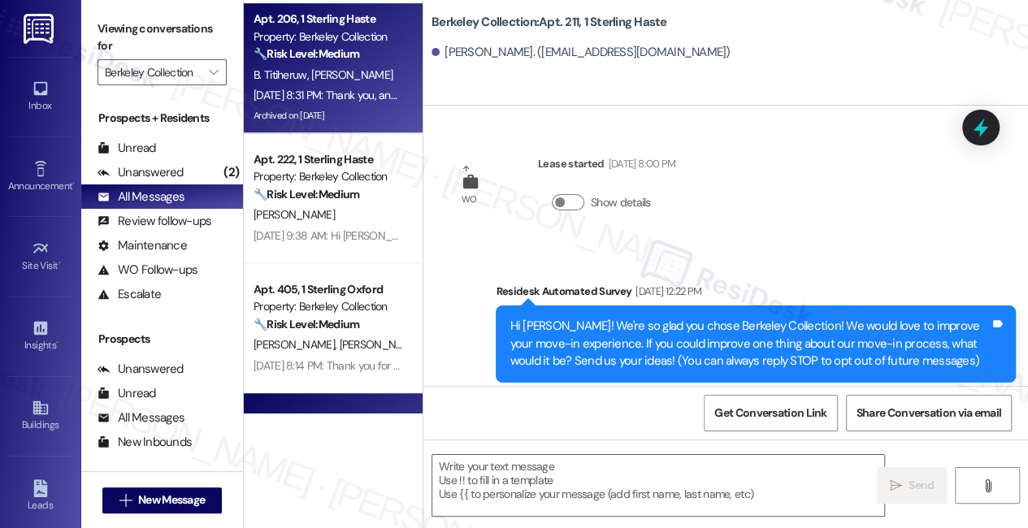
click at [337, 98] on div "[DATE] 8:31 PM: Thank you, and I appreciate your patience and understanding! [D…" at bounding box center [437, 95] width 367 height 15
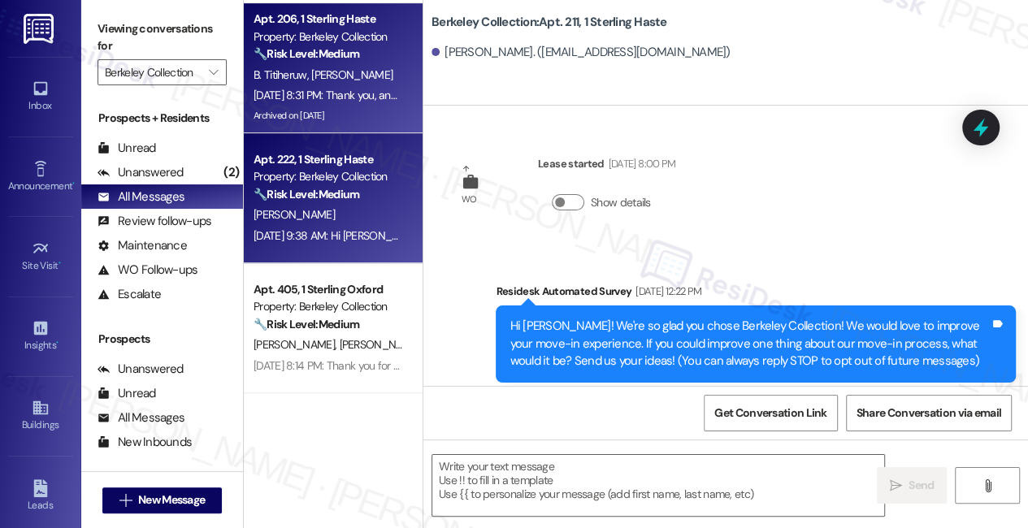
type textarea "Fetching suggested responses. Please feel free to read through the conversation…"
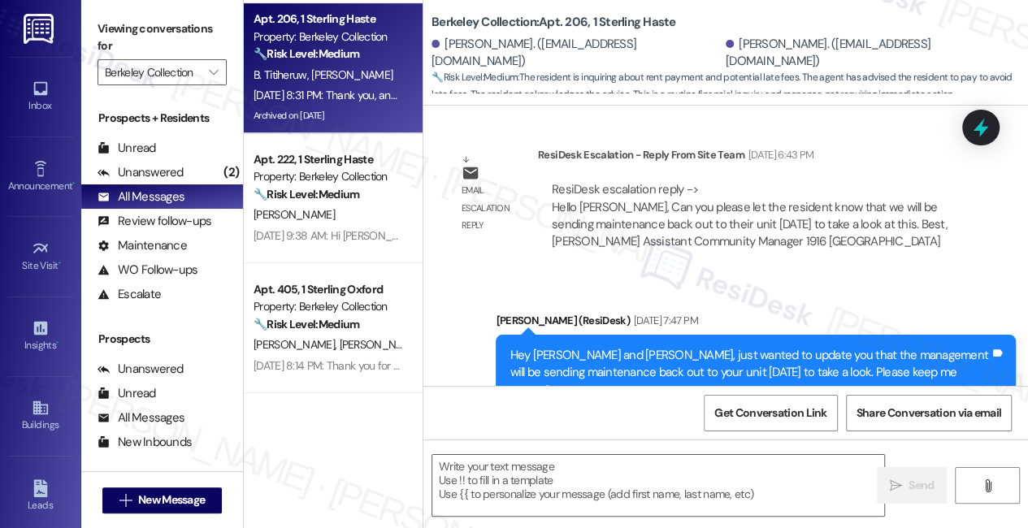
type textarea "Fetching suggested responses. Please feel free to read through the conversation…"
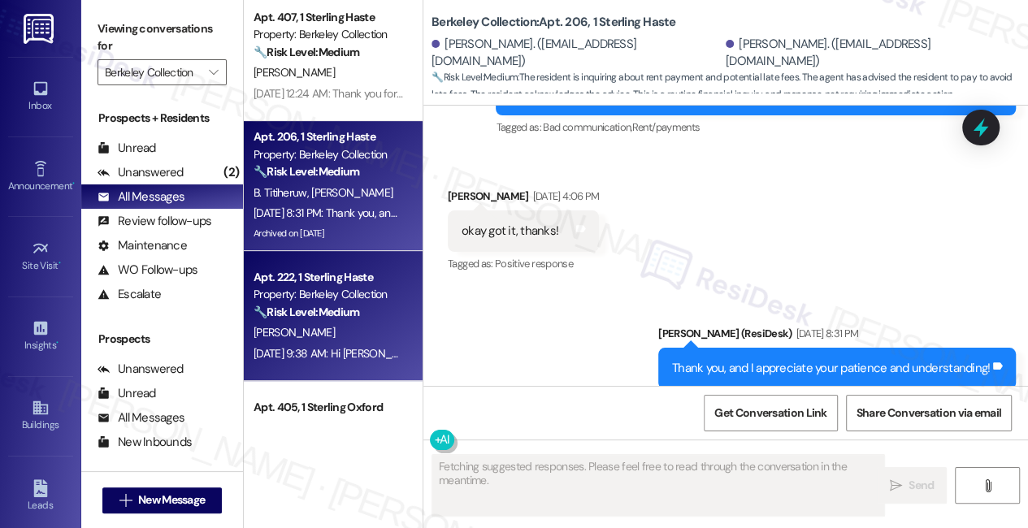
scroll to position [221, 0]
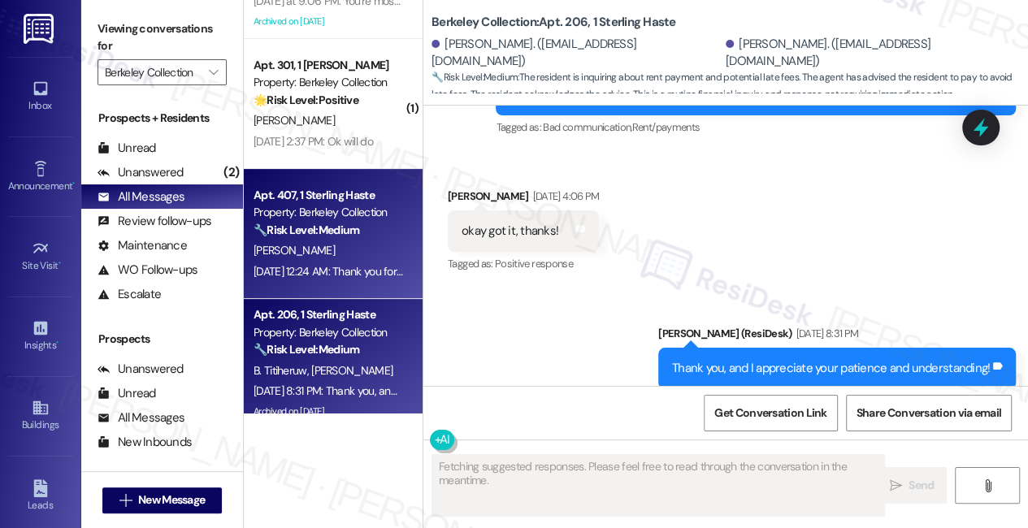
click at [372, 236] on div "🔧 Risk Level: Medium The resident is asking how to pay a remaining balance of $…" at bounding box center [329, 230] width 150 height 17
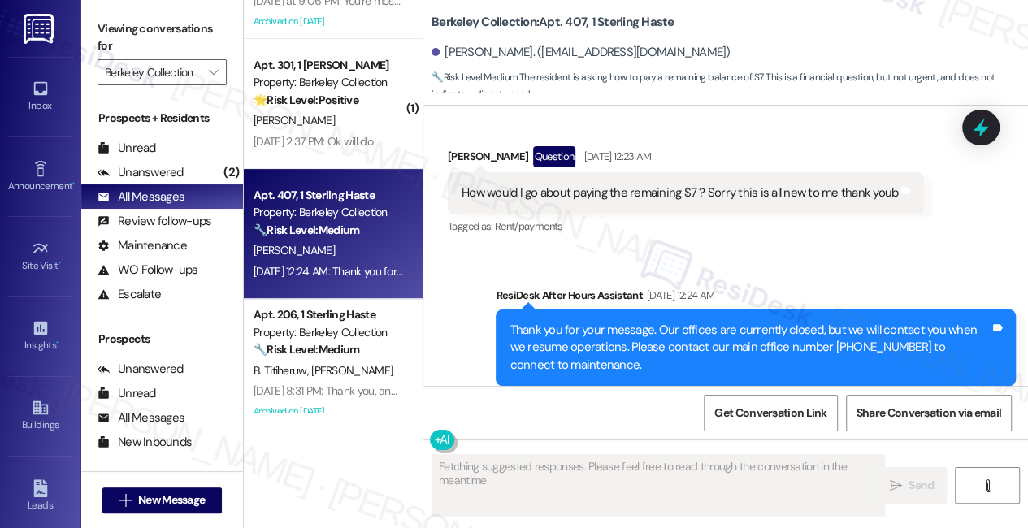
scroll to position [5564, 0]
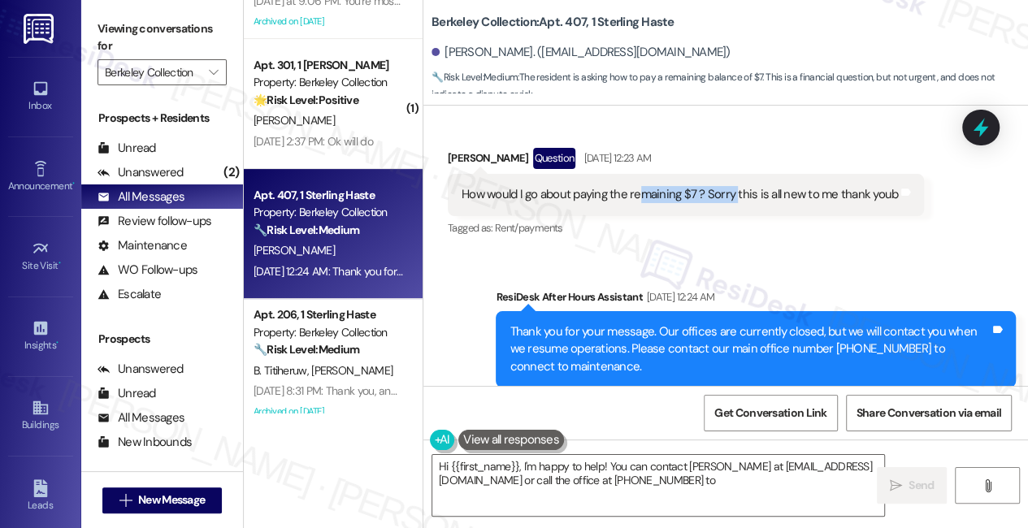
drag, startPoint x: 637, startPoint y: 216, endPoint x: 735, endPoint y: 215, distance: 97.6
click at [735, 203] on div "How would I go about paying the remaining $7 ? Sorry this is all new to me than…" at bounding box center [680, 194] width 436 height 17
type textarea "Hi {{first_name}}, I'm happy to help! You can contact [PERSON_NAME] at [EMAIL_A…"
click at [735, 203] on div "How would I go about paying the remaining $7 ? Sorry this is all new to me than…" at bounding box center [680, 194] width 436 height 17
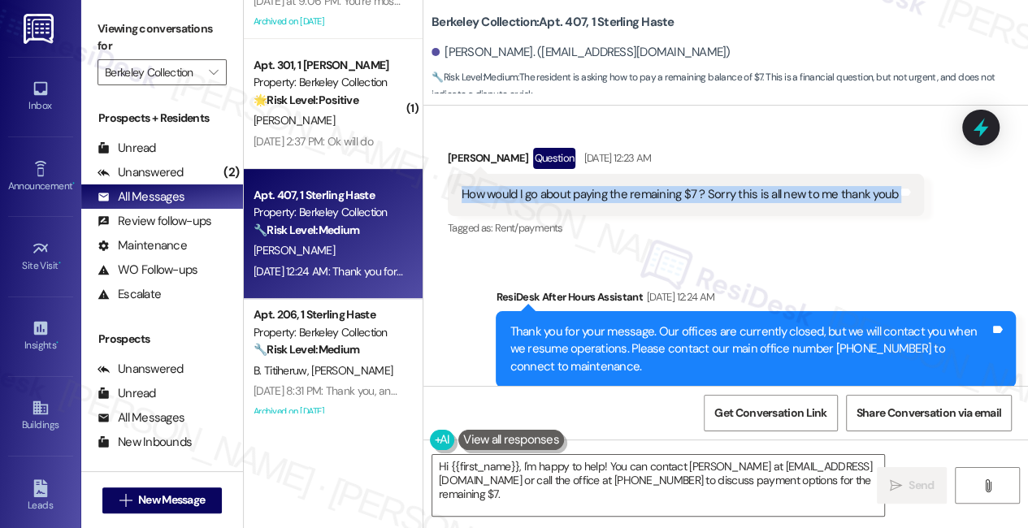
click at [735, 203] on div "How would I go about paying the remaining $7 ? Sorry this is all new to me than…" at bounding box center [680, 194] width 436 height 17
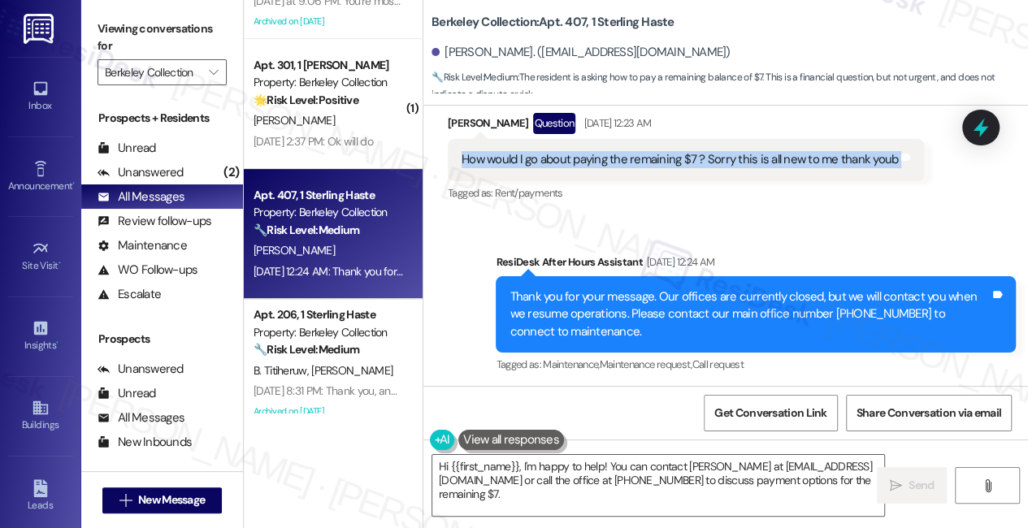
scroll to position [5565, 0]
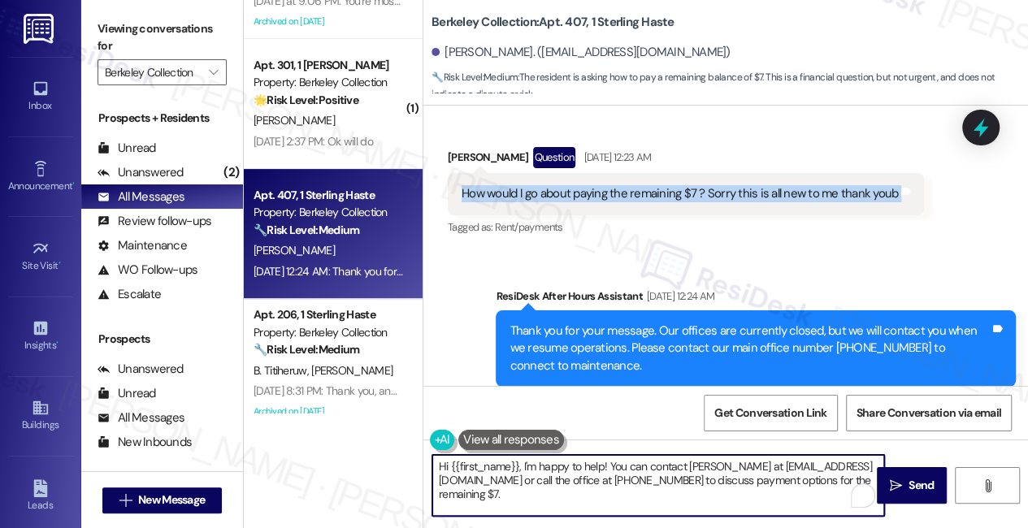
click at [603, 496] on textarea "Hi {{first_name}}, I'm happy to help! You can contact [PERSON_NAME] at [EMAIL_A…" at bounding box center [658, 485] width 452 height 61
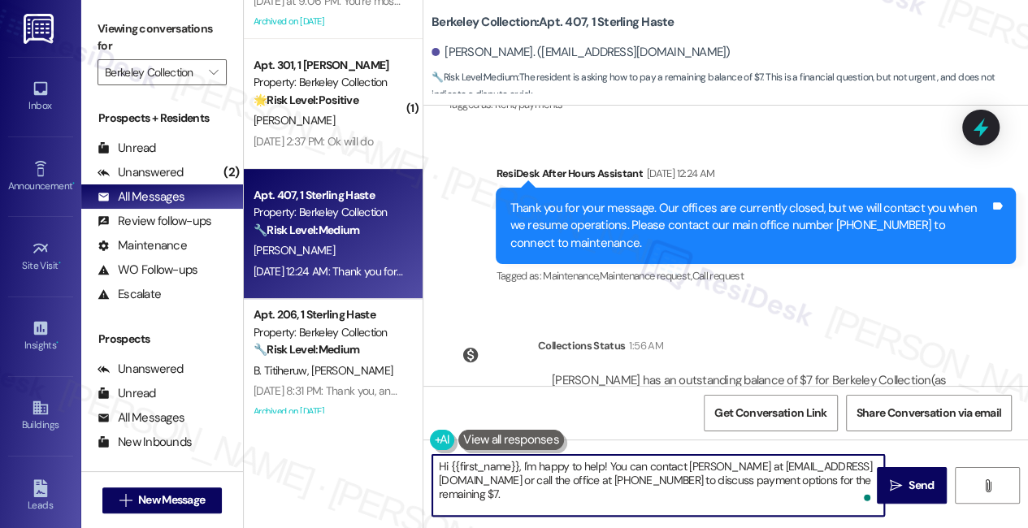
scroll to position [5491, 0]
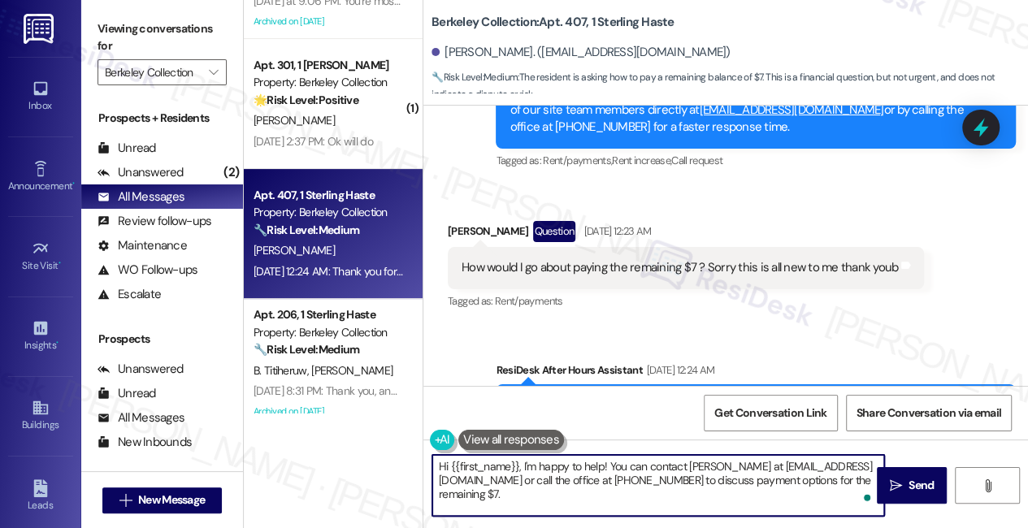
click at [612, 276] on div "How would I go about paying the remaining $7 ? Sorry this is all new to me than…" at bounding box center [680, 267] width 436 height 17
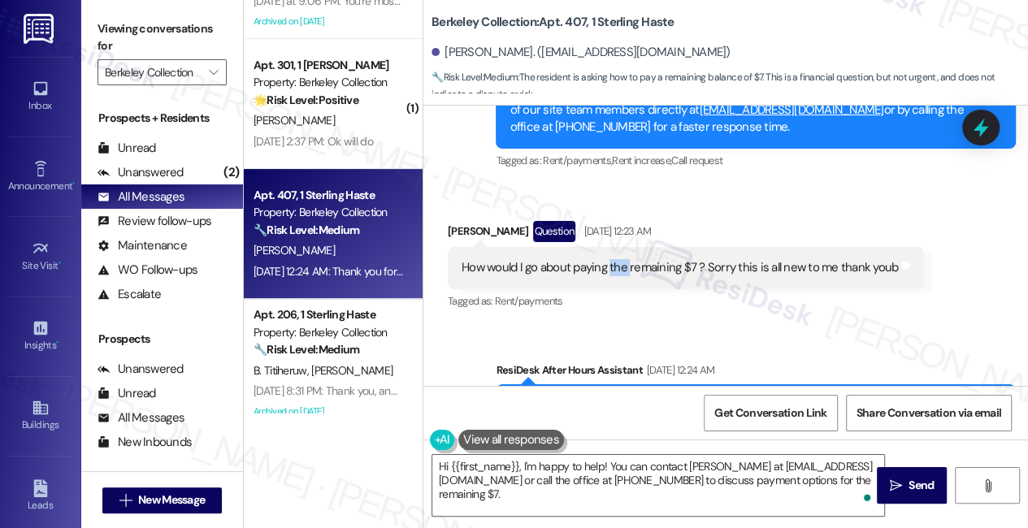
click at [612, 276] on div "How would I go about paying the remaining $7 ? Sorry this is all new to me than…" at bounding box center [680, 267] width 436 height 17
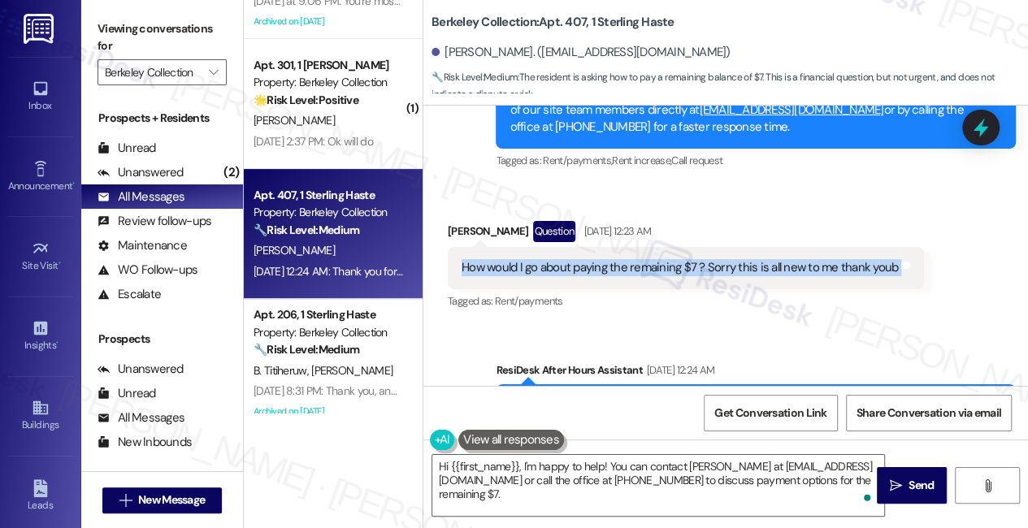
click at [612, 276] on div "How would I go about paying the remaining $7 ? Sorry this is all new to me than…" at bounding box center [680, 267] width 436 height 17
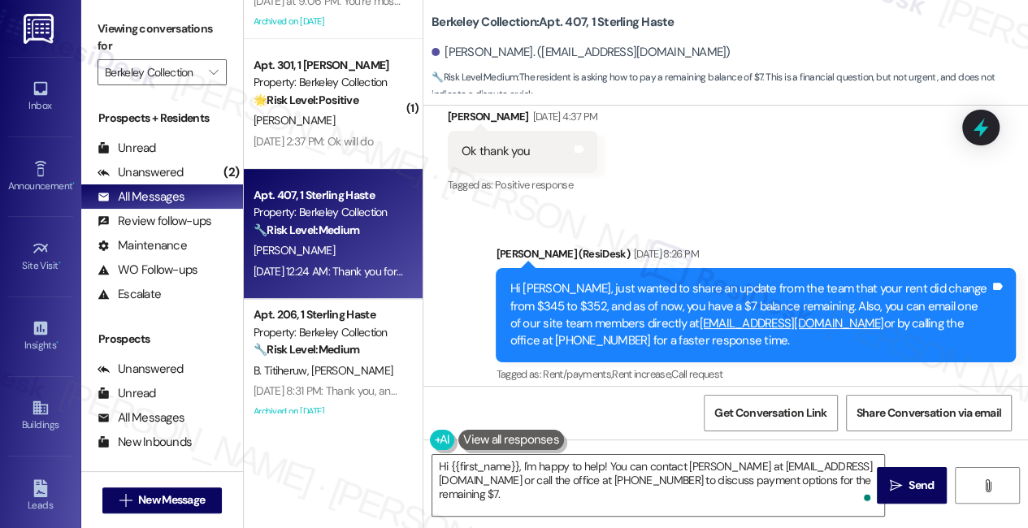
scroll to position [5269, 0]
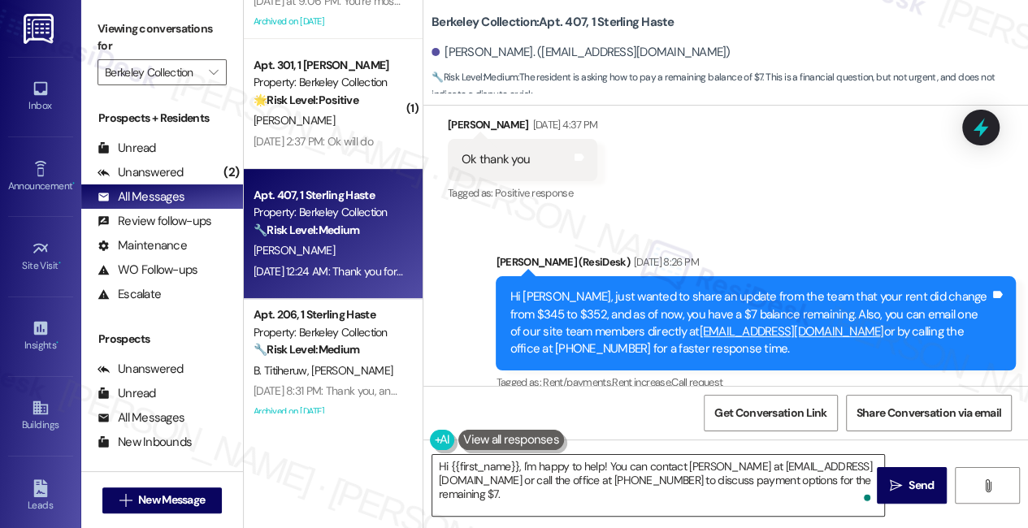
click at [650, 494] on textarea "Hi {{first_name}}, I'm happy to help! You can contact [PERSON_NAME] at [EMAIL_A…" at bounding box center [658, 485] width 452 height 61
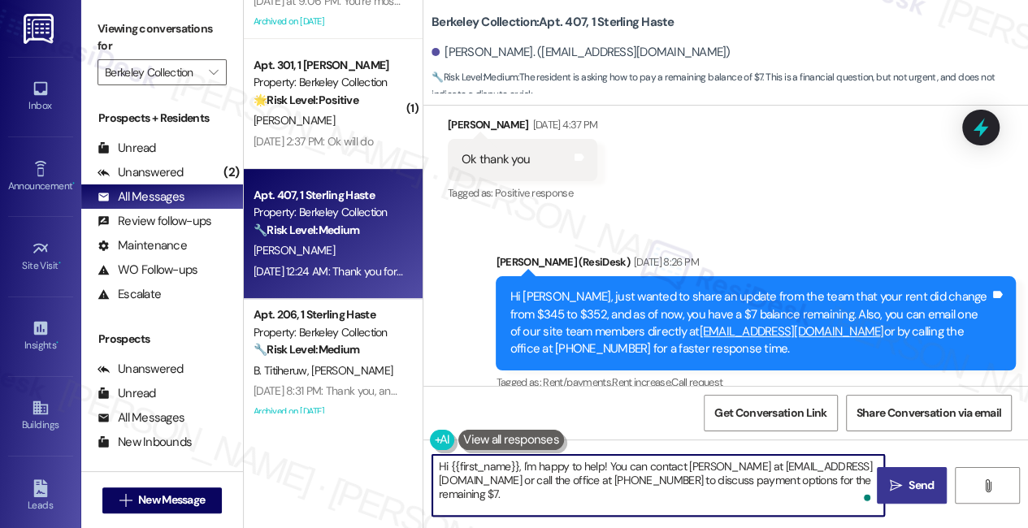
click at [907, 485] on span "Send" at bounding box center [921, 485] width 32 height 17
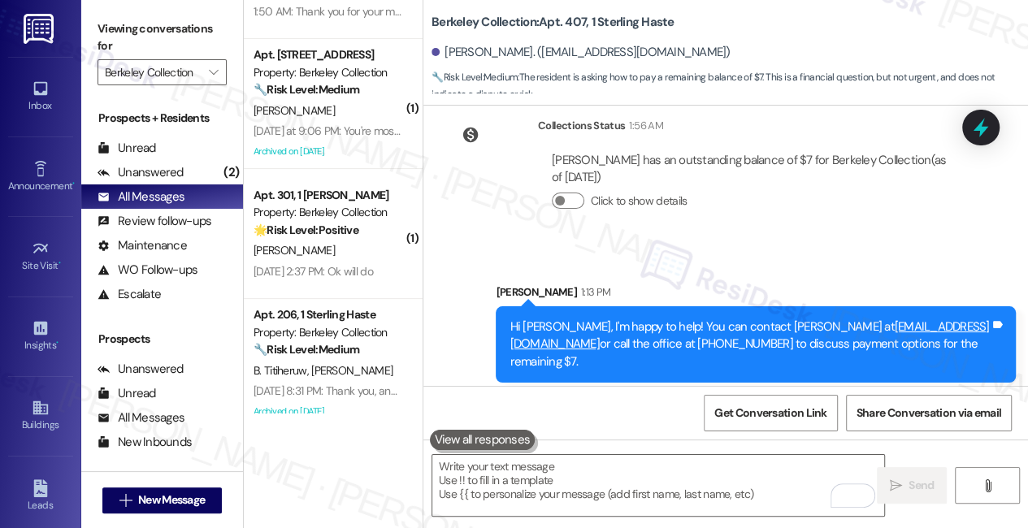
scroll to position [5917, 0]
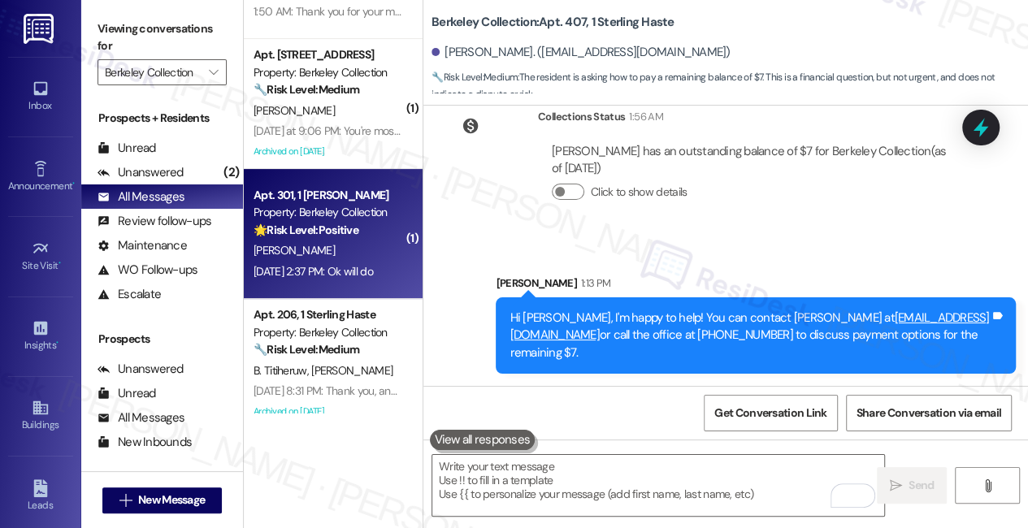
click at [350, 262] on div "[DATE] 2:37 PM: Ok will do [DATE] 2:37 PM: Ok will do" at bounding box center [329, 272] width 154 height 20
type textarea "Fetching suggested responses. Please feel free to read through the conversation…"
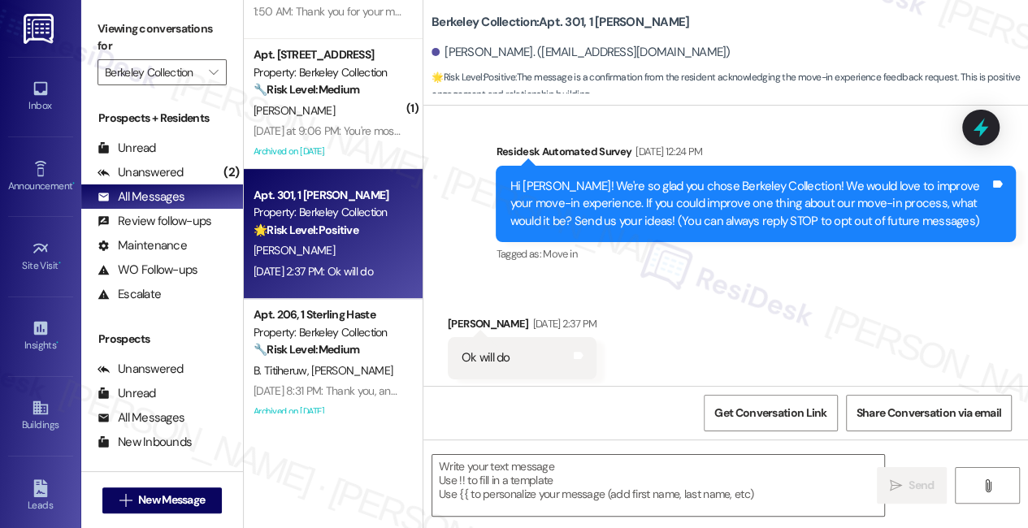
scroll to position [83, 0]
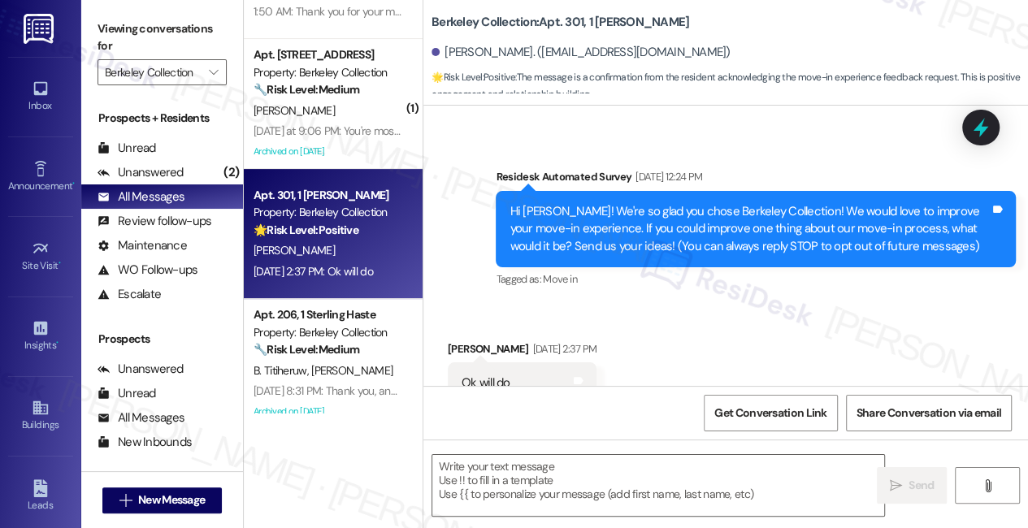
click at [683, 225] on div "Hi [PERSON_NAME]! We're so glad you chose Berkeley Collection! We would love to…" at bounding box center [750, 229] width 480 height 52
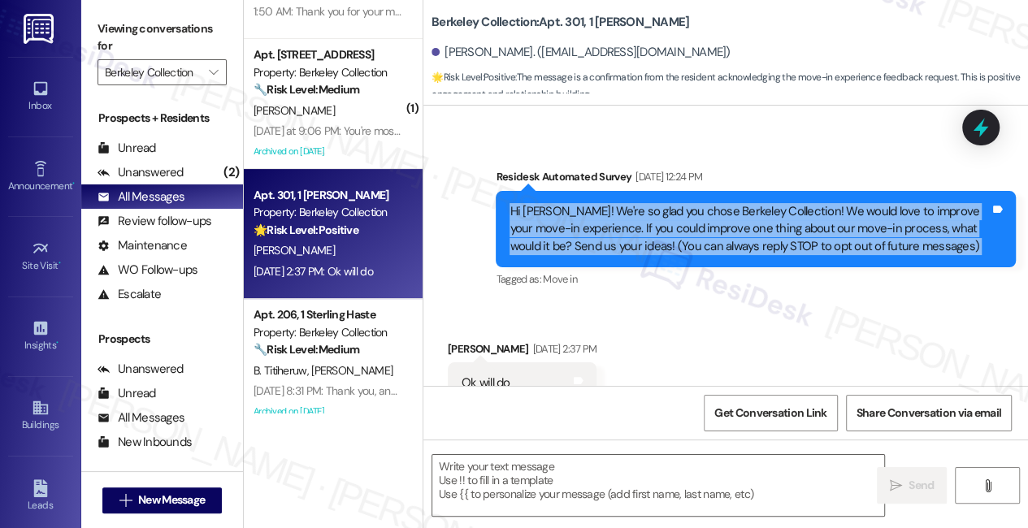
click at [683, 225] on div "Hi [PERSON_NAME]! We're so glad you chose Berkeley Collection! We would love to…" at bounding box center [750, 229] width 480 height 52
click at [584, 238] on div "Hi [PERSON_NAME]! We're so glad you chose Berkeley Collection! We would love to…" at bounding box center [750, 229] width 480 height 52
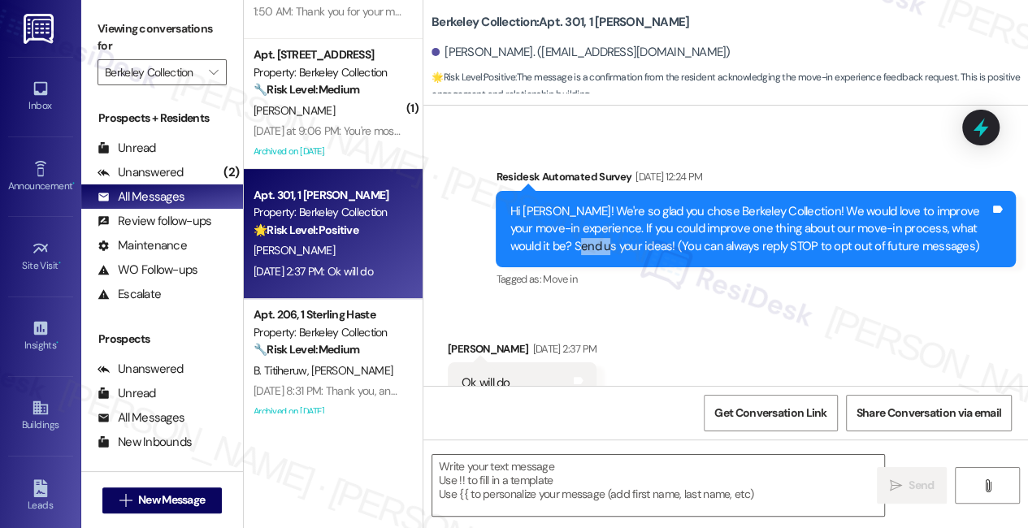
click at [584, 238] on div "Hi [PERSON_NAME]! We're so glad you chose Berkeley Collection! We would love to…" at bounding box center [750, 229] width 480 height 52
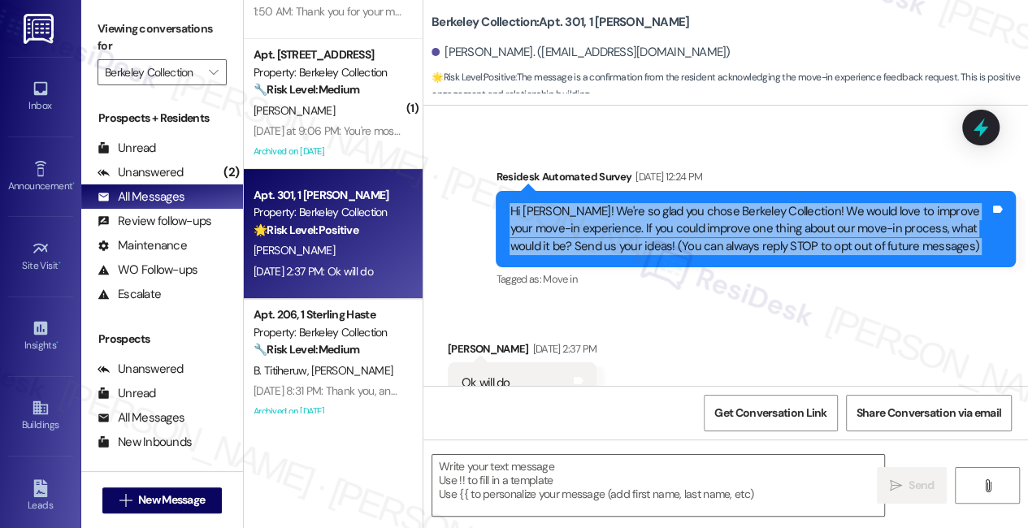
click at [584, 238] on div "Hi [PERSON_NAME]! We're so glad you chose Berkeley Collection! We would love to…" at bounding box center [750, 229] width 480 height 52
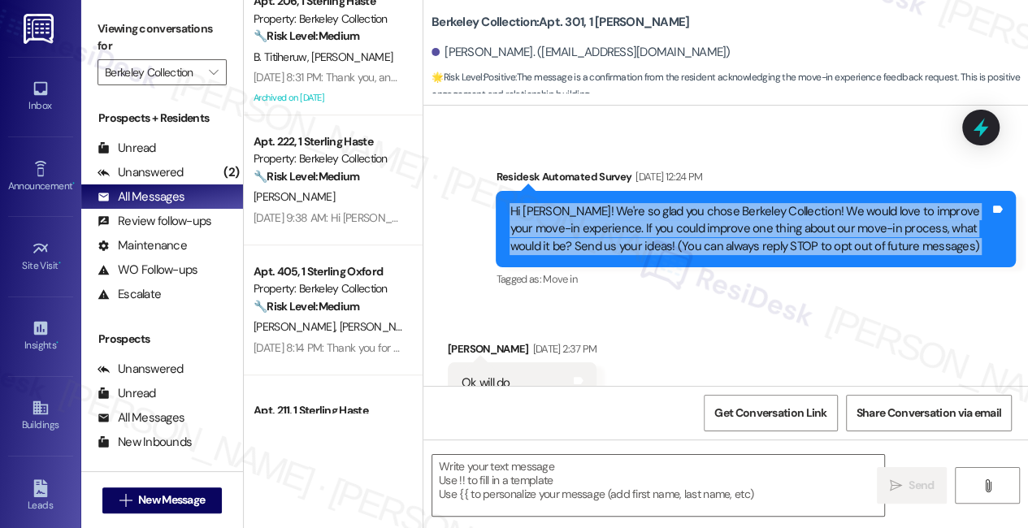
scroll to position [591, 0]
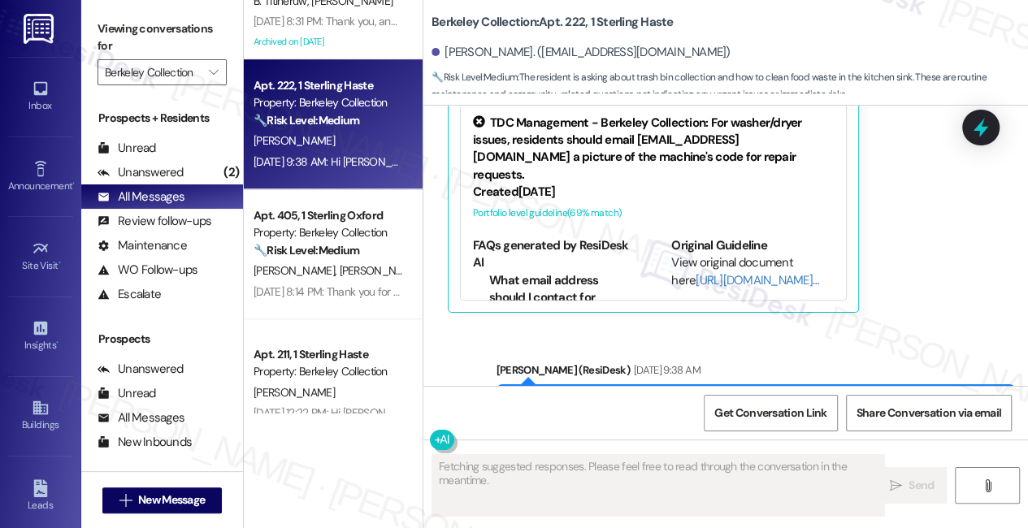
scroll to position [1492, 0]
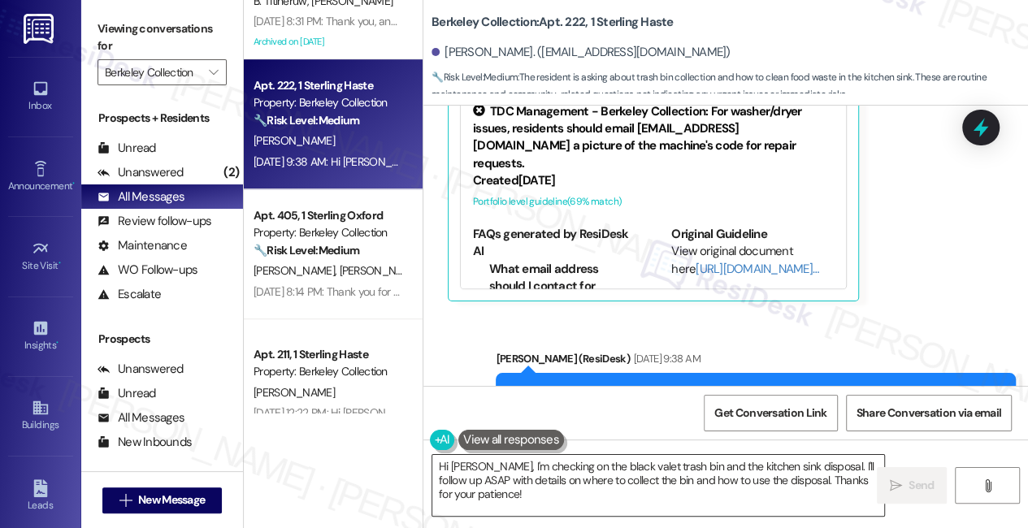
click at [508, 487] on textarea "Hi [PERSON_NAME], I'm checking on the black valet trash bin and the kitchen sin…" at bounding box center [658, 485] width 452 height 61
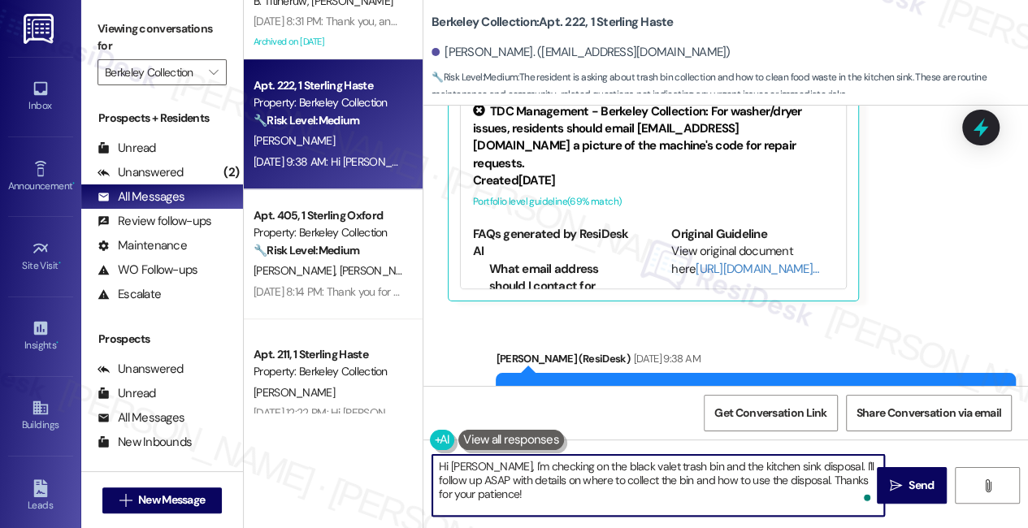
drag, startPoint x: 652, startPoint y: 509, endPoint x: 452, endPoint y: 467, distance: 204.4
click at [452, 467] on textarea "Hi [PERSON_NAME], I'm checking on the black valet trash bin and the kitchen sin…" at bounding box center [658, 485] width 452 height 61
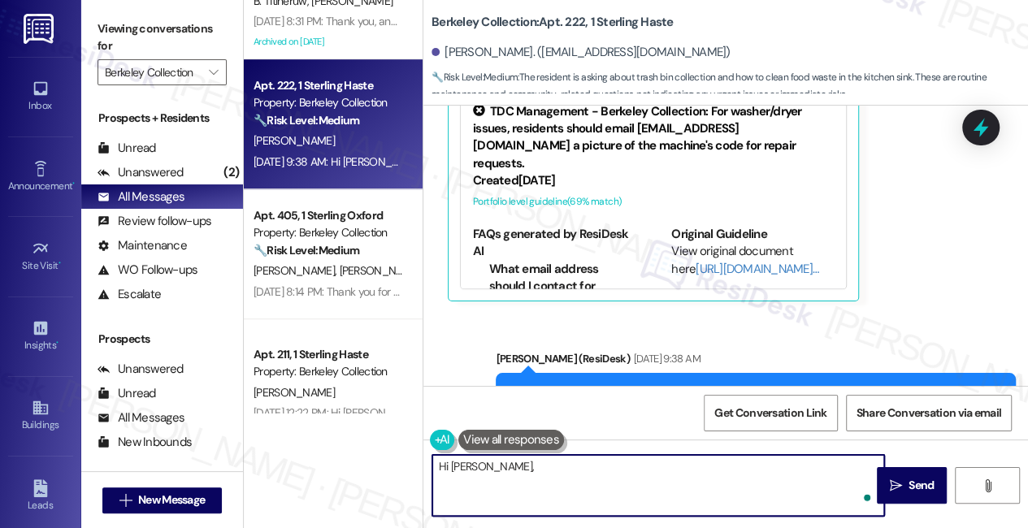
paste textarea "can put in a maintenance request for the black bin that they are missing and ma…"
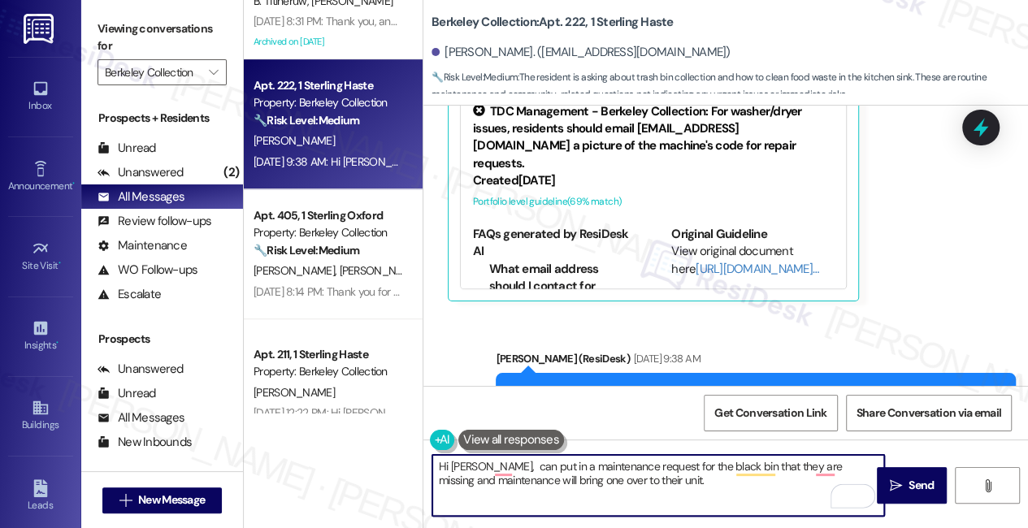
drag, startPoint x: 473, startPoint y: 464, endPoint x: 506, endPoint y: 464, distance: 33.3
click at [473, 464] on textarea "Hi [PERSON_NAME], can put in a maintenance request for the black bin that they …" at bounding box center [658, 485] width 452 height 61
click at [544, 497] on textarea "Hi [PERSON_NAME], just wanted to share an update from the team that you can put…" at bounding box center [658, 485] width 452 height 61
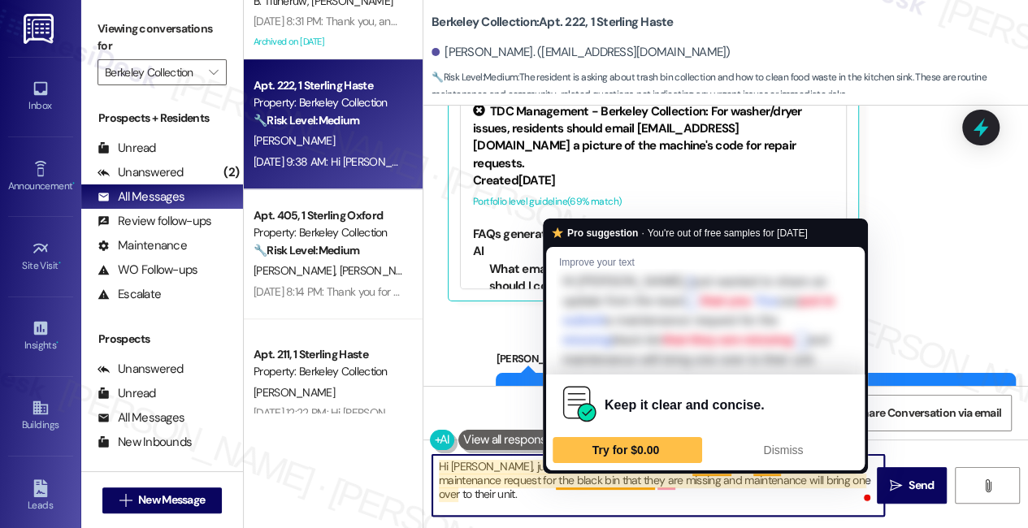
click at [583, 481] on textarea "Hi [PERSON_NAME], just wanted to share an update from the team that you can put…" at bounding box center [658, 485] width 452 height 61
click at [592, 480] on textarea "Hi [PERSON_NAME], just wanted to share an update from the team that you can put…" at bounding box center [658, 485] width 452 height 61
click at [572, 502] on textarea "Hi [PERSON_NAME], just wanted to share an update from the team that you can put…" at bounding box center [658, 485] width 452 height 61
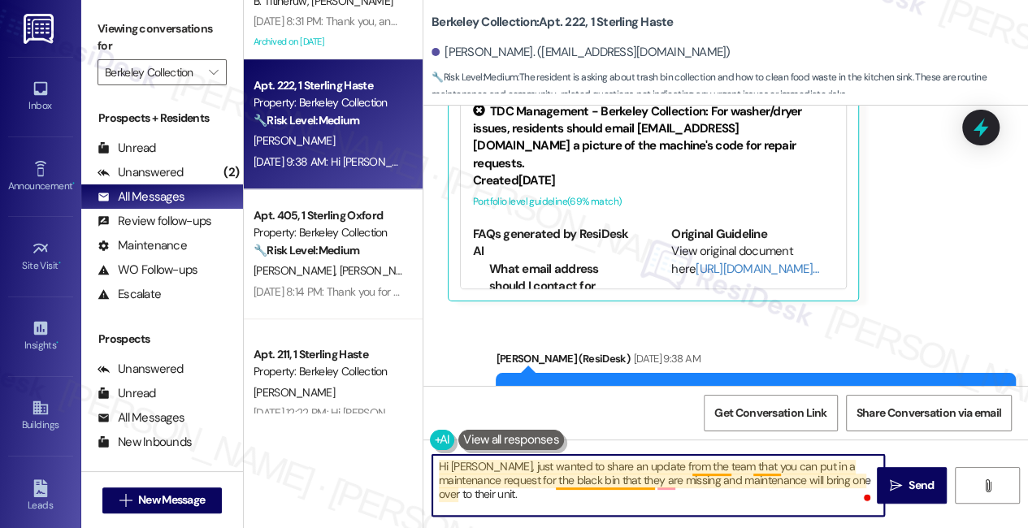
click at [592, 480] on textarea "Hi [PERSON_NAME], just wanted to share an update from the team that you can put…" at bounding box center [658, 485] width 452 height 61
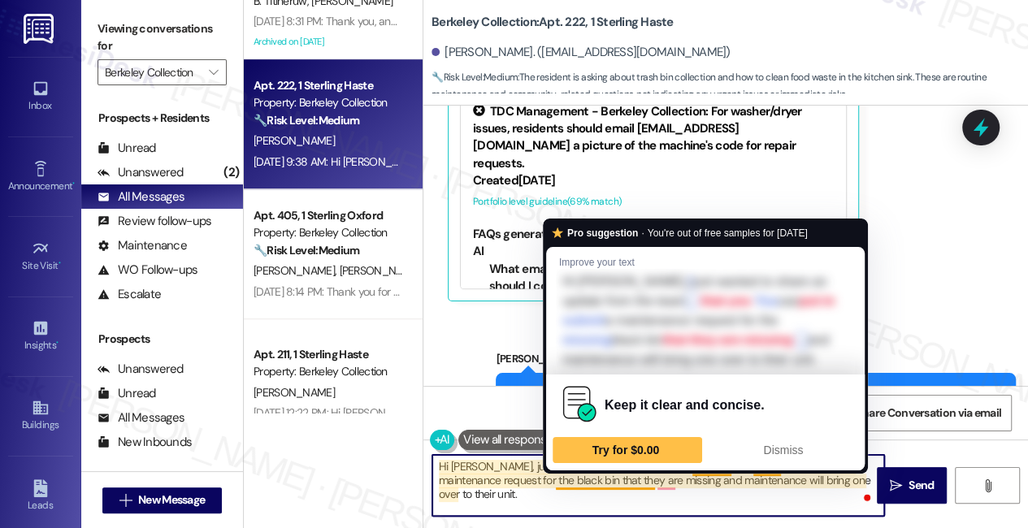
click at [592, 480] on textarea "Hi [PERSON_NAME], just wanted to share an update from the team that you can put…" at bounding box center [658, 485] width 452 height 61
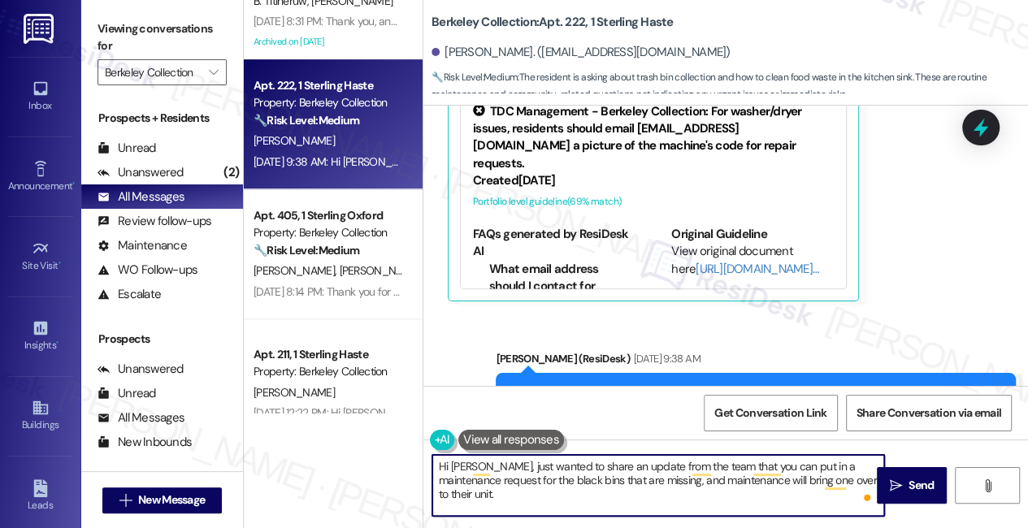
click at [690, 487] on textarea "Hi [PERSON_NAME], just wanted to share an update from the team that you can put…" at bounding box center [658, 485] width 452 height 61
click at [821, 484] on textarea "Hi [PERSON_NAME], just wanted to share an update from the team that you can put…" at bounding box center [658, 485] width 452 height 61
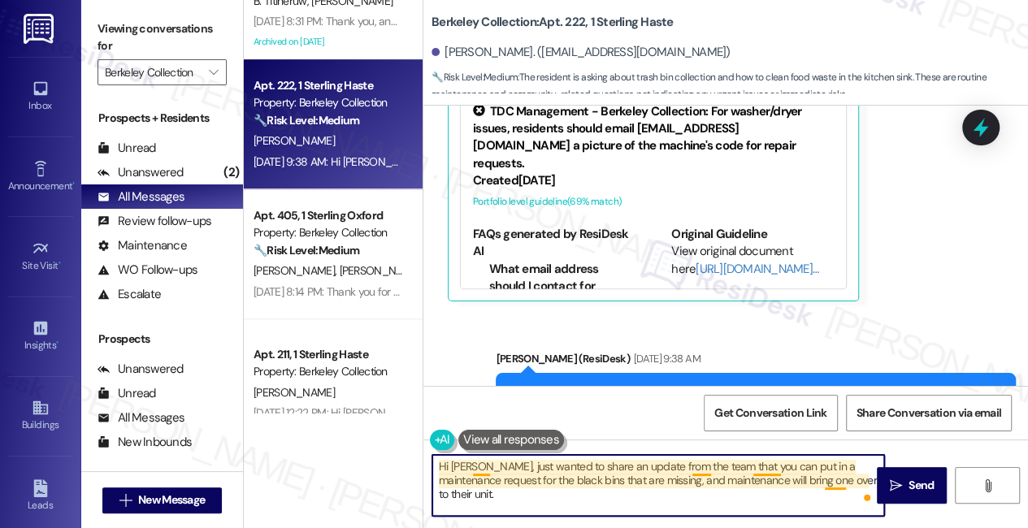
click at [828, 476] on textarea "Hi [PERSON_NAME], just wanted to share an update from the team that you can put…" at bounding box center [658, 485] width 452 height 61
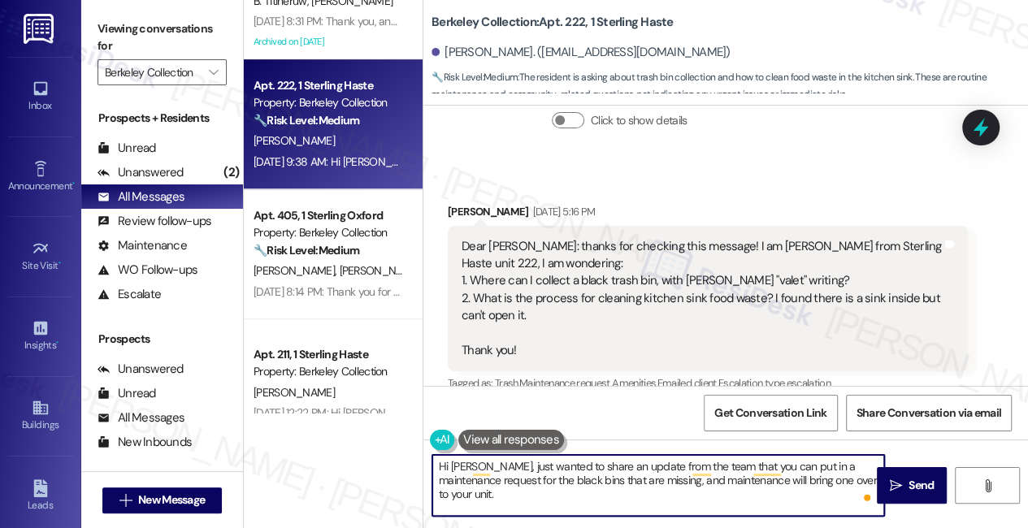
scroll to position [1122, 0]
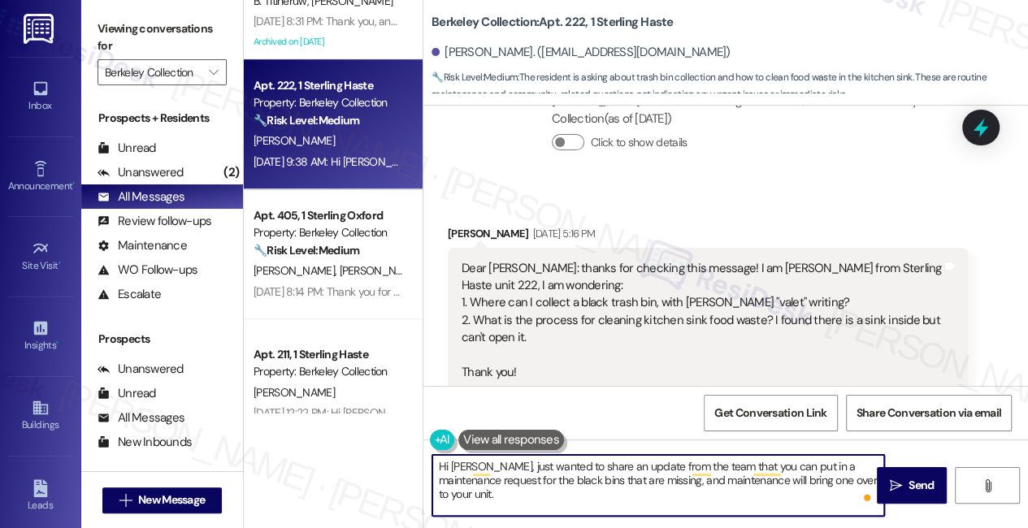
type textarea "Hi [PERSON_NAME], just wanted to share an update from the team that you can put…"
click at [617, 299] on div "Dear [PERSON_NAME]: thanks for checking this message! I am [PERSON_NAME] from S…" at bounding box center [702, 321] width 480 height 122
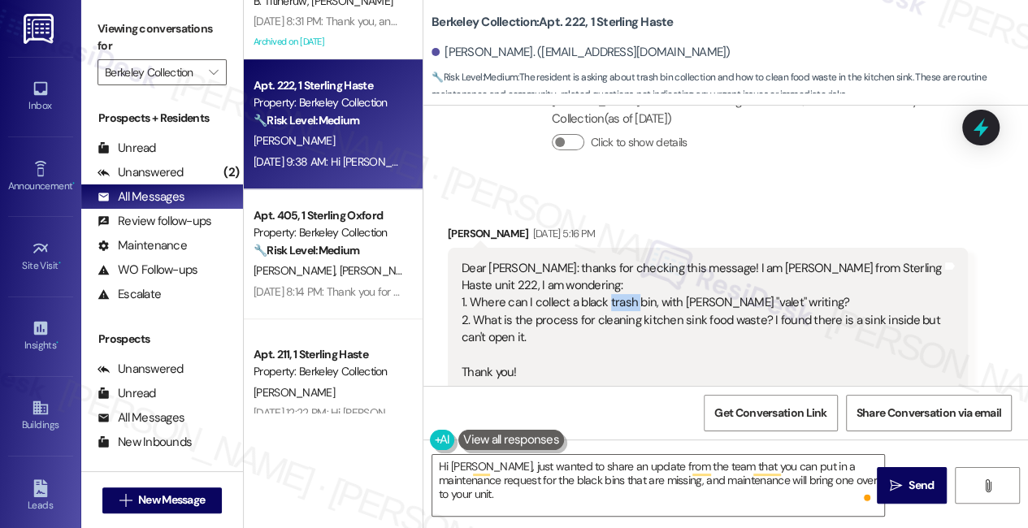
click at [617, 299] on div "Dear [PERSON_NAME]: thanks for checking this message! I am [PERSON_NAME] from S…" at bounding box center [702, 321] width 480 height 122
click at [567, 317] on div "Dear [PERSON_NAME]: thanks for checking this message! I am [PERSON_NAME] from S…" at bounding box center [702, 321] width 480 height 122
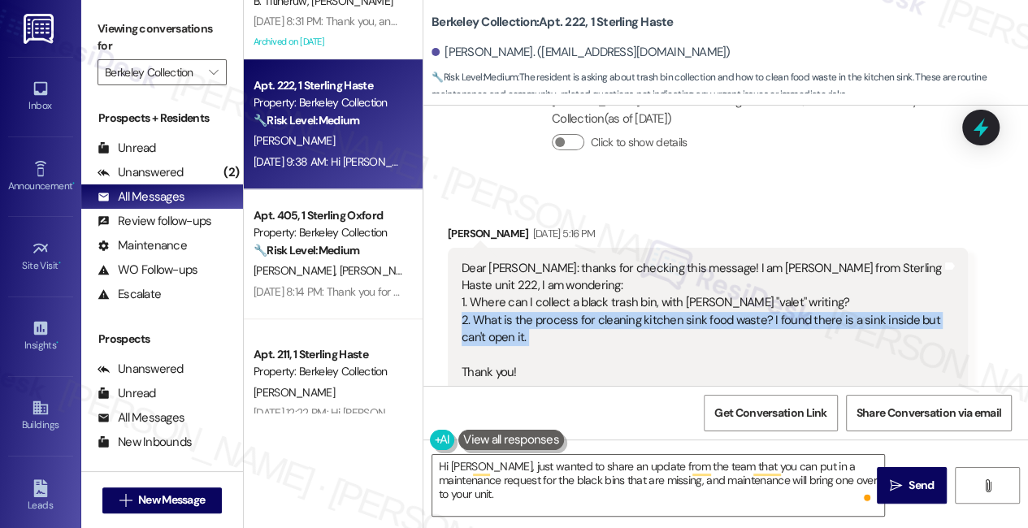
drag, startPoint x: 567, startPoint y: 317, endPoint x: 545, endPoint y: 338, distance: 29.9
click at [567, 317] on div "Dear [PERSON_NAME]: thanks for checking this message! I am [PERSON_NAME] from S…" at bounding box center [702, 321] width 480 height 122
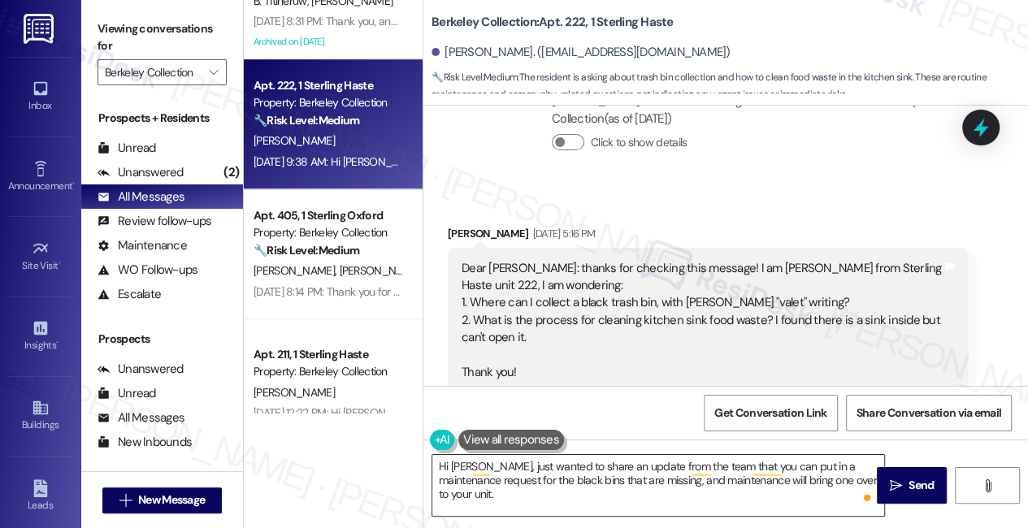
click at [545, 460] on textarea "Hi [PERSON_NAME], just wanted to share an update from the team that you can put…" at bounding box center [658, 485] width 452 height 61
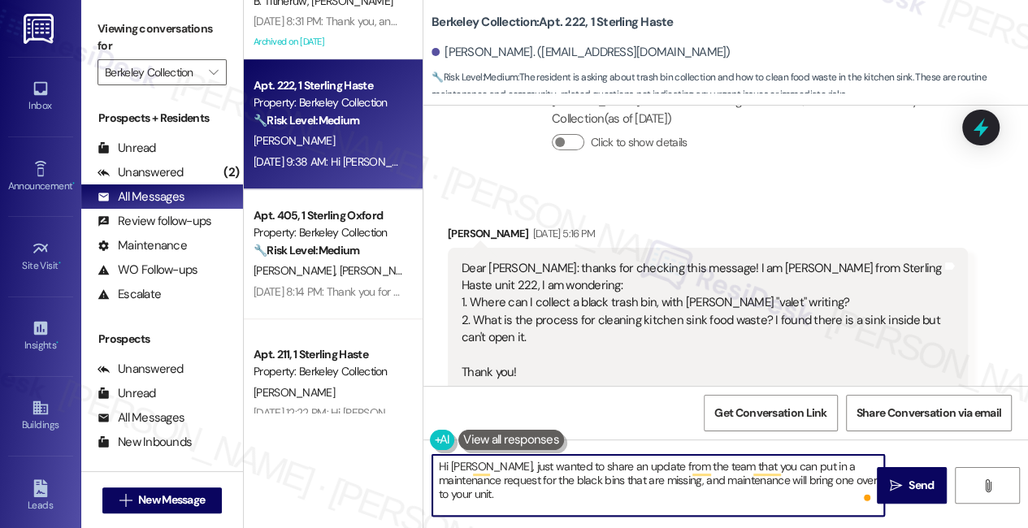
click at [545, 461] on textarea "Hi [PERSON_NAME], just wanted to share an update from the team that you can put…" at bounding box center [658, 485] width 452 height 61
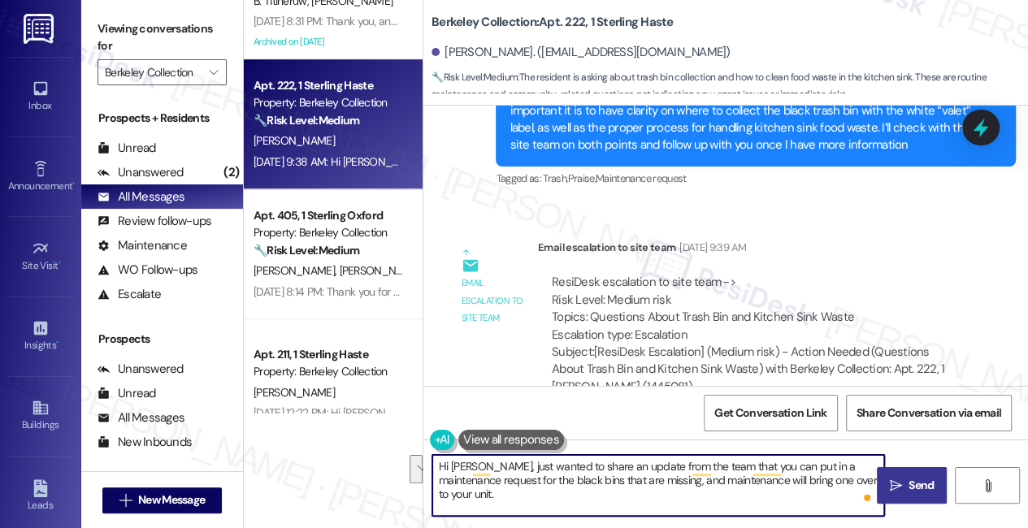
scroll to position [1826, 0]
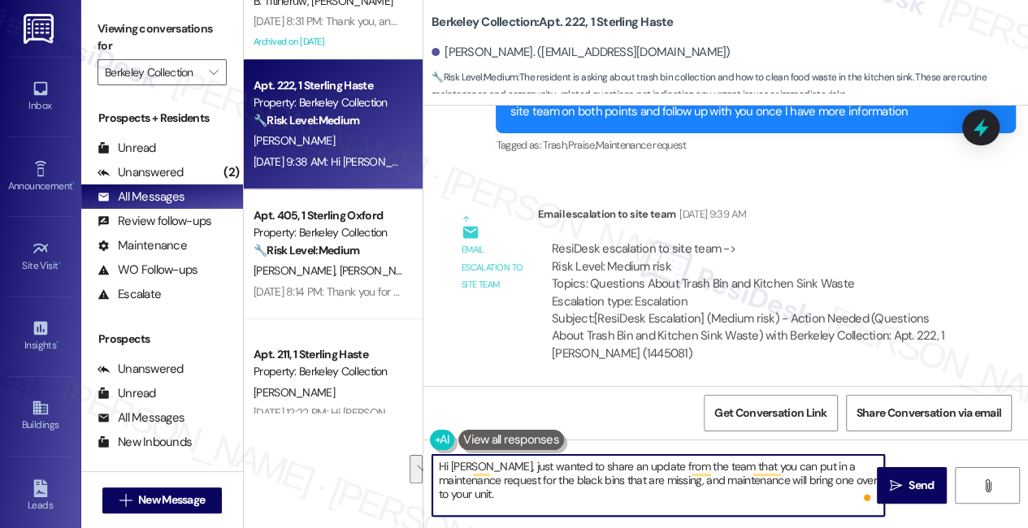
click at [870, 480] on textarea "Hi [PERSON_NAME], just wanted to share an update from the team that you can put…" at bounding box center [658, 485] width 452 height 61
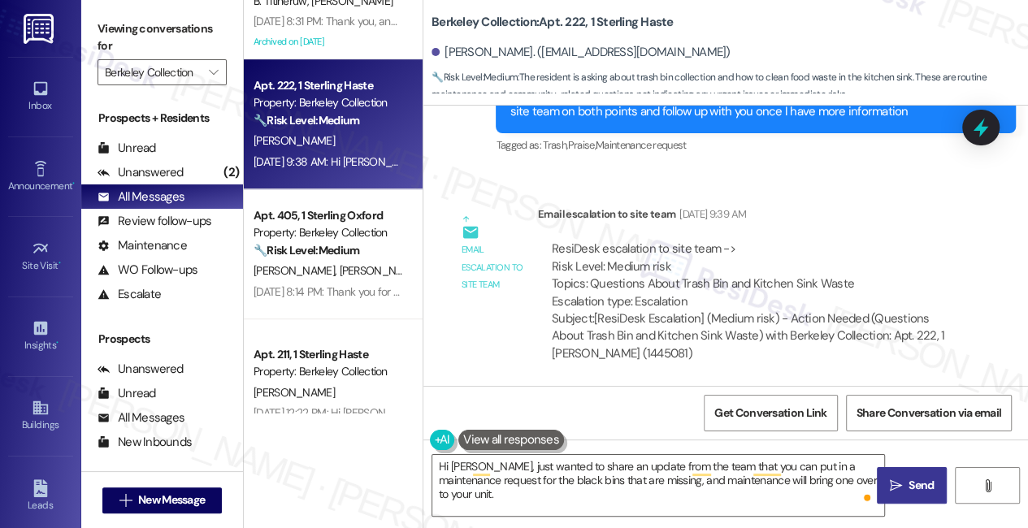
click at [918, 489] on span "Send" at bounding box center [921, 485] width 25 height 17
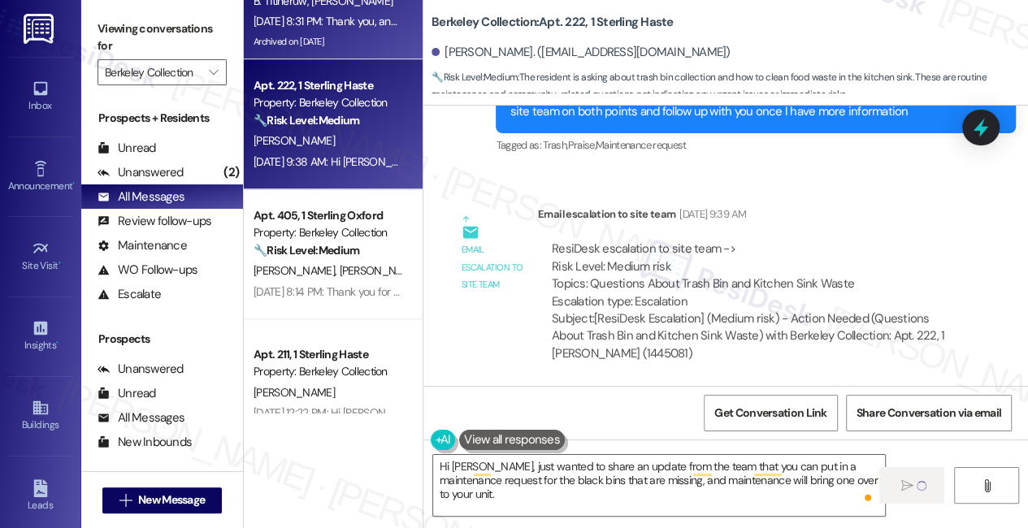
scroll to position [1752, 0]
